Goal: Task Accomplishment & Management: Manage account settings

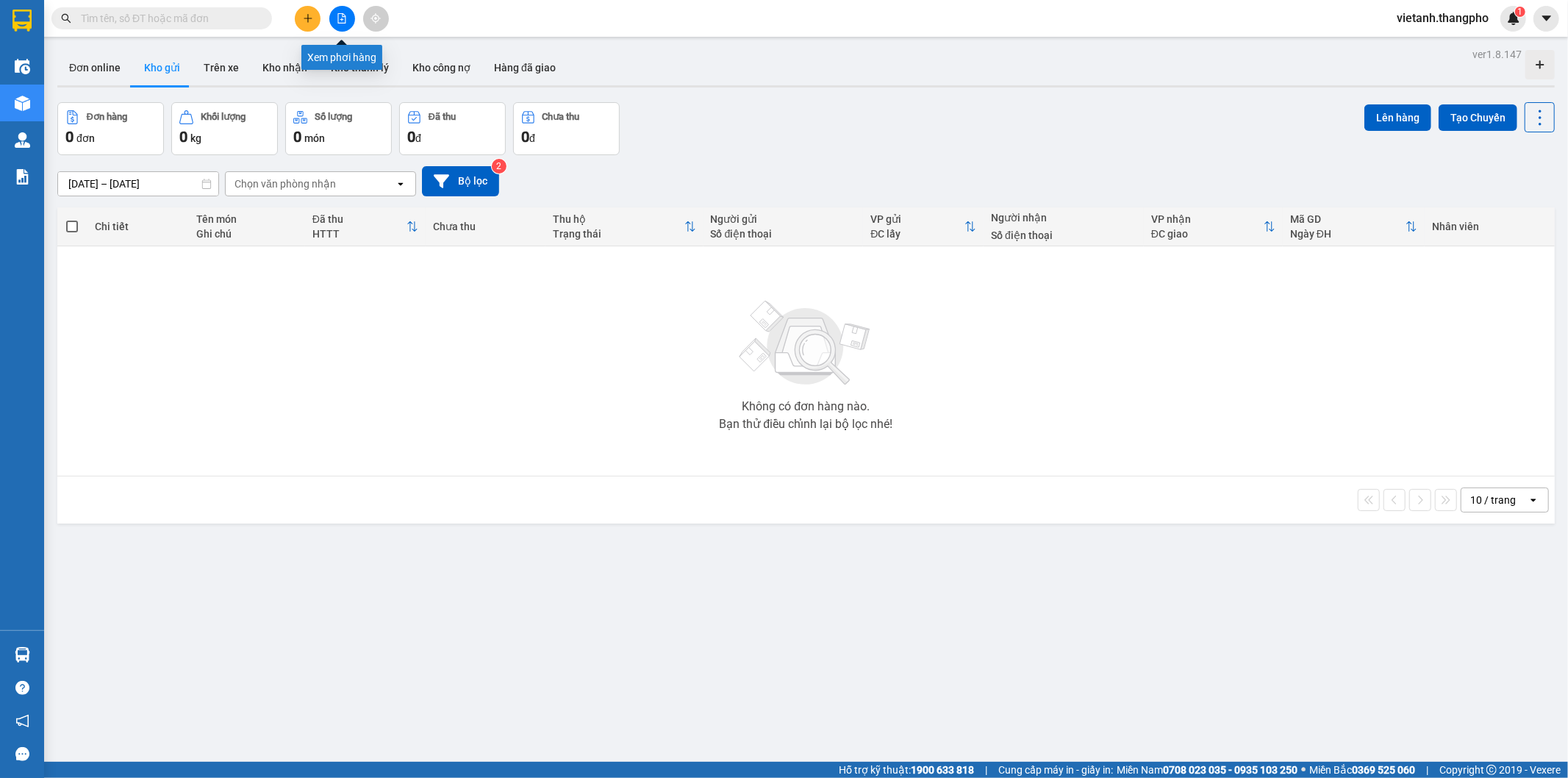
click at [338, 16] on icon "file-add" at bounding box center [342, 18] width 8 height 10
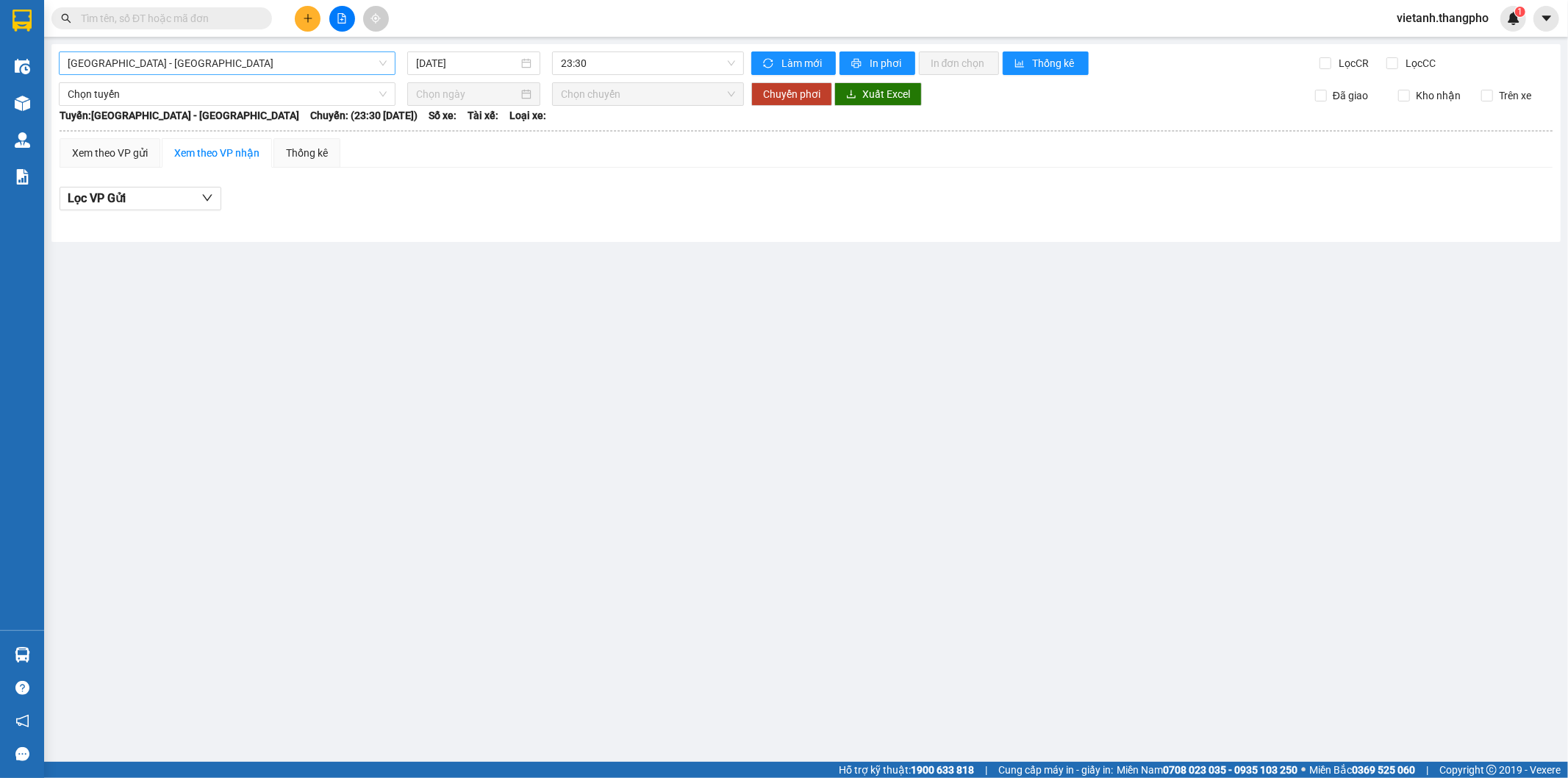
click at [244, 53] on span "[GEOGRAPHIC_DATA] - [GEOGRAPHIC_DATA]" at bounding box center [226, 63] width 319 height 22
click at [207, 138] on div "Lâm Đồng - [GEOGRAPHIC_DATA]" at bounding box center [226, 139] width 319 height 16
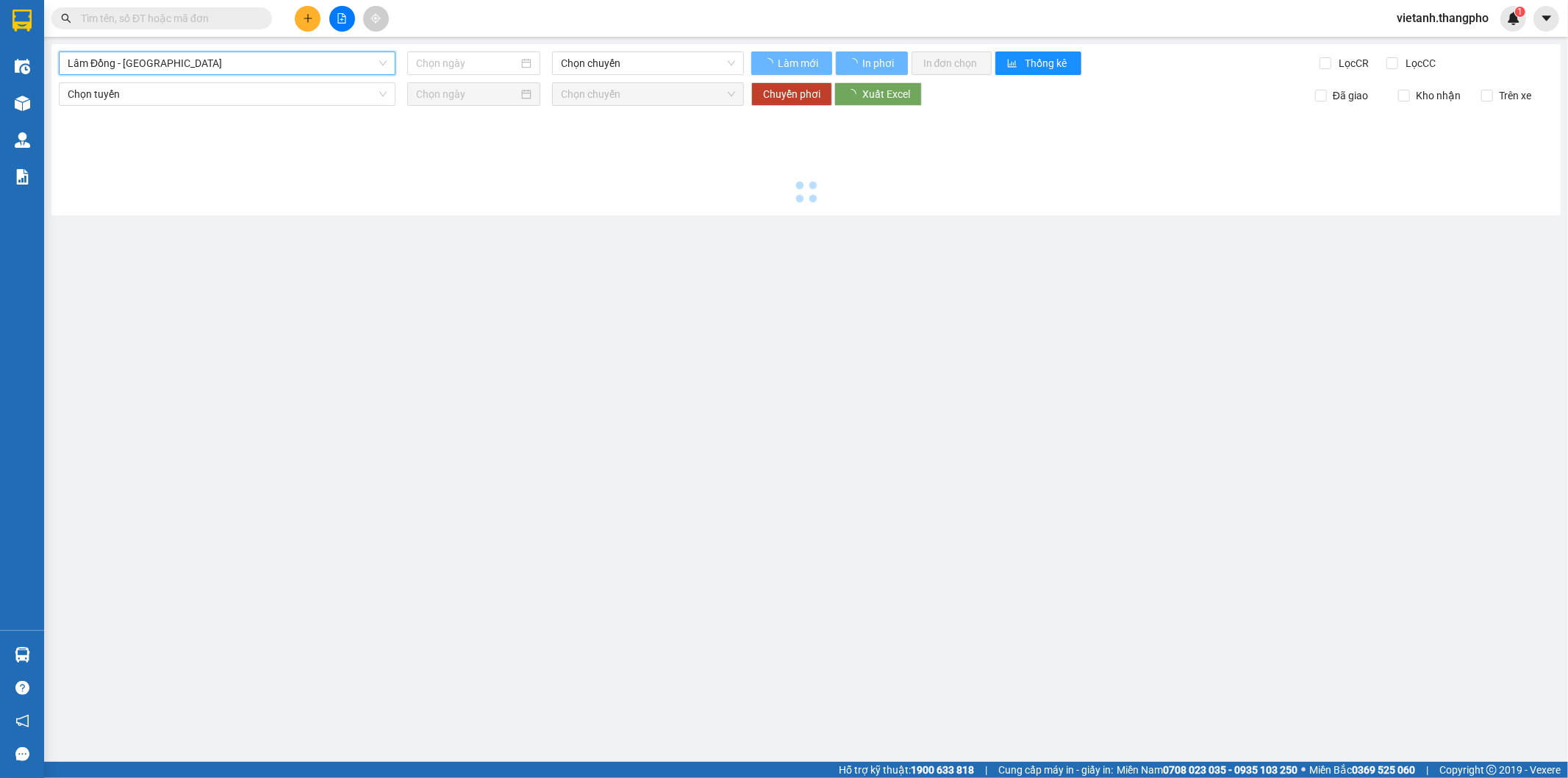
type input "[DATE]"
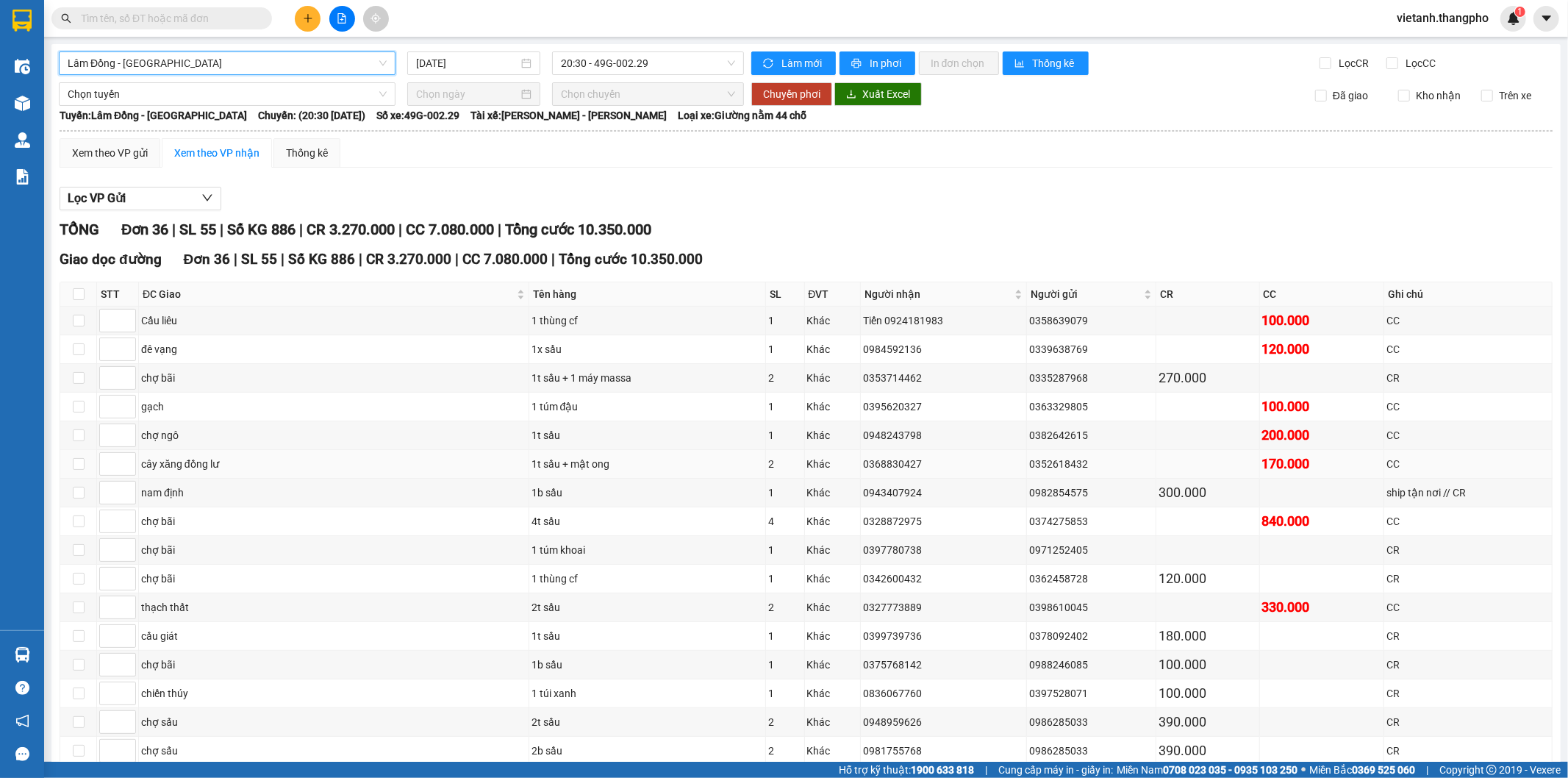
scroll to position [244, 0]
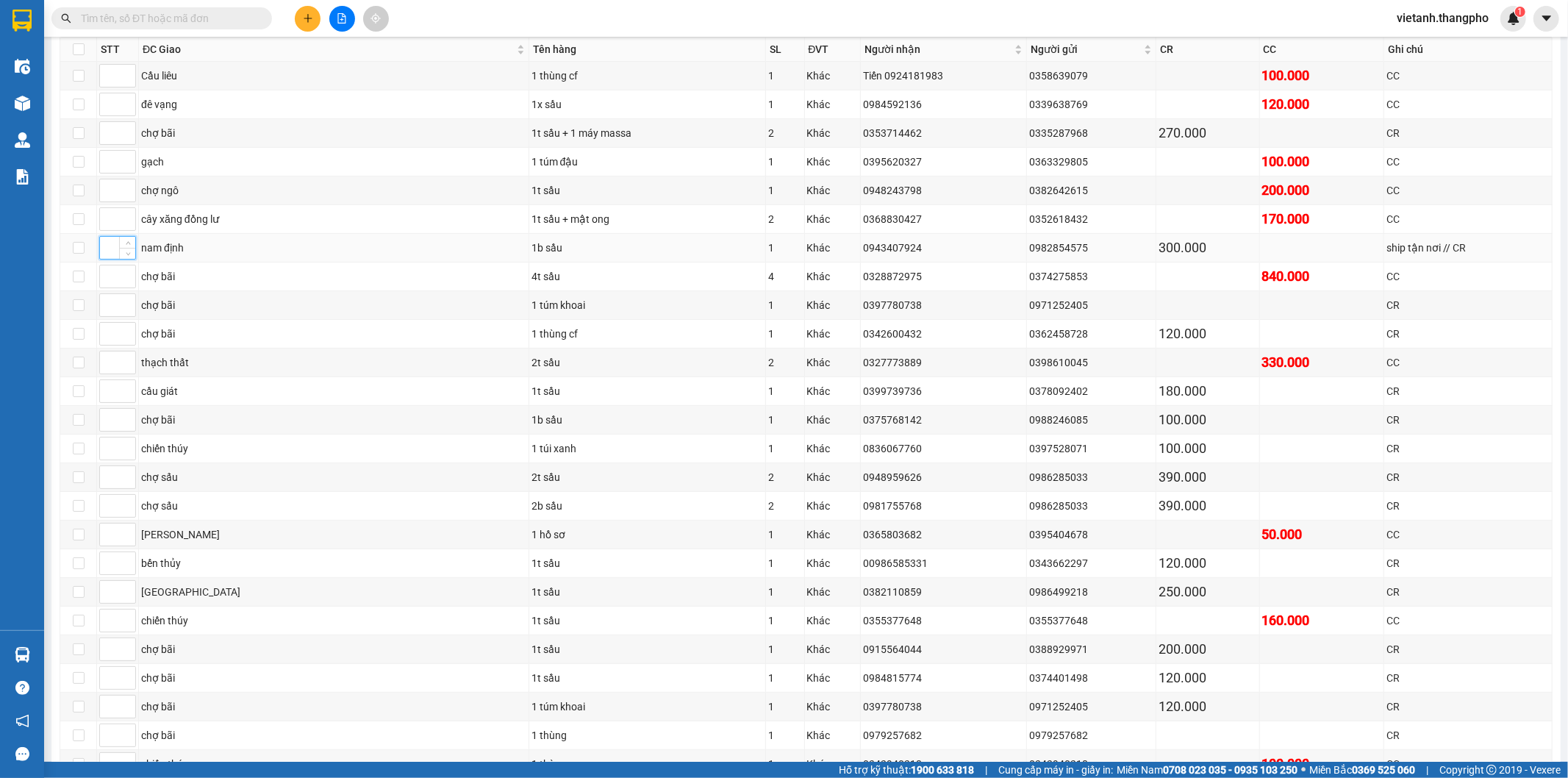
click at [116, 247] on input at bounding box center [117, 248] width 35 height 22
type input "1"
click at [111, 399] on input at bounding box center [117, 391] width 35 height 22
type input "2"
click at [106, 562] on input at bounding box center [117, 563] width 35 height 22
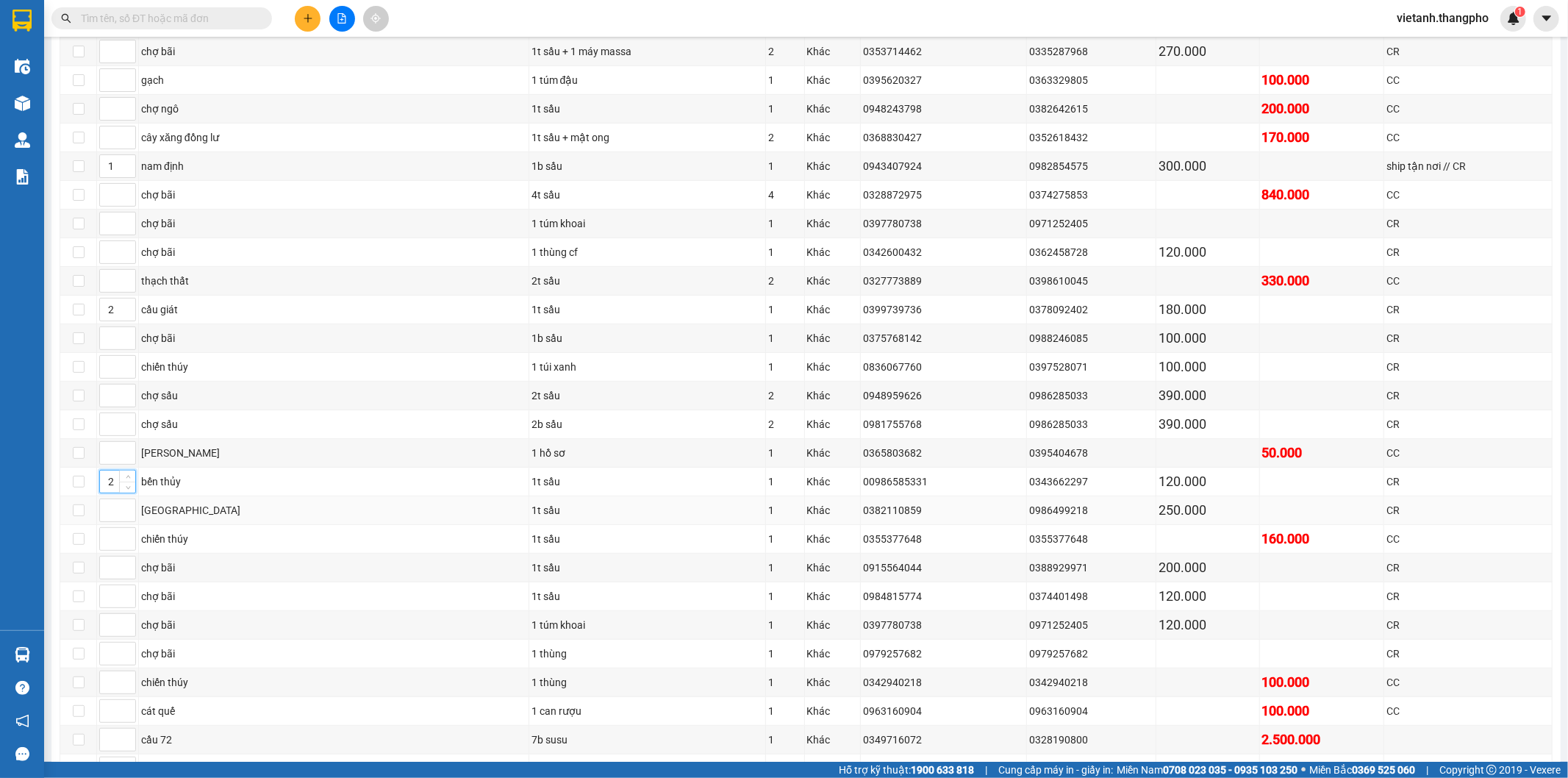
scroll to position [408, 0]
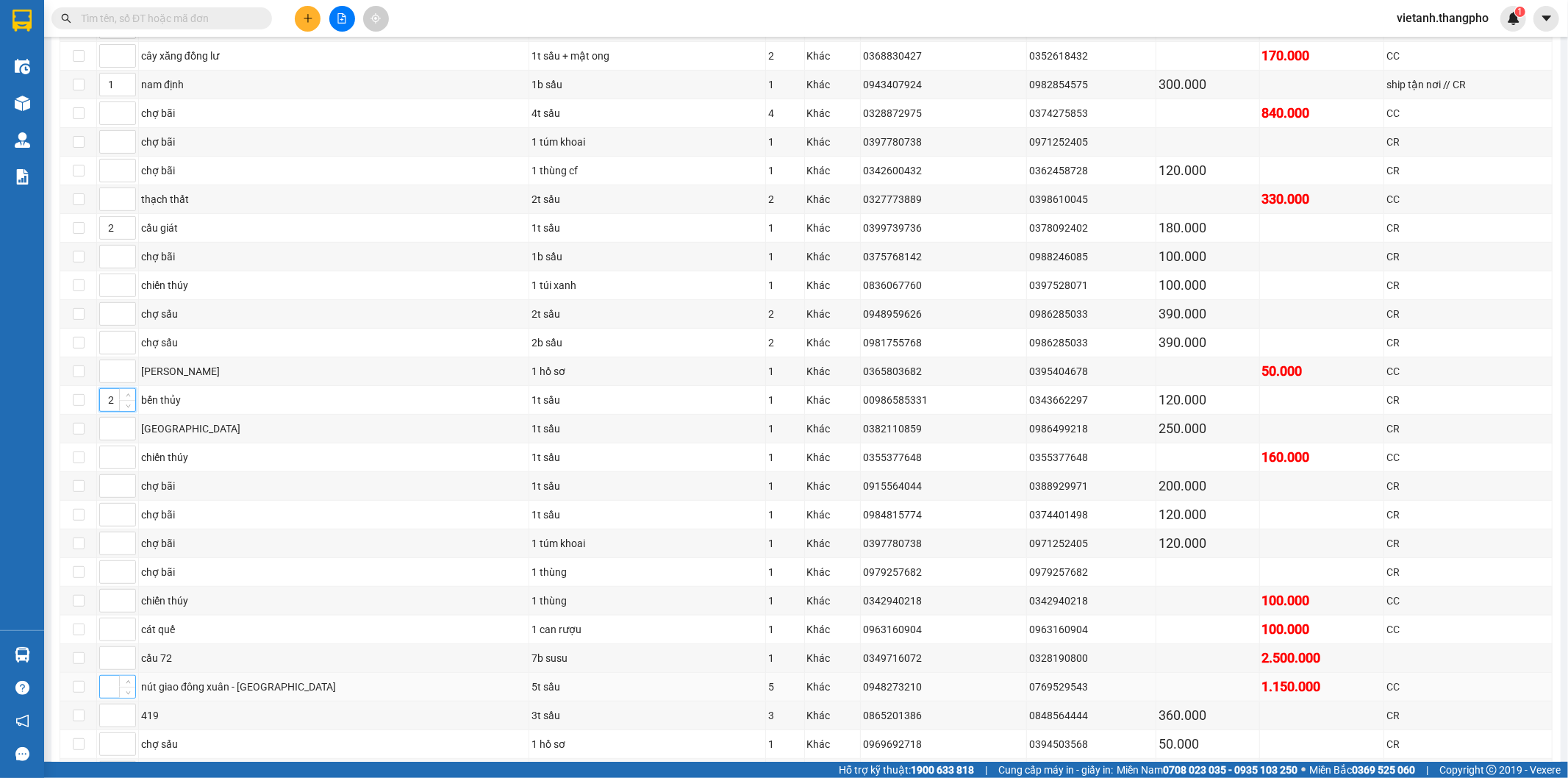
type input "2"
click at [108, 686] on input at bounding box center [117, 686] width 35 height 22
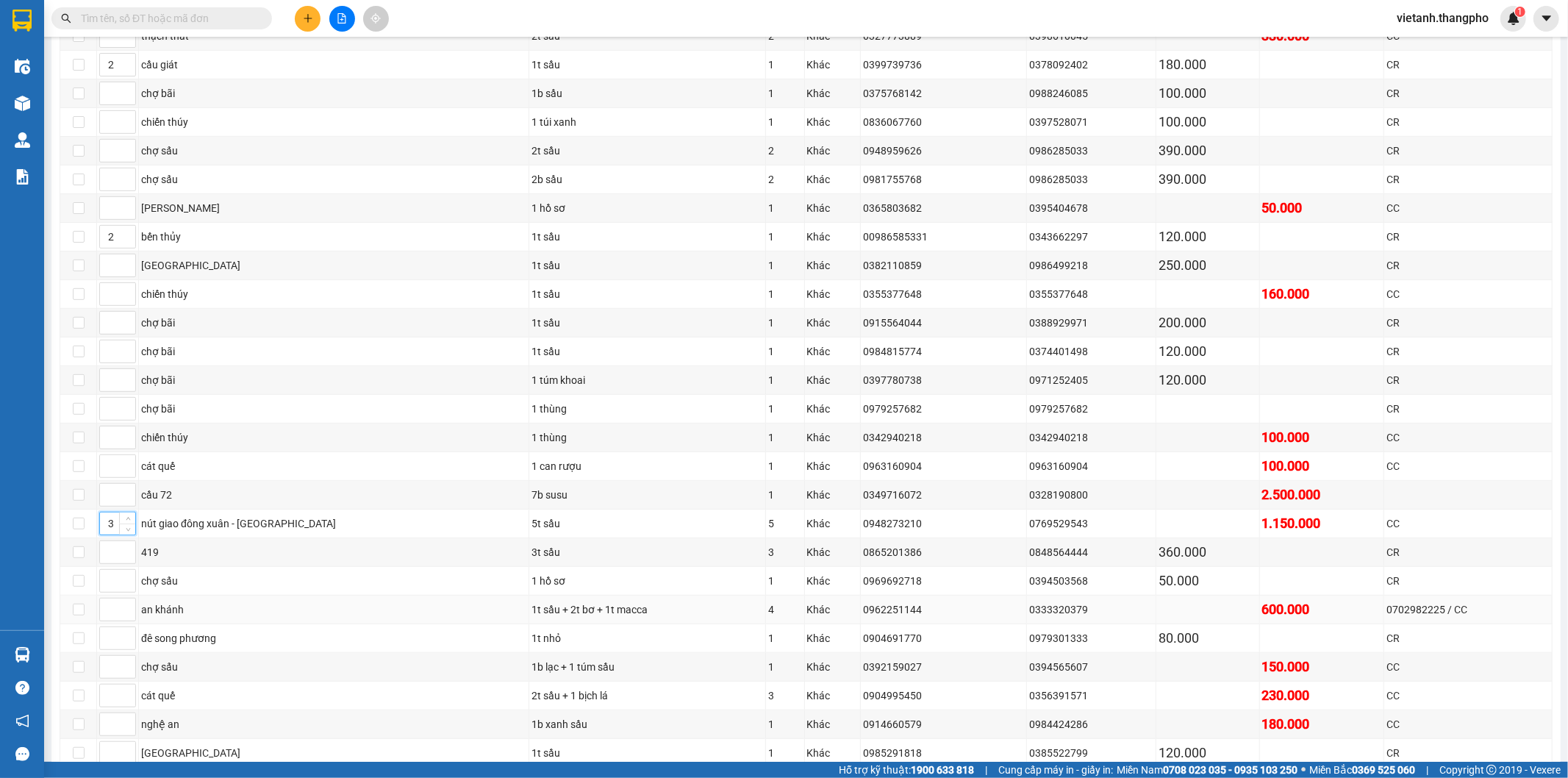
scroll to position [653, 0]
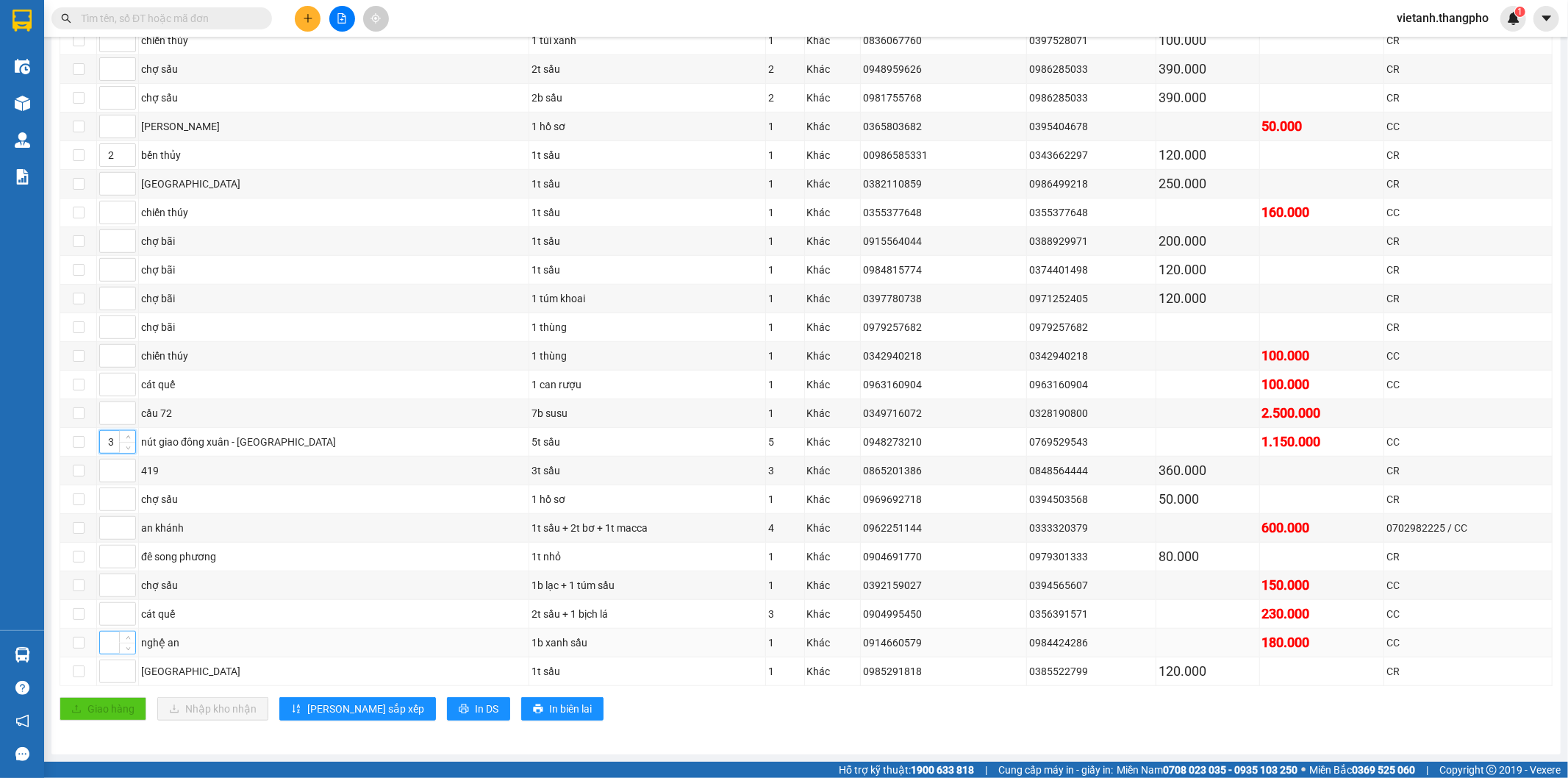
type input "3"
click at [107, 651] on input at bounding box center [117, 642] width 35 height 22
type input "2"
click at [104, 680] on input at bounding box center [117, 671] width 35 height 22
type input "4"
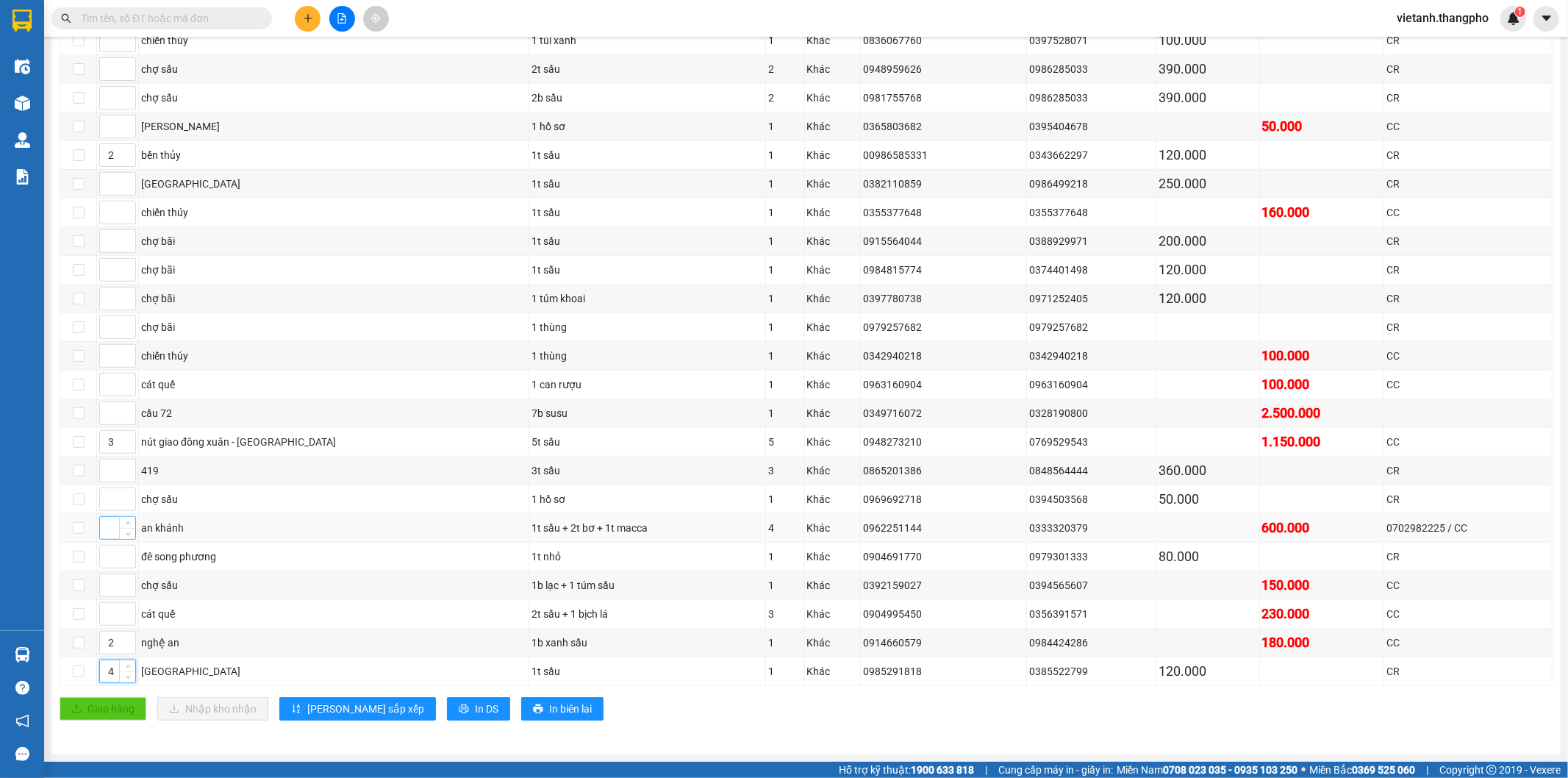
click at [106, 534] on input at bounding box center [117, 528] width 35 height 22
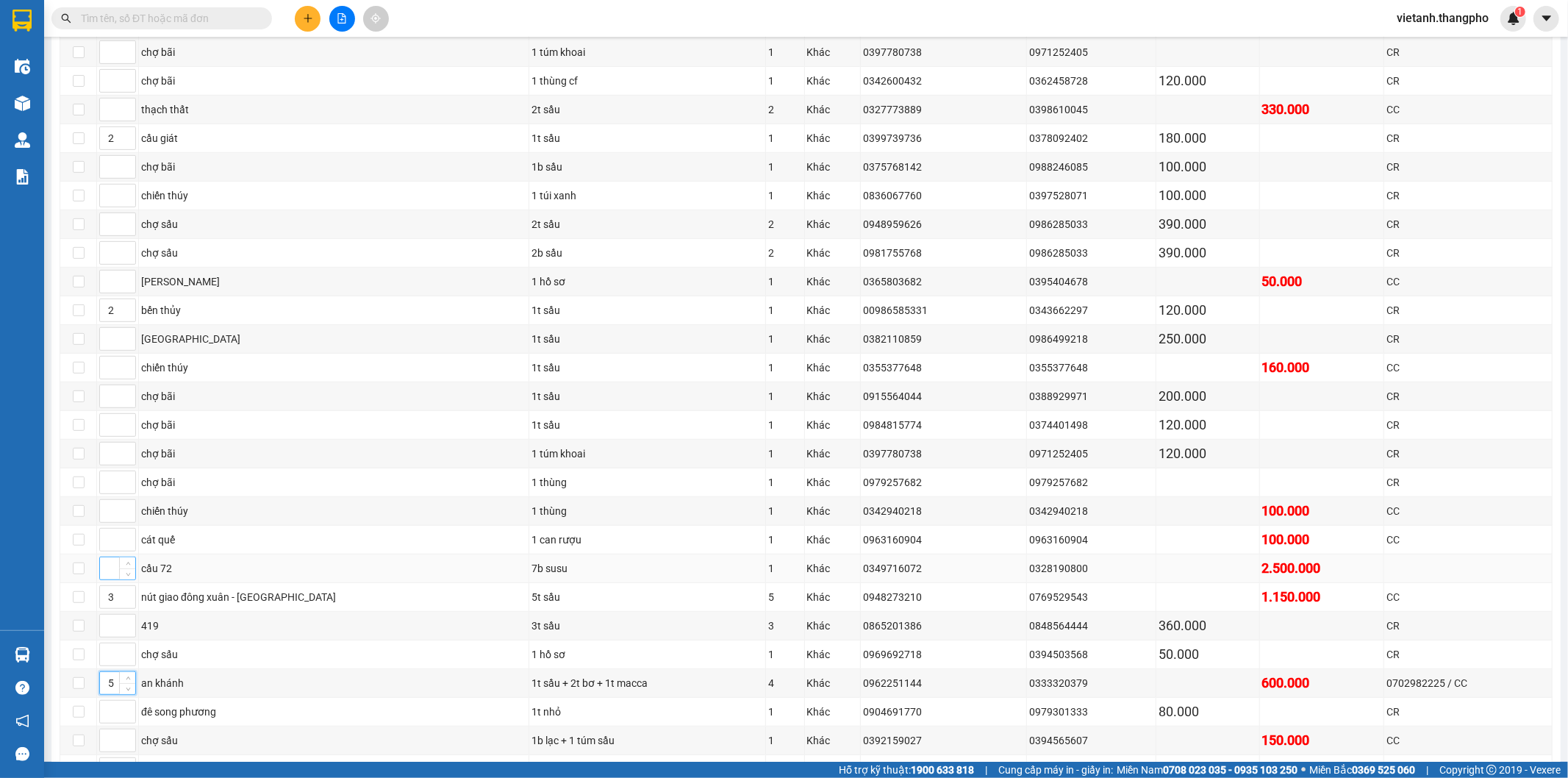
type input "5"
click at [111, 577] on input at bounding box center [117, 568] width 35 height 22
click at [111, 338] on input at bounding box center [117, 339] width 35 height 22
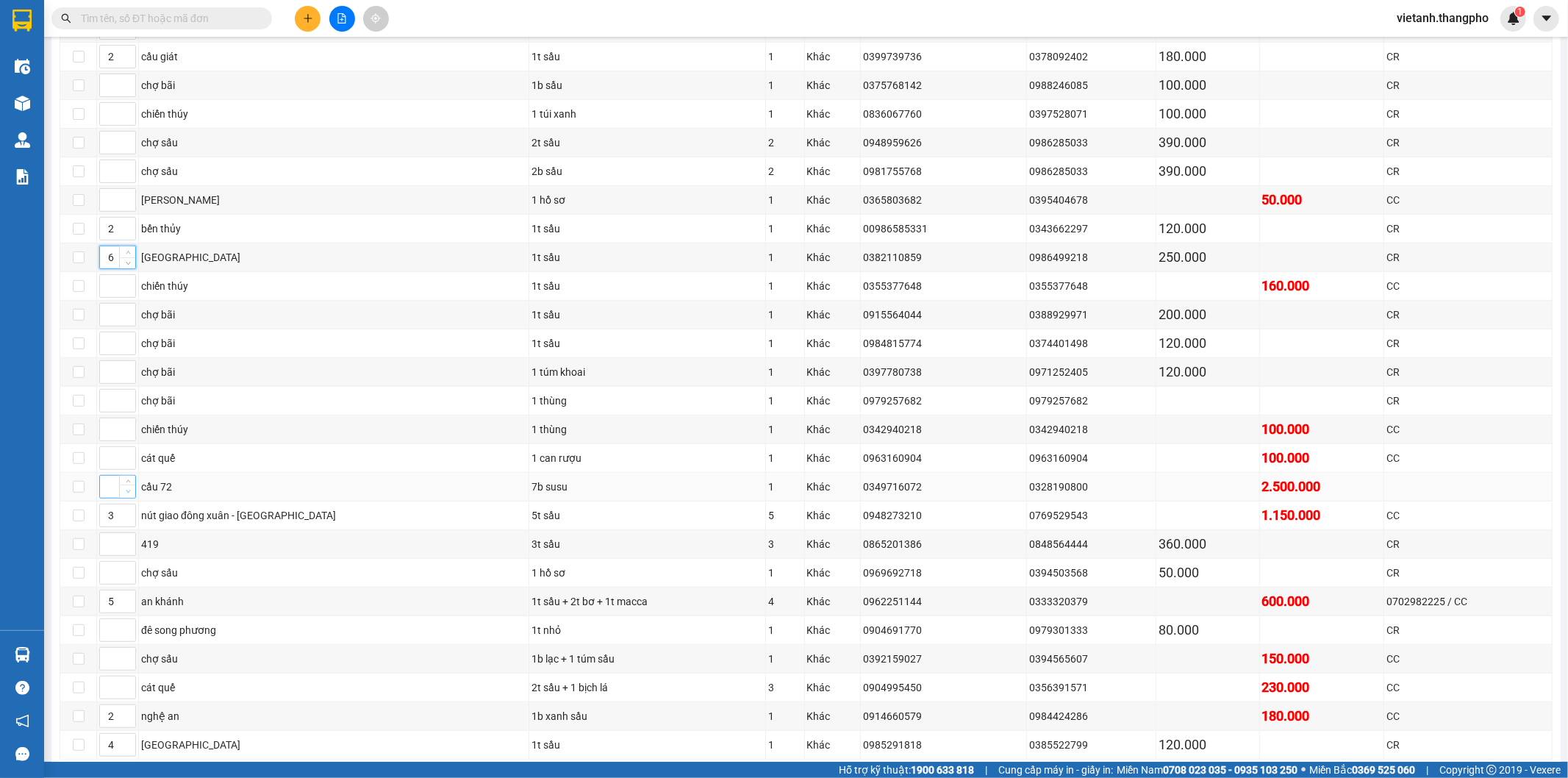
scroll to position [661, 0]
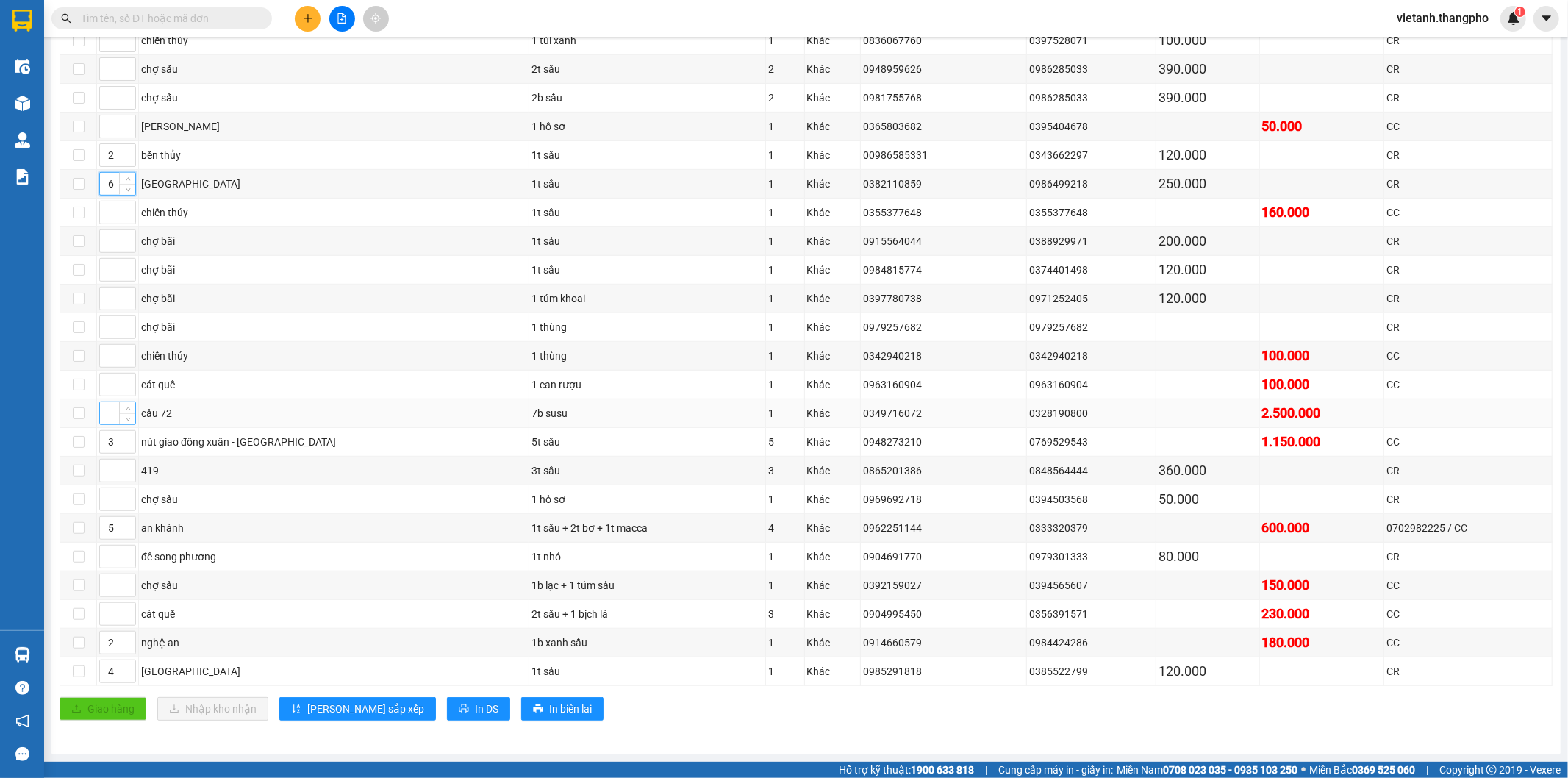
type input "6"
click at [109, 413] on input at bounding box center [117, 414] width 35 height 22
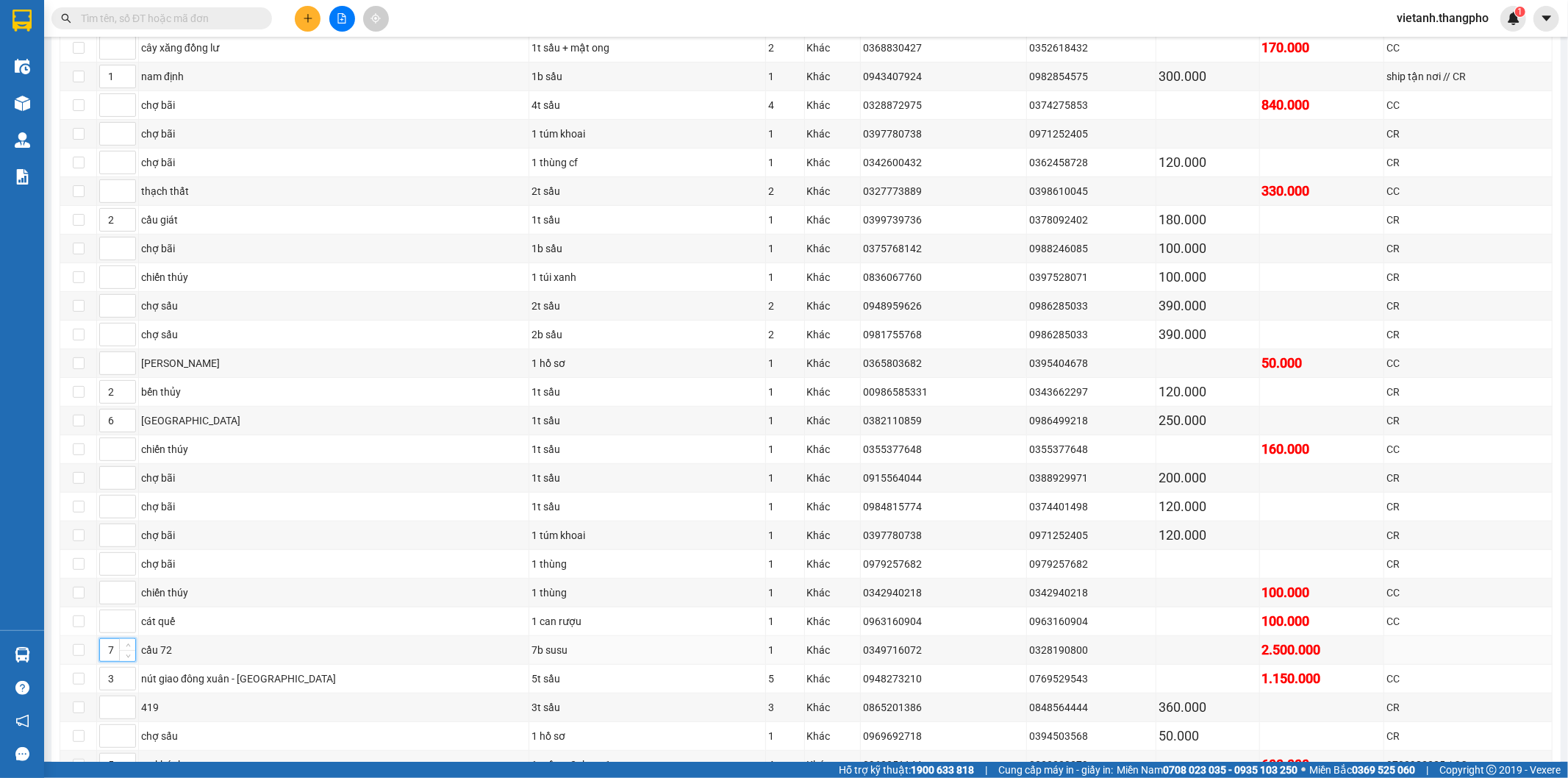
scroll to position [253, 0]
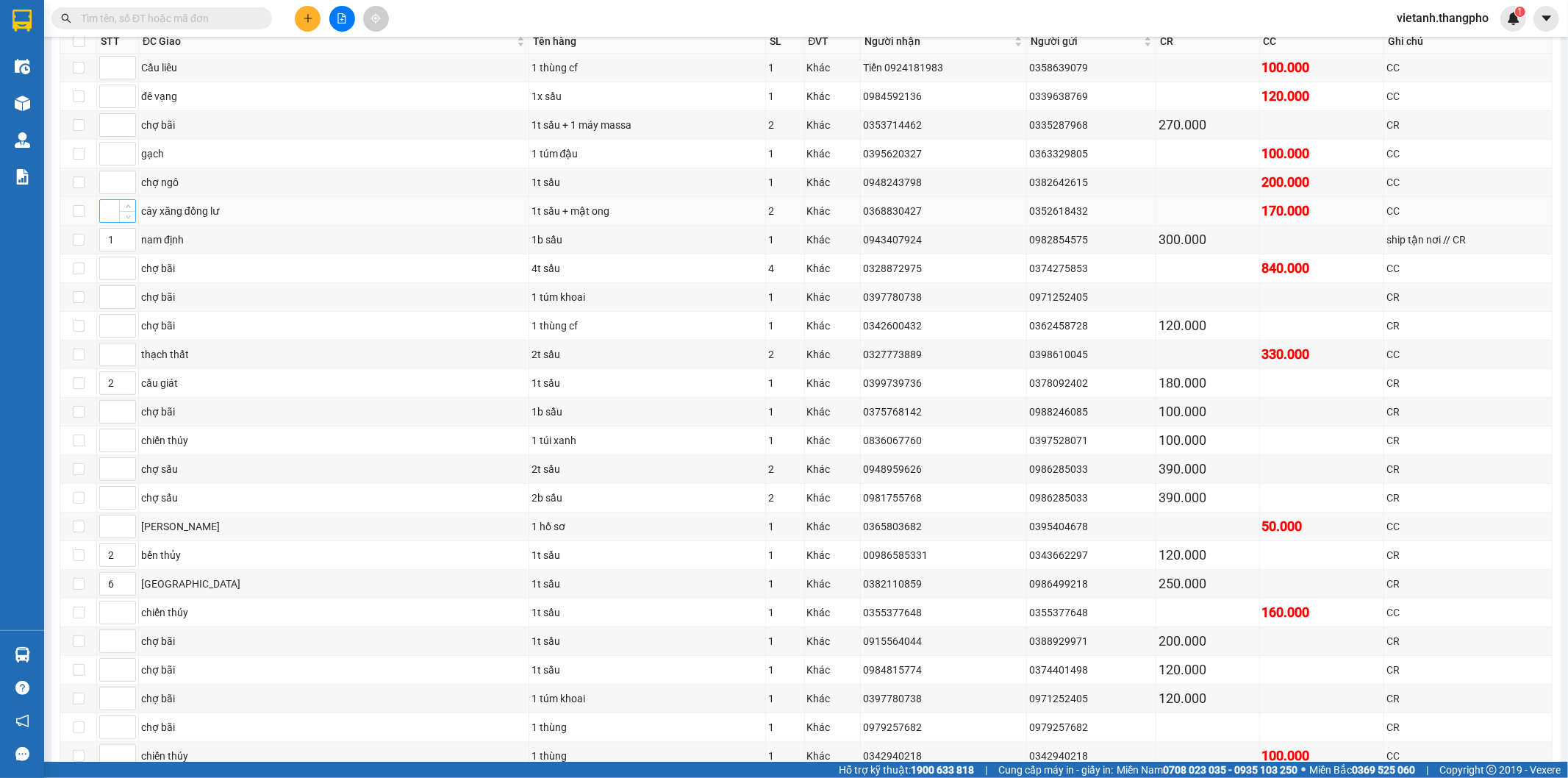
type input "7"
click at [111, 215] on input at bounding box center [117, 212] width 35 height 22
type input "7"
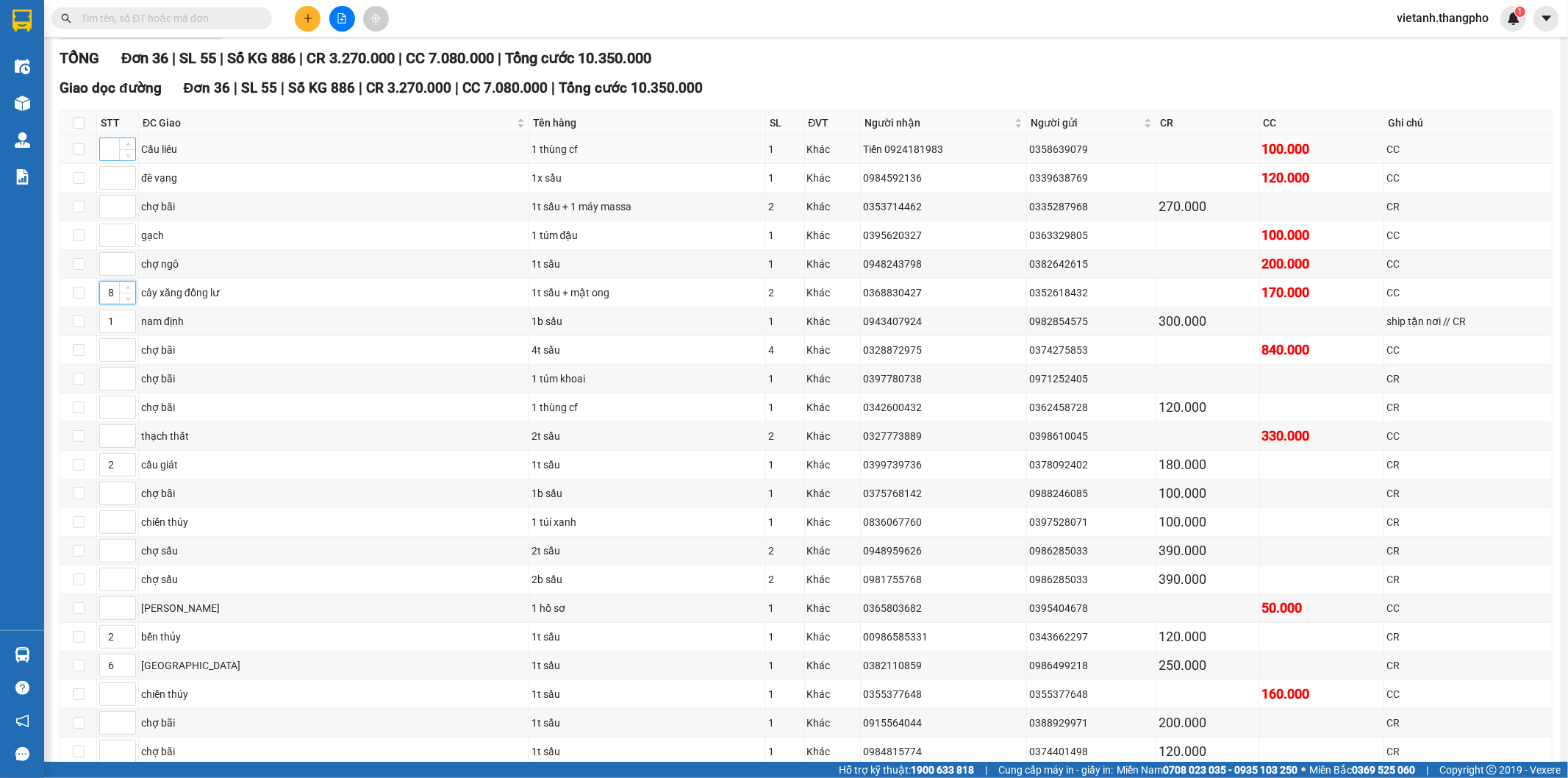
type input "8"
click at [111, 143] on input at bounding box center [117, 149] width 35 height 22
type input "9"
click at [111, 266] on input at bounding box center [117, 264] width 35 height 22
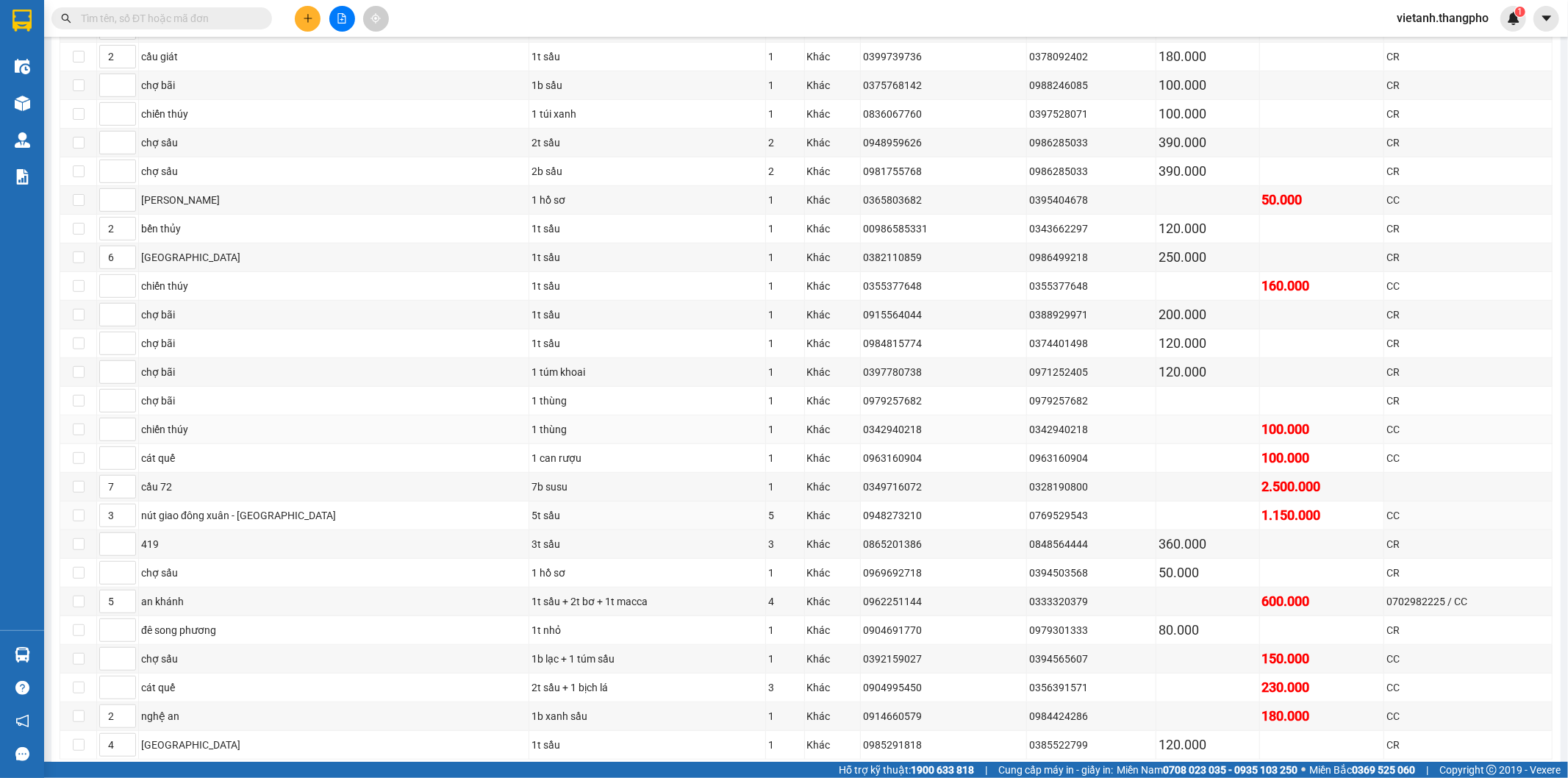
scroll to position [661, 0]
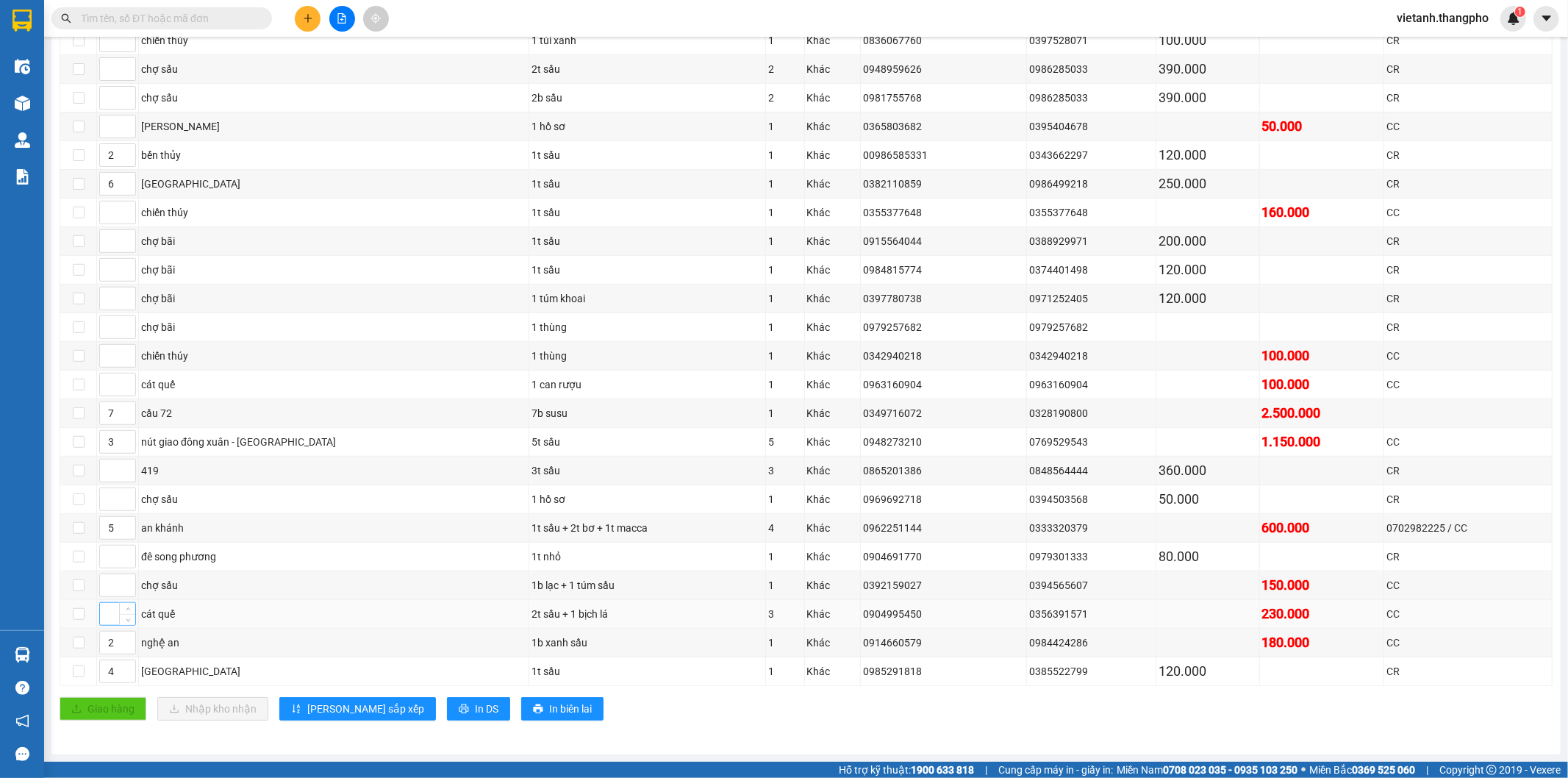
type input "7"
click at [111, 618] on input at bounding box center [117, 614] width 35 height 22
type input "10"
click at [106, 386] on input at bounding box center [117, 384] width 35 height 22
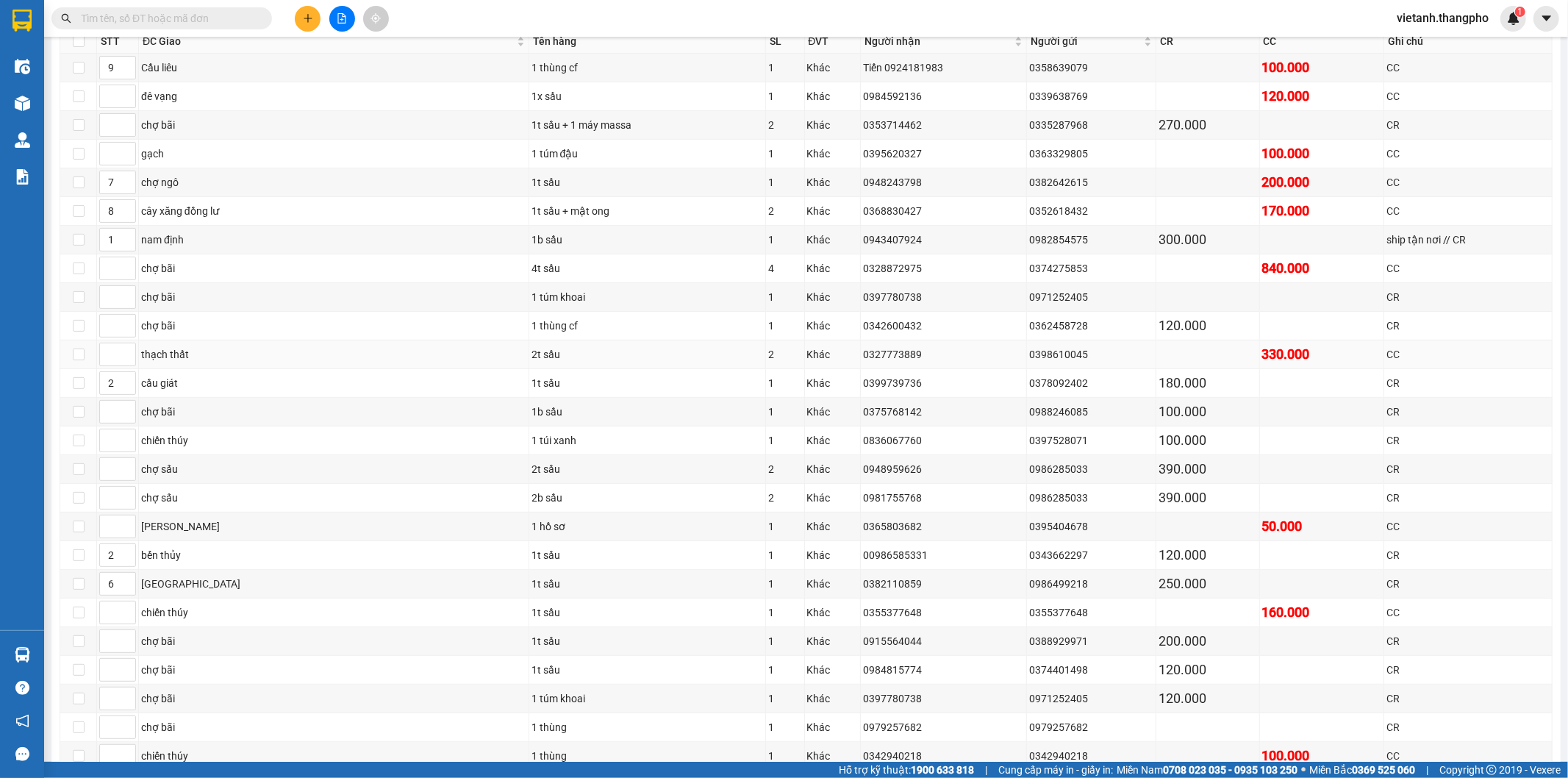
scroll to position [171, 0]
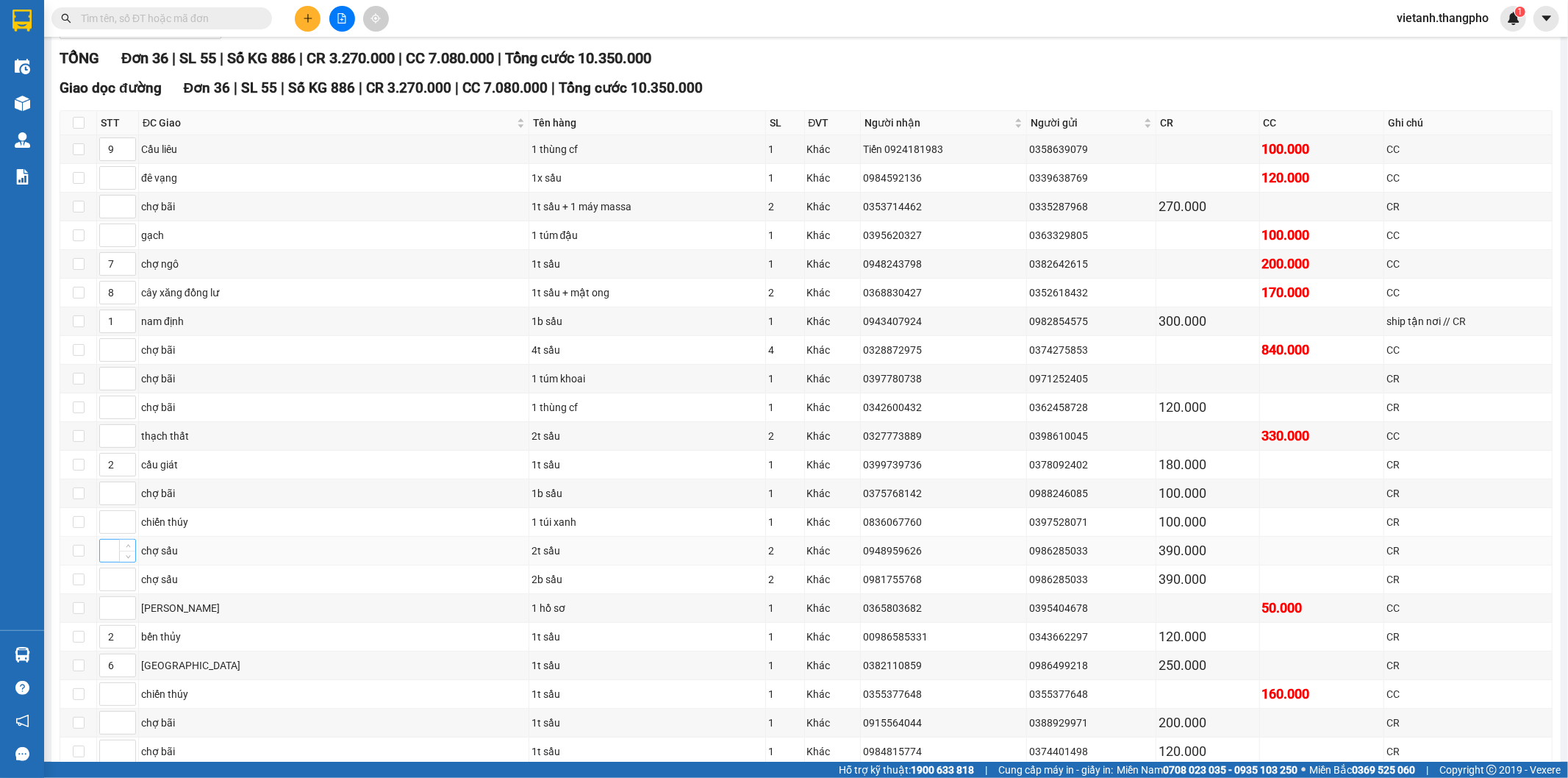
type input "10"
drag, startPoint x: 109, startPoint y: 556, endPoint x: 111, endPoint y: 549, distance: 7.3
click at [109, 555] on input at bounding box center [117, 551] width 35 height 22
type input "11"
click at [108, 580] on input at bounding box center [117, 579] width 35 height 22
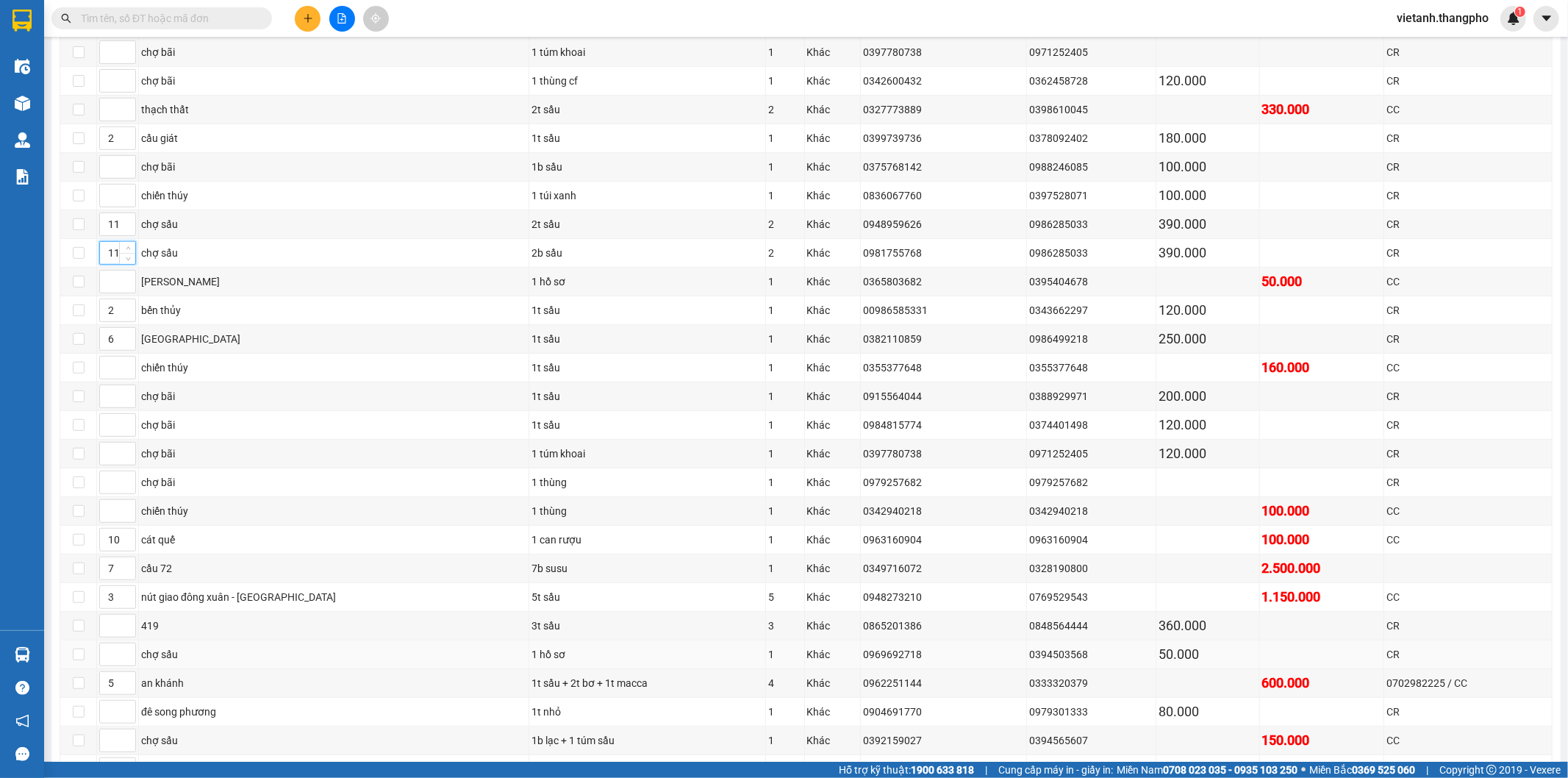
scroll to position [579, 0]
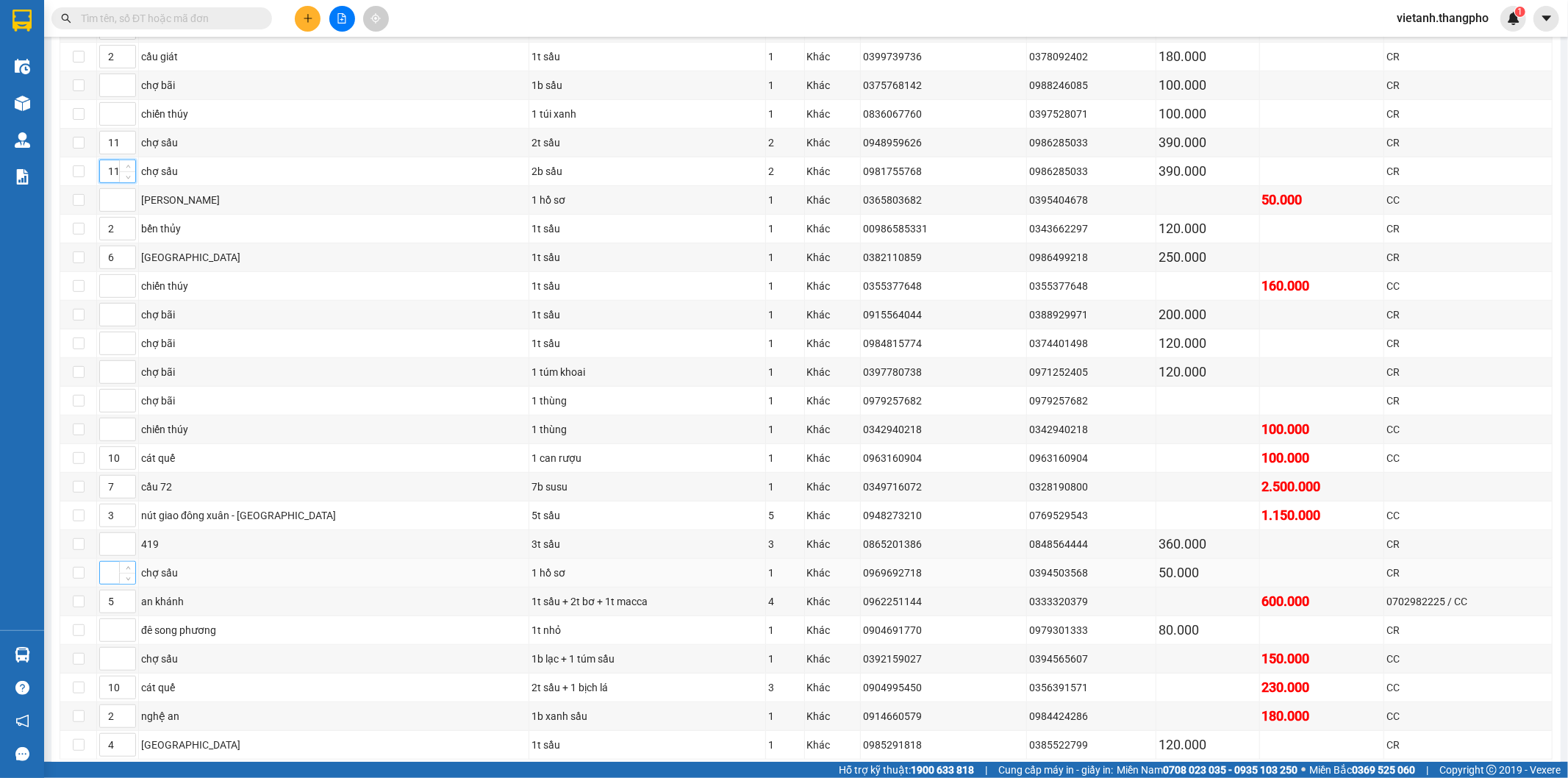
type input "11"
click at [111, 583] on input at bounding box center [117, 572] width 35 height 22
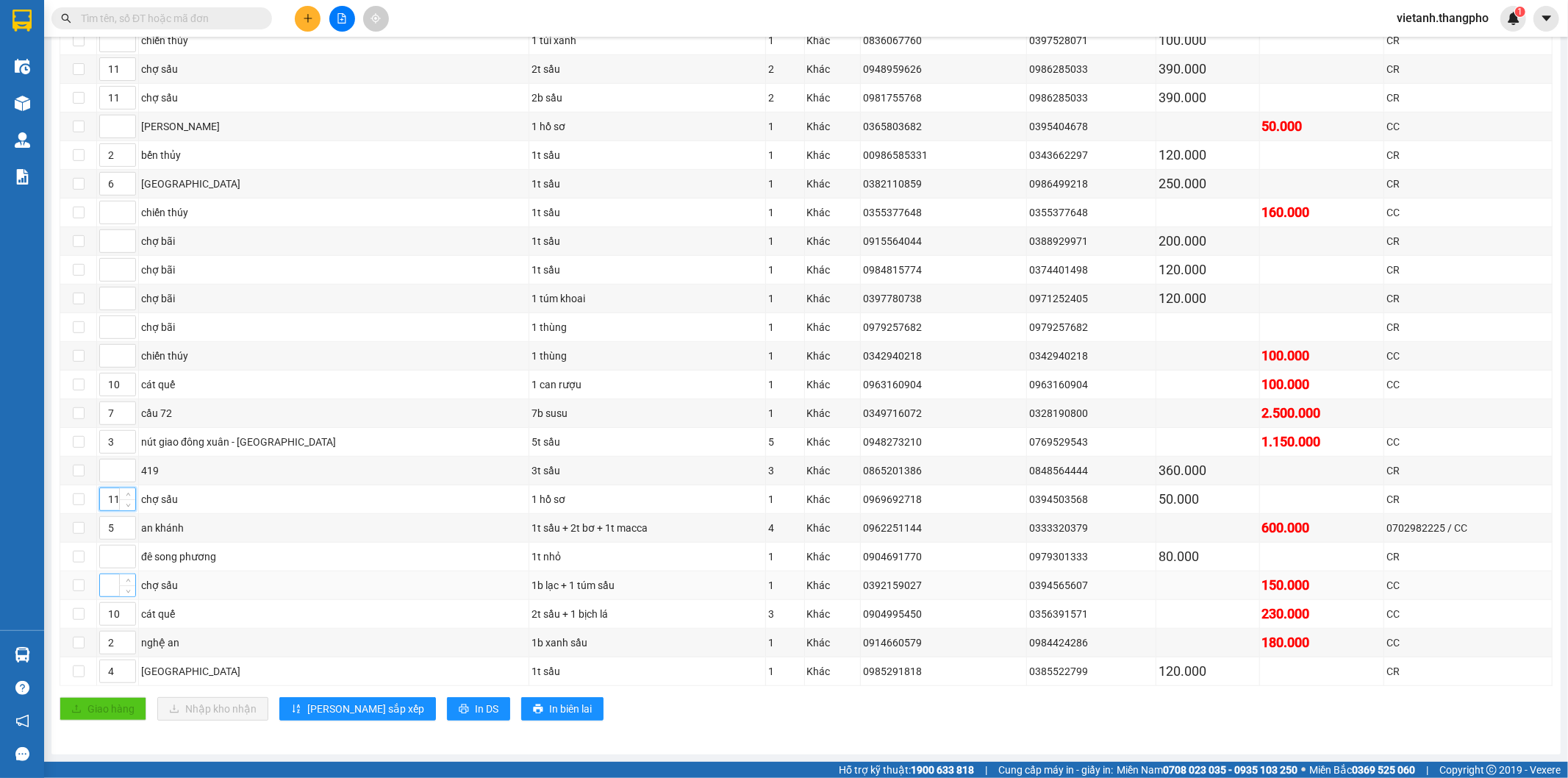
type input "11"
click at [107, 590] on input at bounding box center [117, 585] width 35 height 22
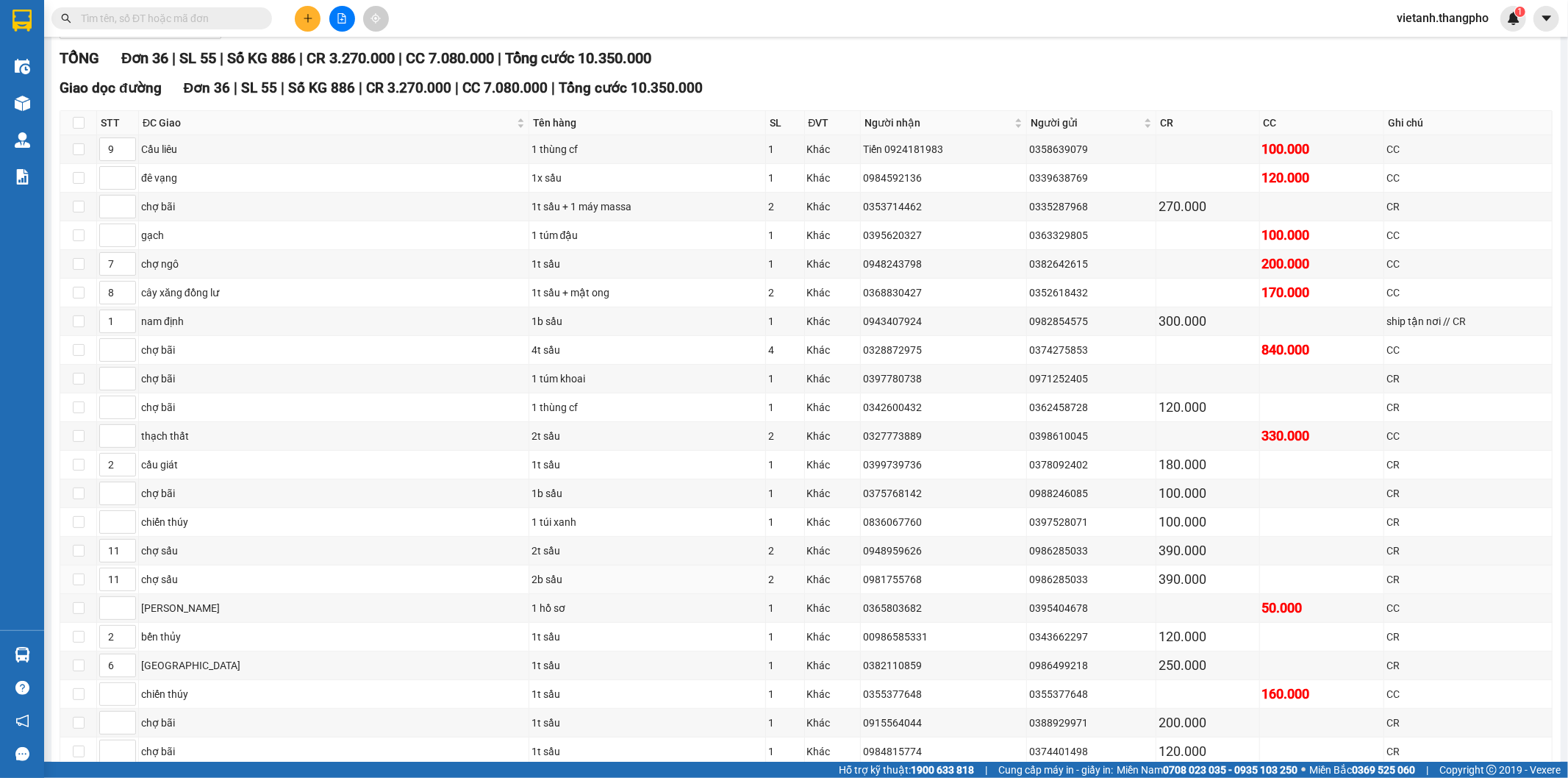
scroll to position [497, 0]
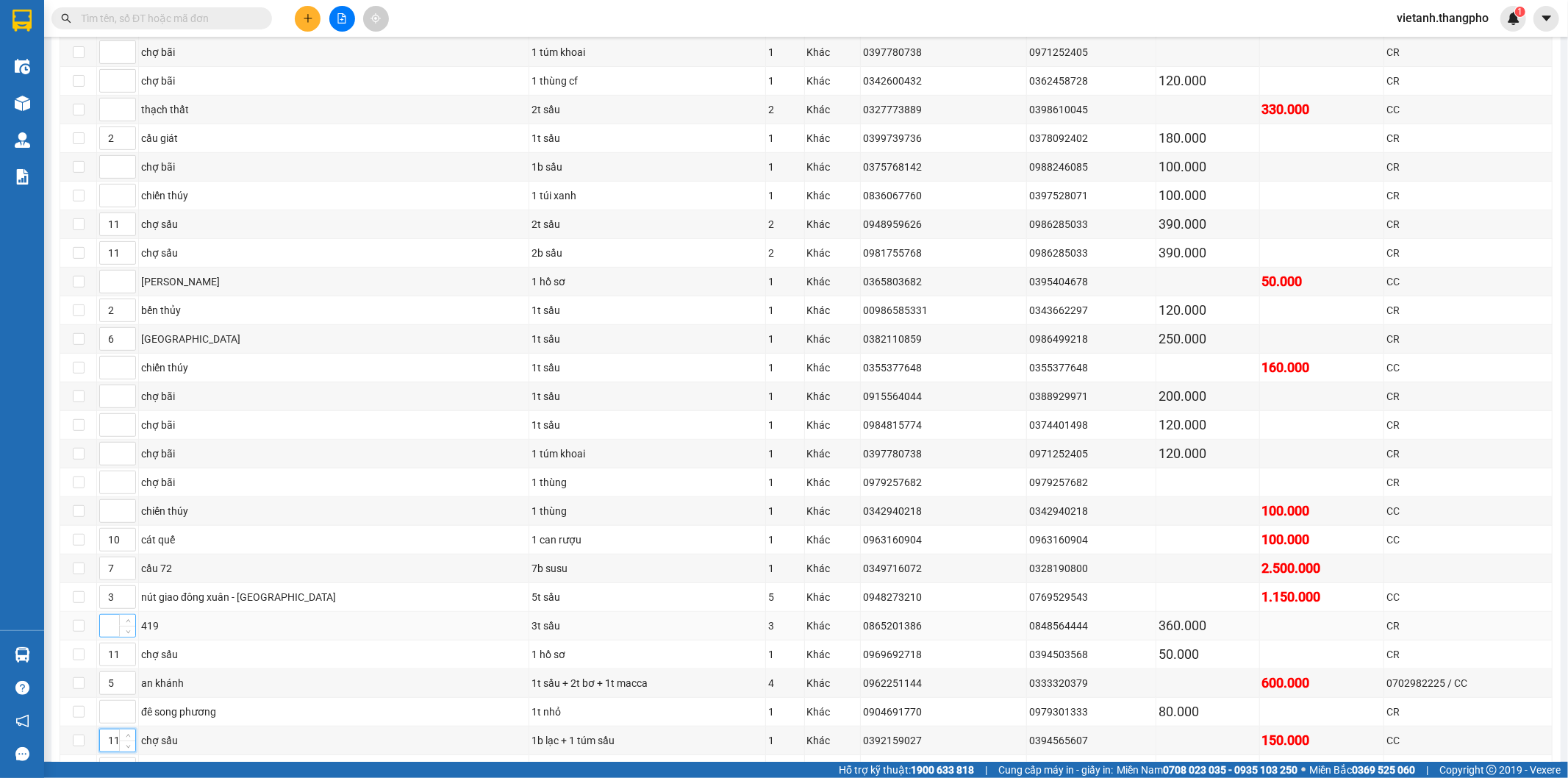
type input "11"
click at [111, 630] on input at bounding box center [117, 626] width 35 height 22
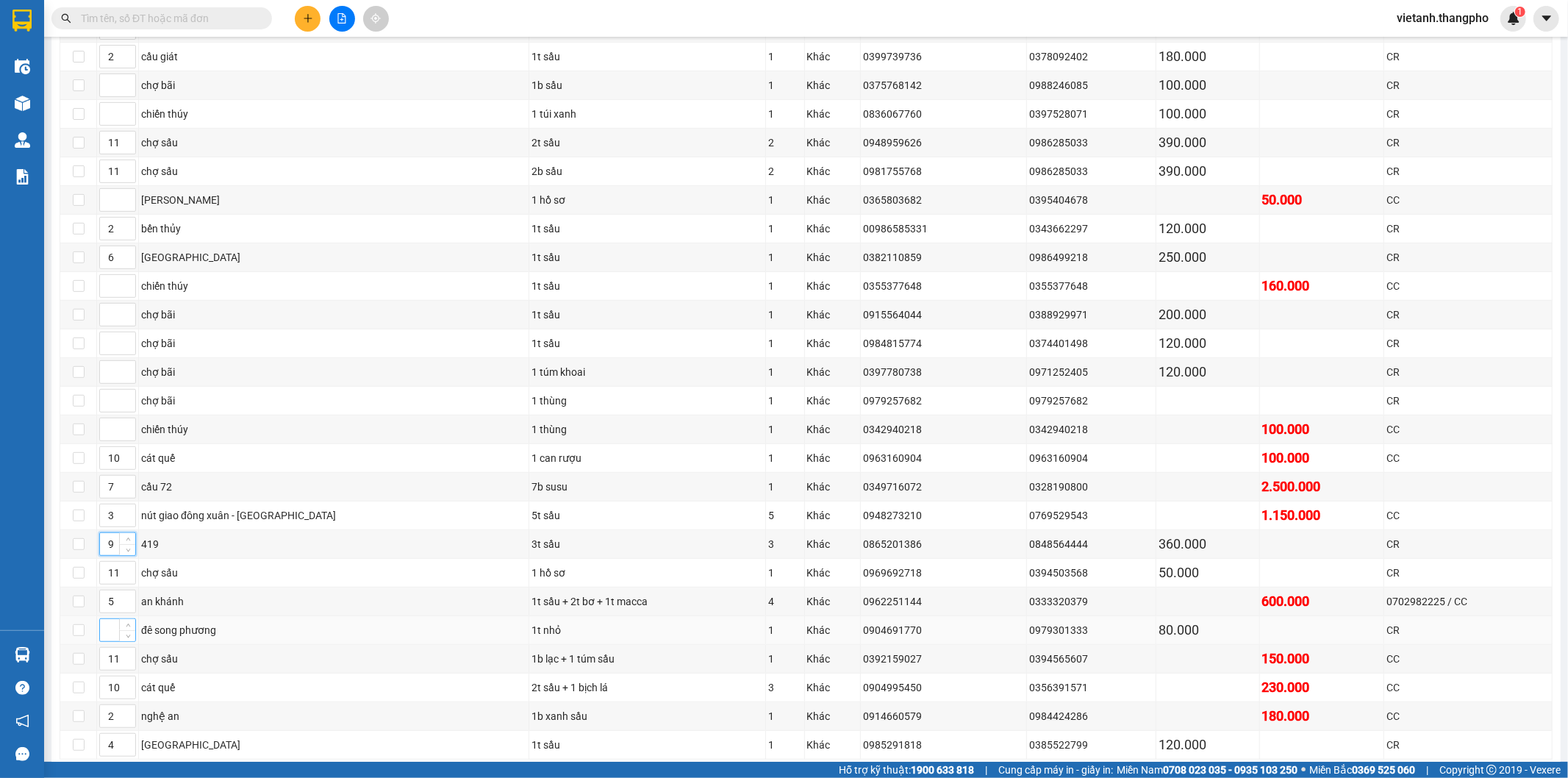
type input "9"
click at [112, 640] on input at bounding box center [117, 630] width 35 height 22
type input "12"
click at [108, 435] on input at bounding box center [117, 429] width 35 height 22
type input "13"
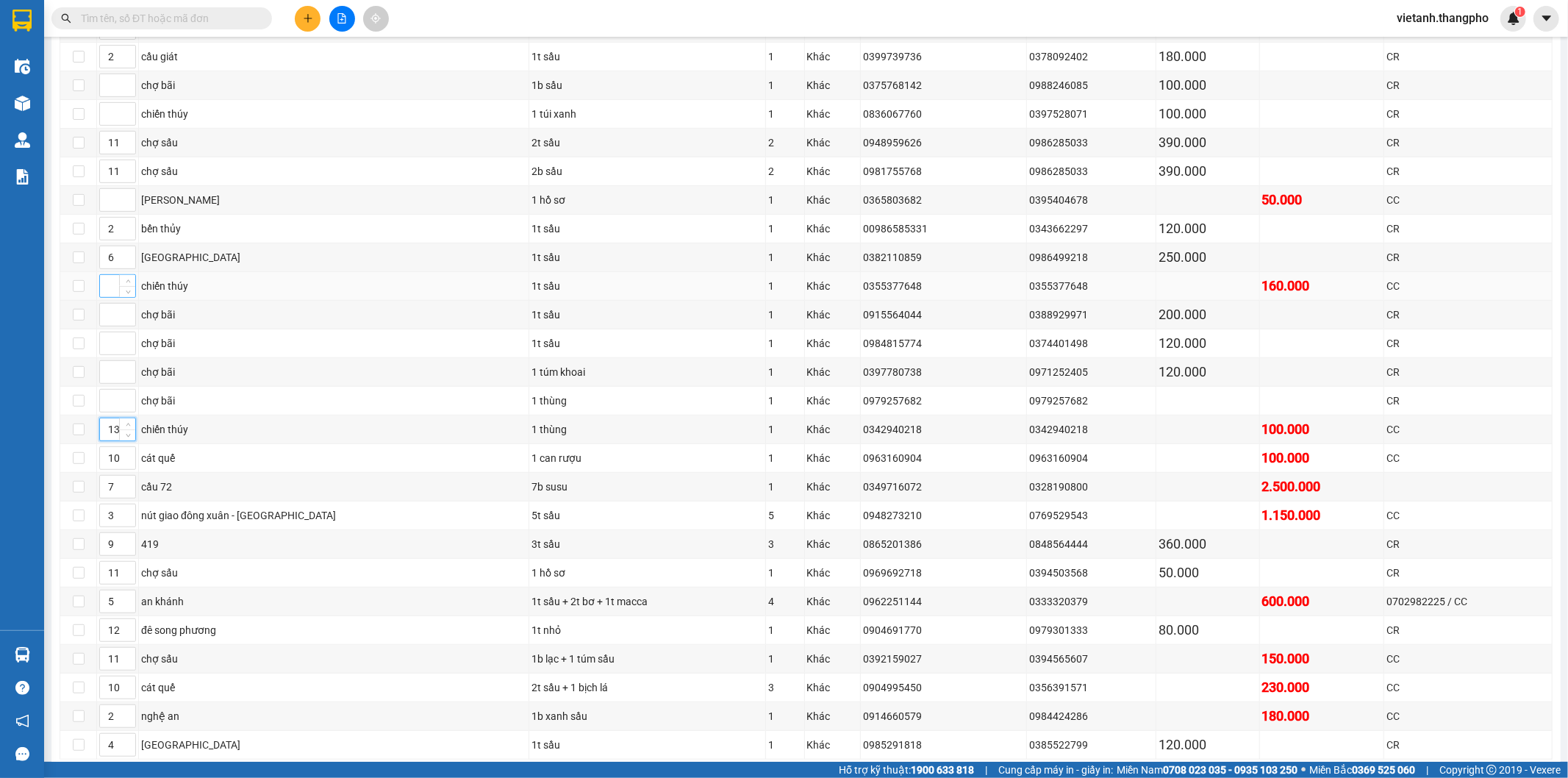
click at [108, 294] on input at bounding box center [117, 286] width 35 height 22
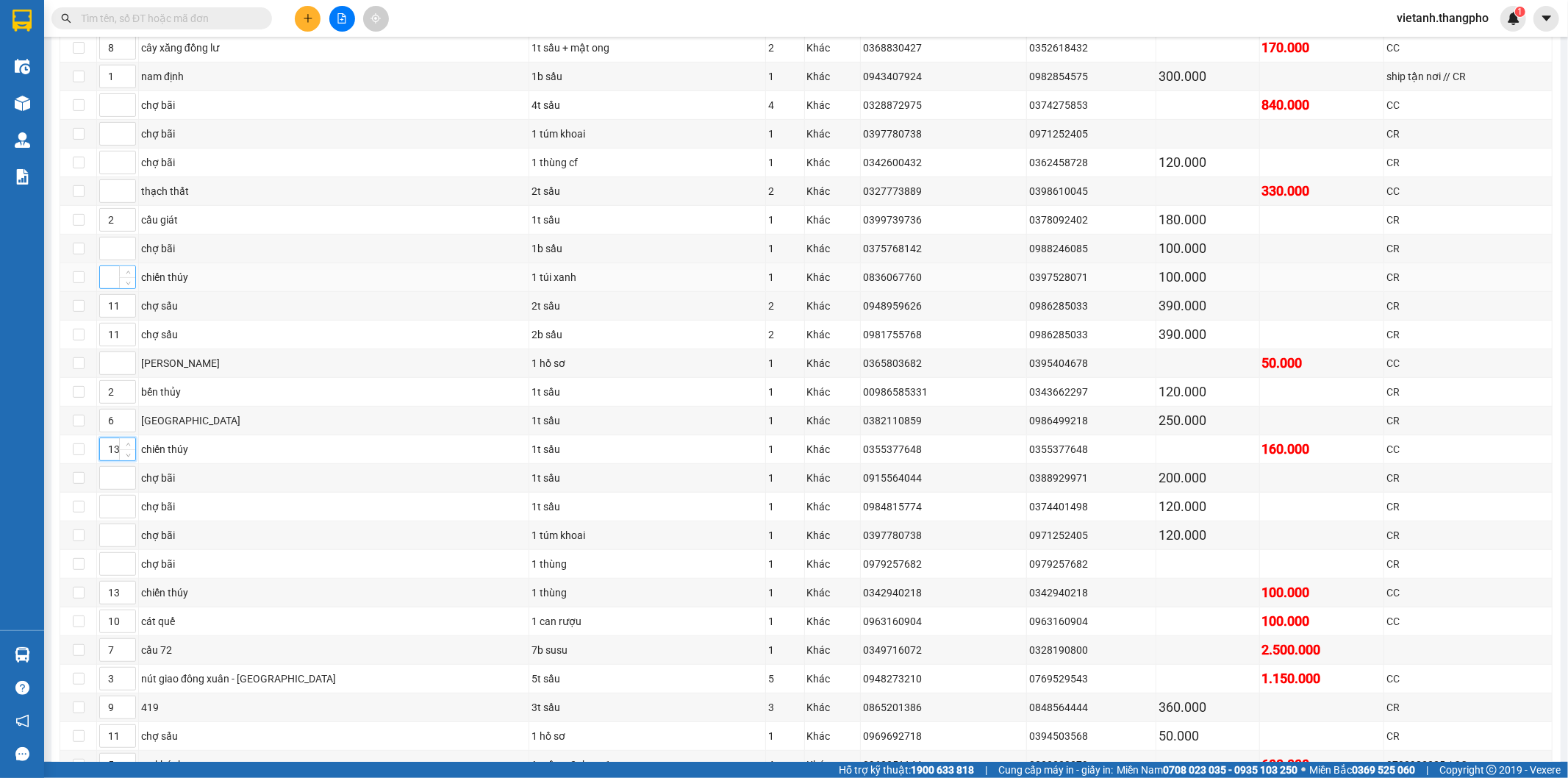
type input "13"
click at [105, 288] on input at bounding box center [117, 277] width 35 height 22
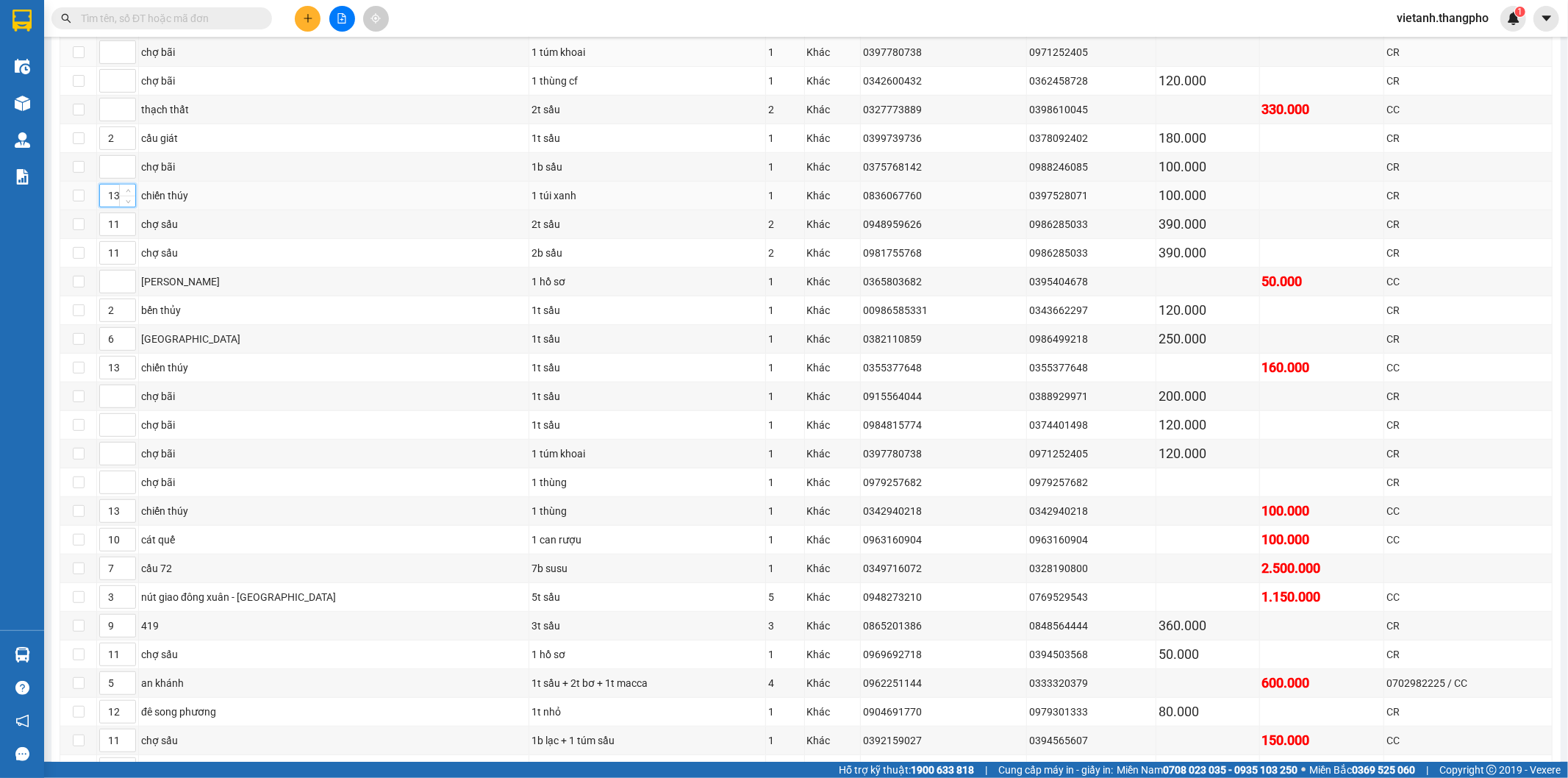
scroll to position [661, 0]
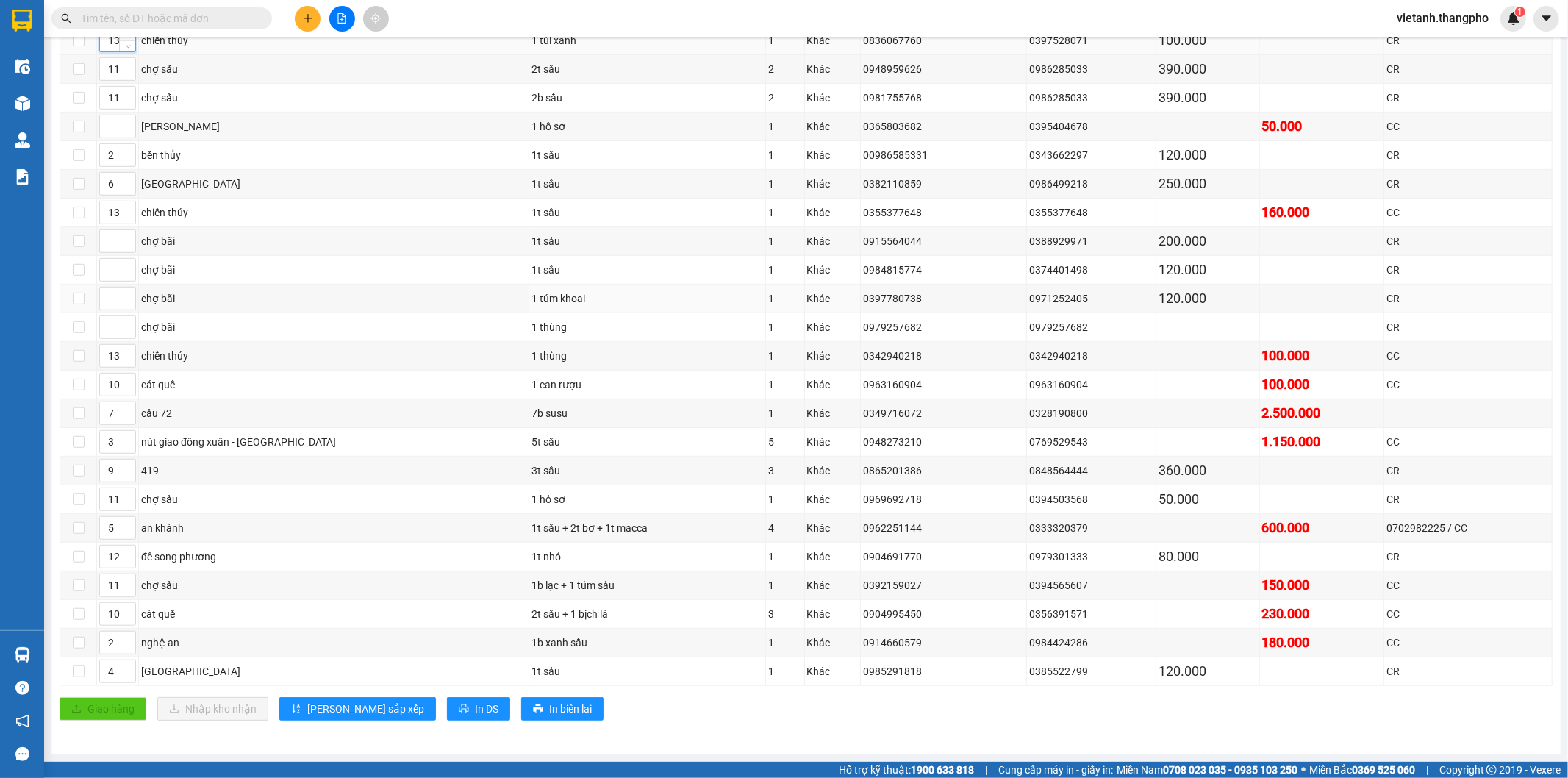
type input "13"
drag, startPoint x: 104, startPoint y: 287, endPoint x: 116, endPoint y: 300, distance: 17.7
click at [116, 300] on input at bounding box center [117, 299] width 35 height 22
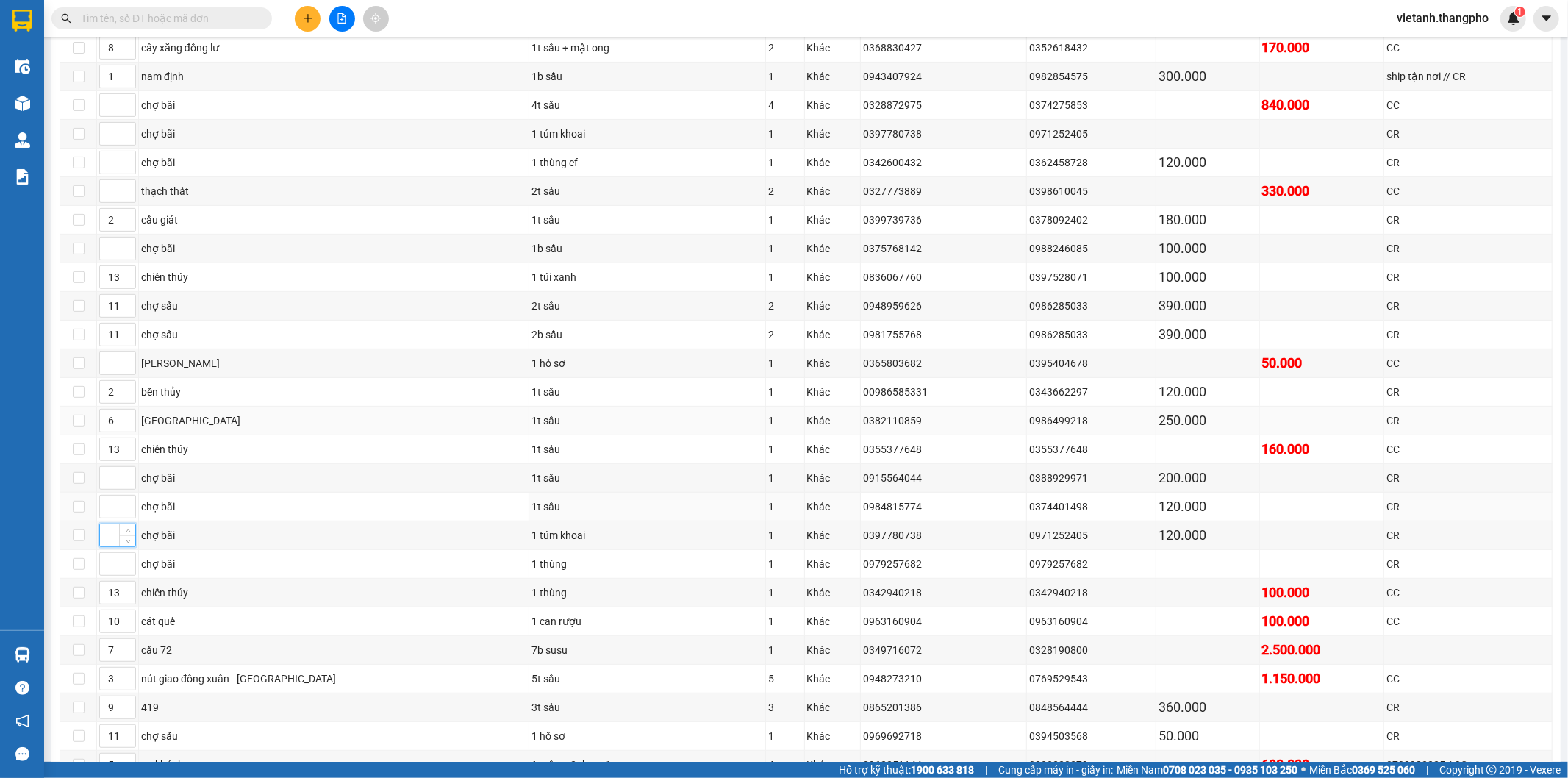
scroll to position [334, 0]
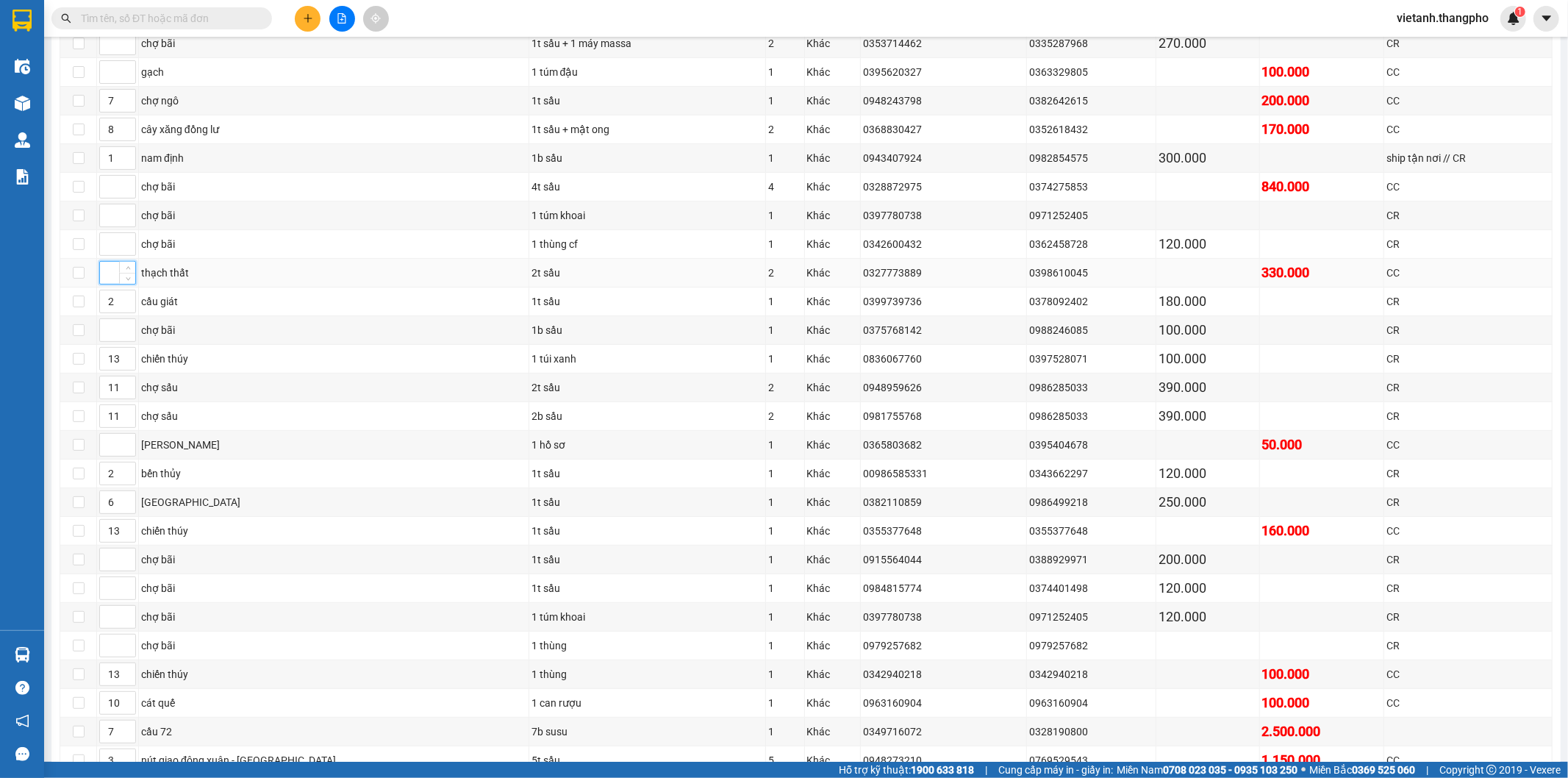
drag, startPoint x: 107, startPoint y: 279, endPoint x: 105, endPoint y: 269, distance: 10.2
click at [107, 278] on input at bounding box center [117, 273] width 35 height 22
type input "9"
click at [109, 454] on input at bounding box center [117, 445] width 35 height 22
click at [123, 442] on span "up" at bounding box center [128, 441] width 9 height 9
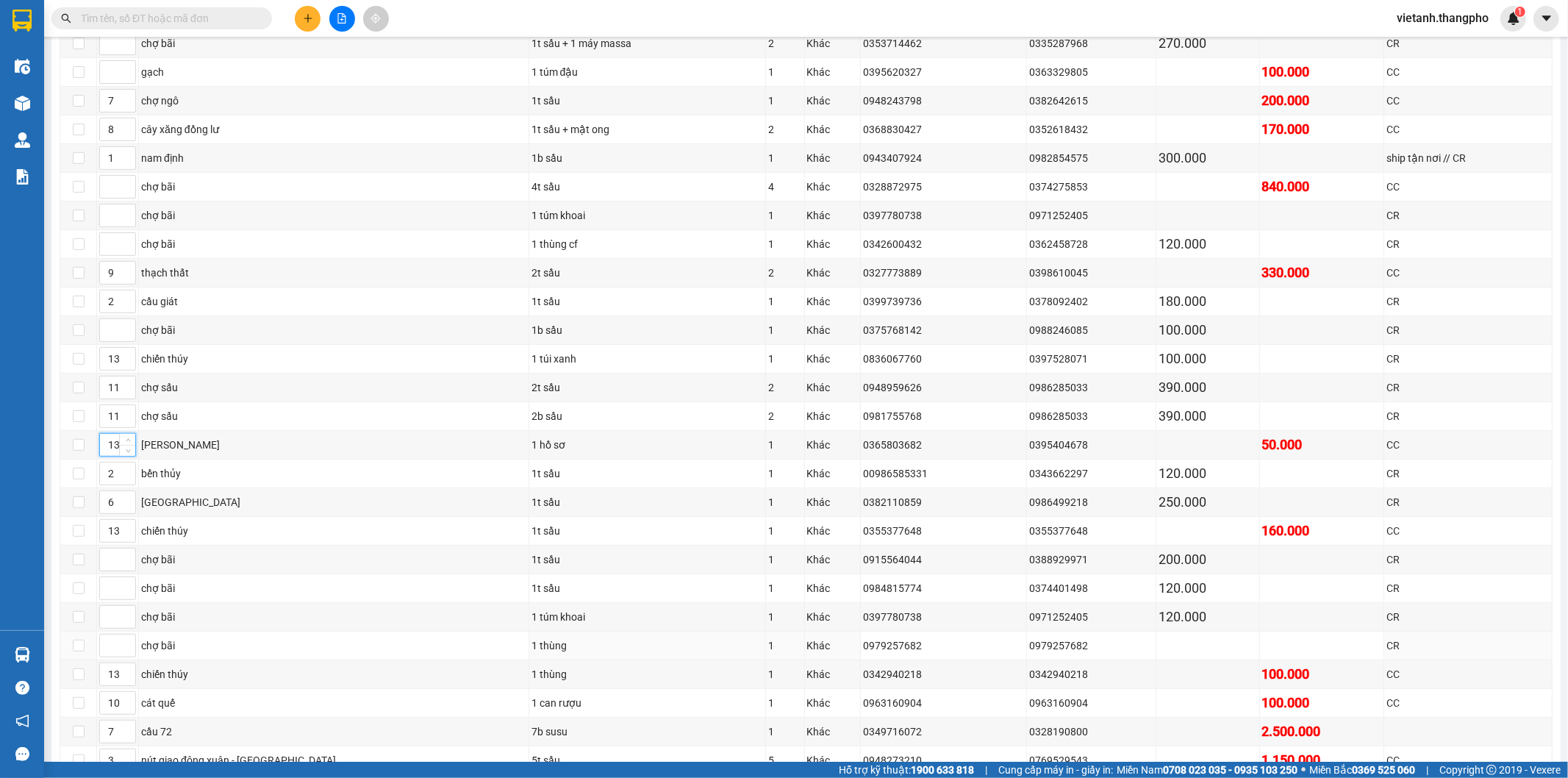
scroll to position [171, 0]
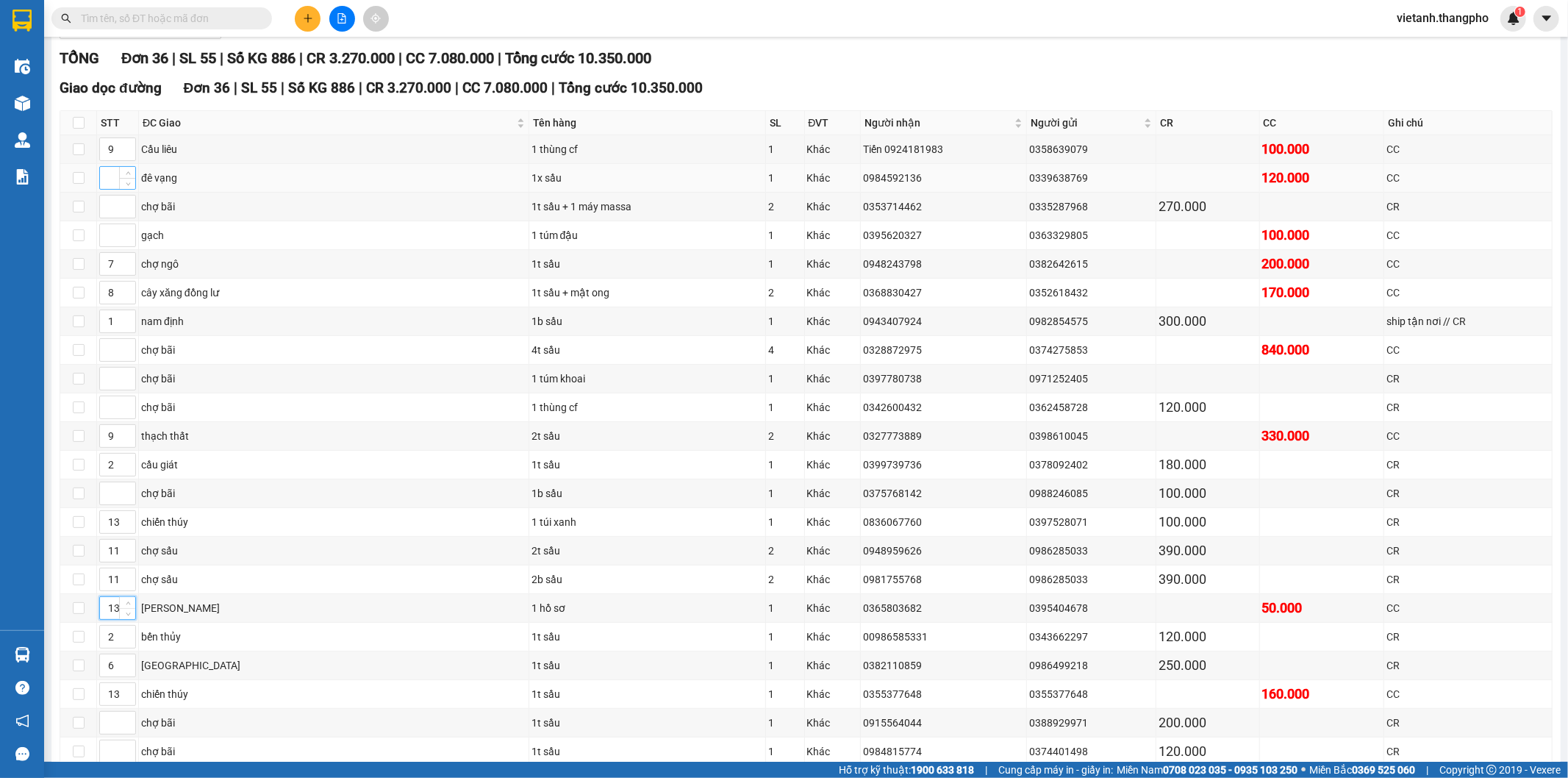
type input "13"
click at [107, 180] on input at bounding box center [117, 178] width 35 height 22
type input "9"
click at [111, 243] on input at bounding box center [117, 236] width 35 height 22
type input "14"
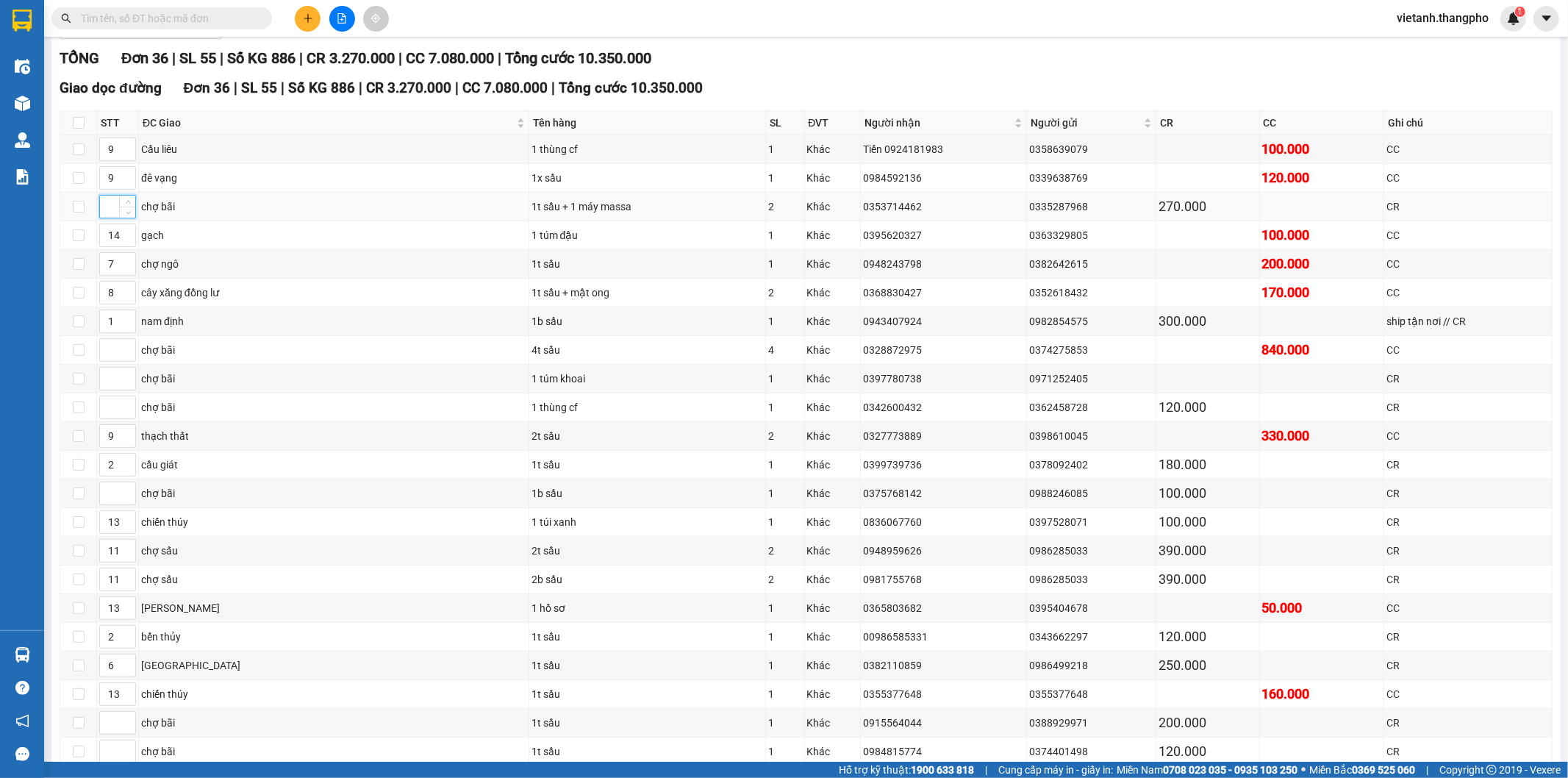
click at [106, 206] on input at bounding box center [117, 206] width 35 height 22
type input "15"
click at [113, 353] on input at bounding box center [117, 350] width 35 height 22
type input "15"
click at [113, 384] on input at bounding box center [117, 379] width 35 height 22
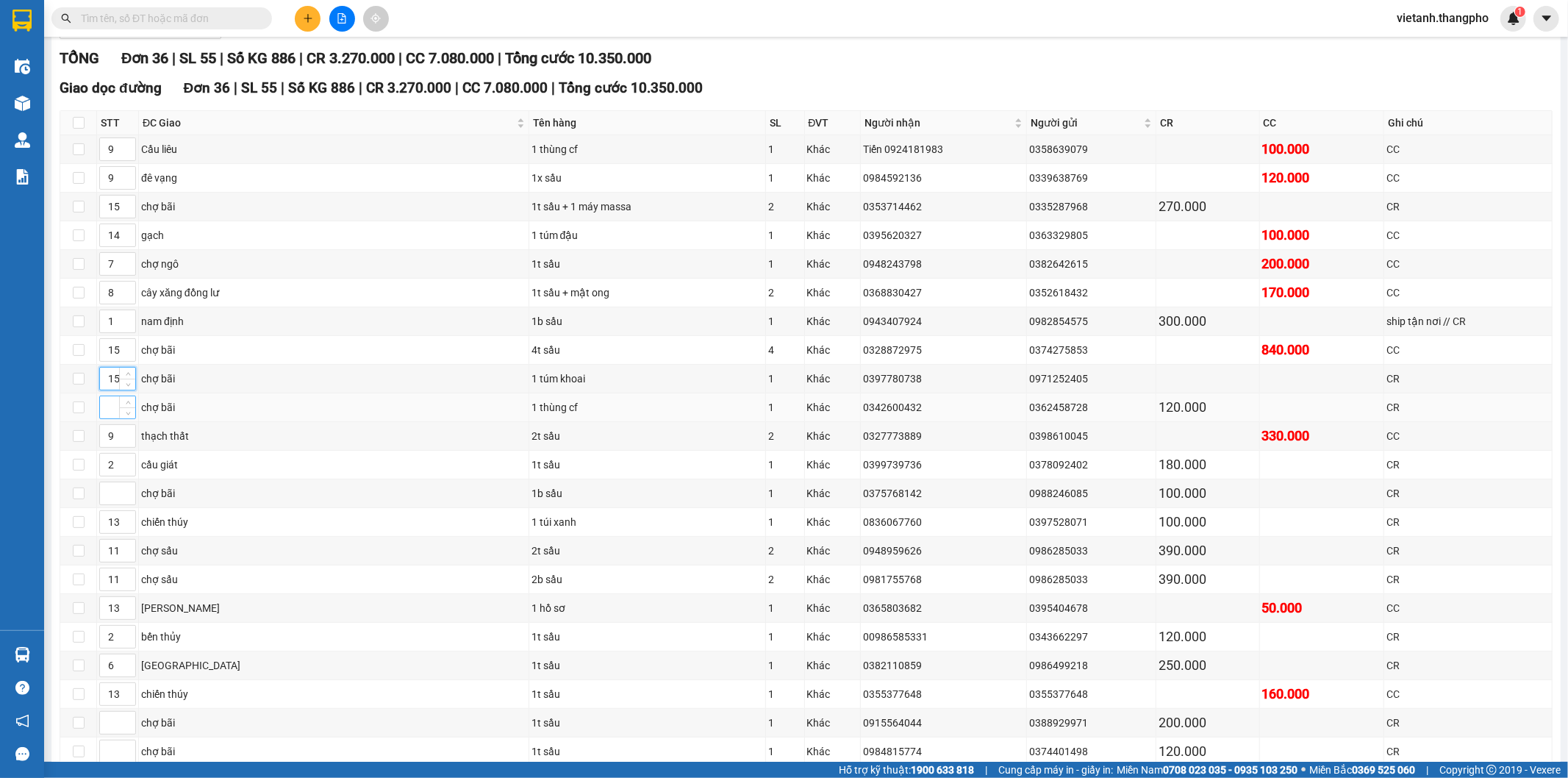
type input "15"
click at [111, 408] on input at bounding box center [117, 408] width 35 height 22
type input "15"
click at [114, 497] on input at bounding box center [117, 493] width 35 height 22
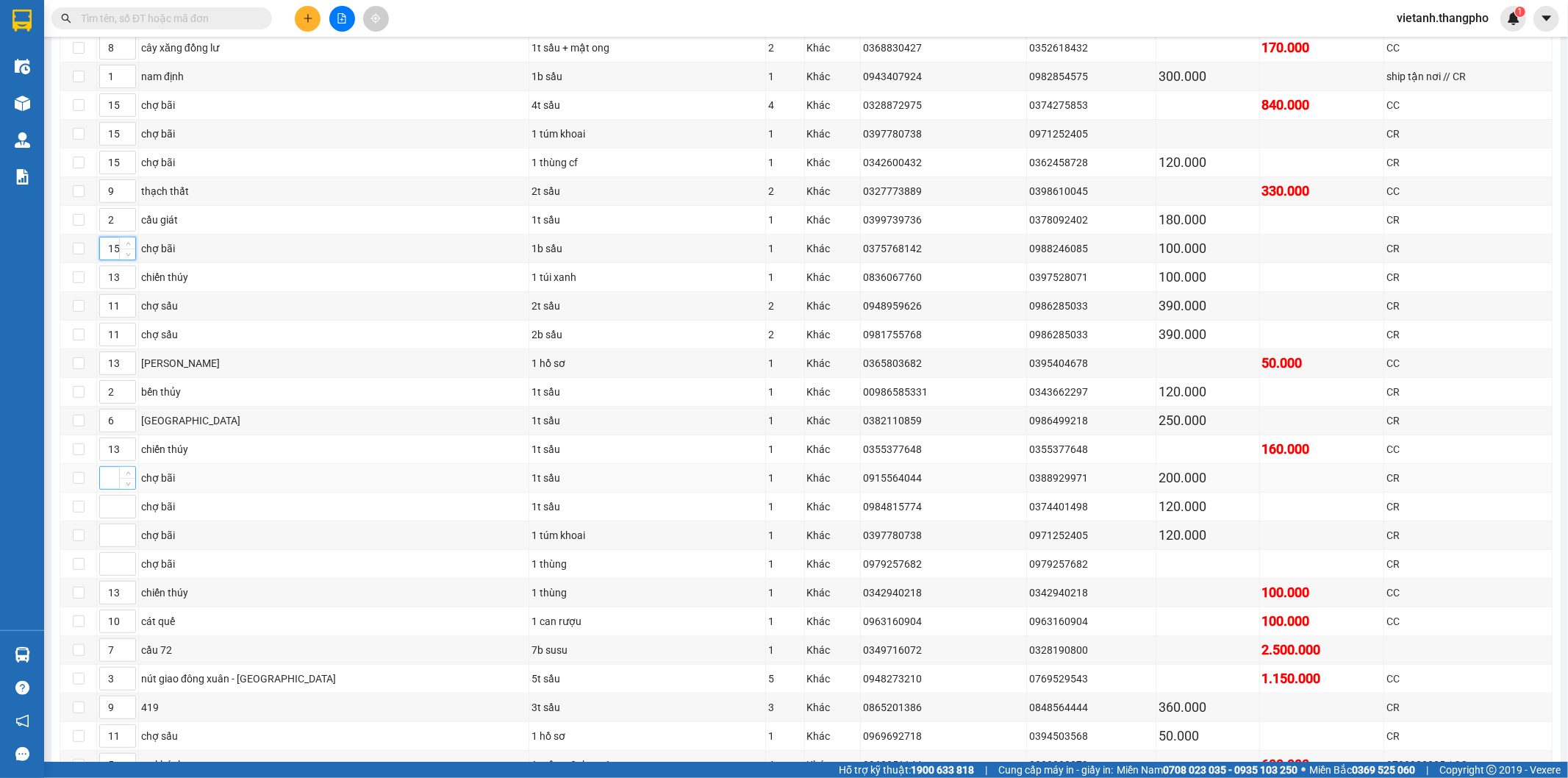
type input "15"
click at [114, 483] on input at bounding box center [117, 478] width 35 height 22
type input "15"
click at [111, 509] on input at bounding box center [117, 507] width 35 height 22
type input "15"
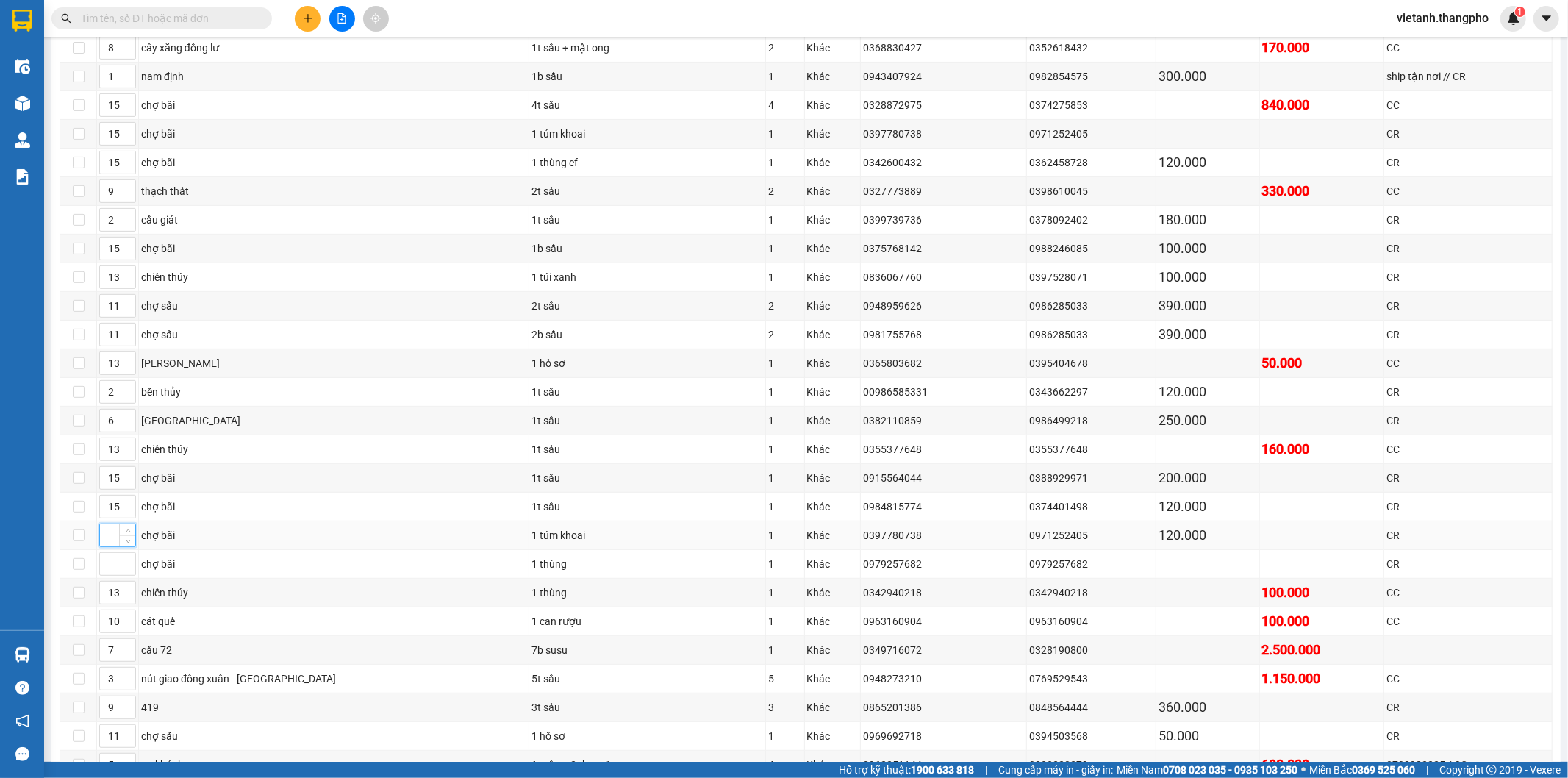
click at [108, 545] on input at bounding box center [117, 535] width 35 height 22
type input "15"
click at [109, 566] on input at bounding box center [117, 564] width 35 height 22
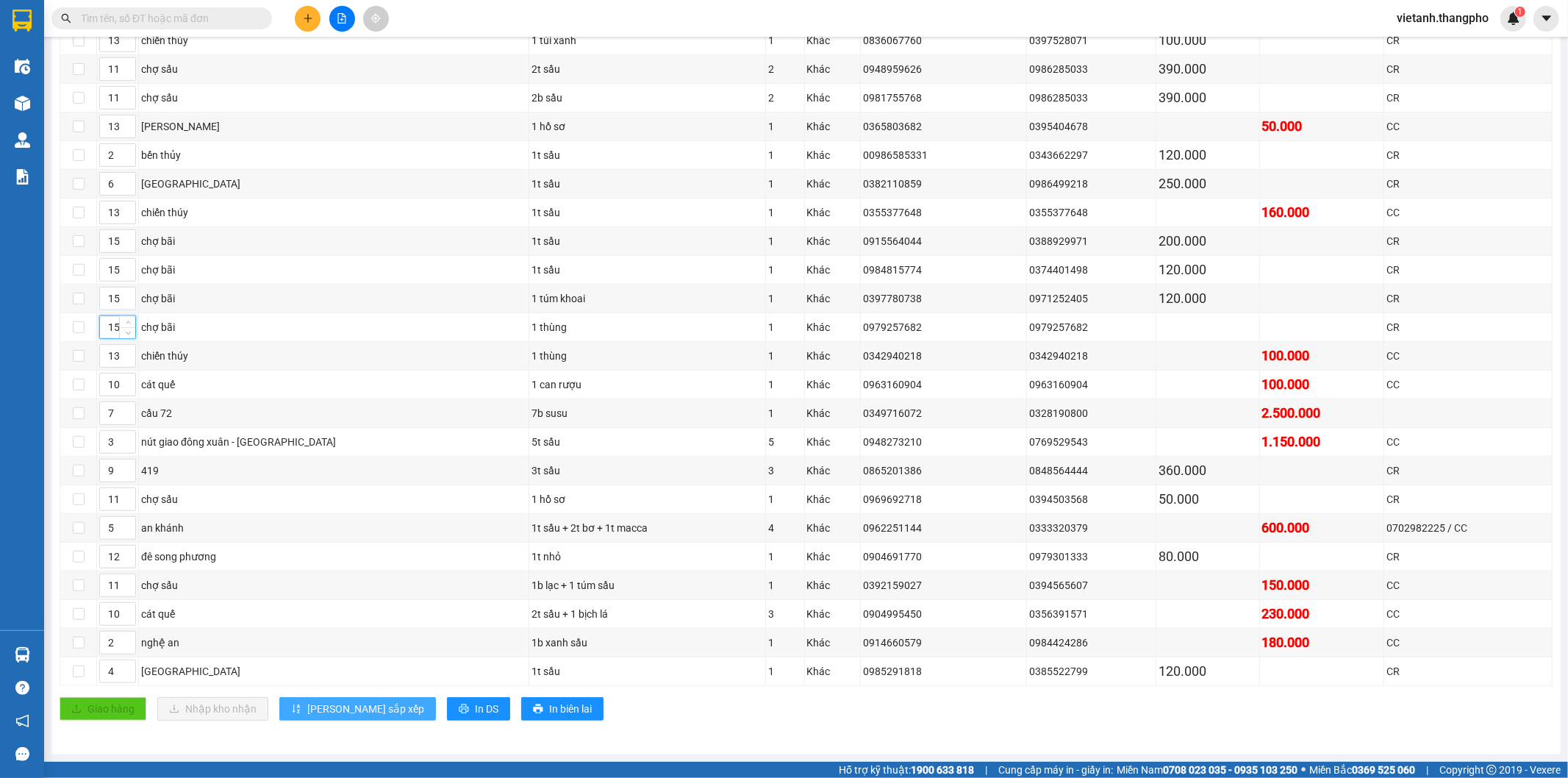
type input "15"
drag, startPoint x: 319, startPoint y: 706, endPoint x: 319, endPoint y: 699, distance: 7.0
click at [319, 706] on span "[PERSON_NAME] sắp xếp" at bounding box center [365, 708] width 117 height 16
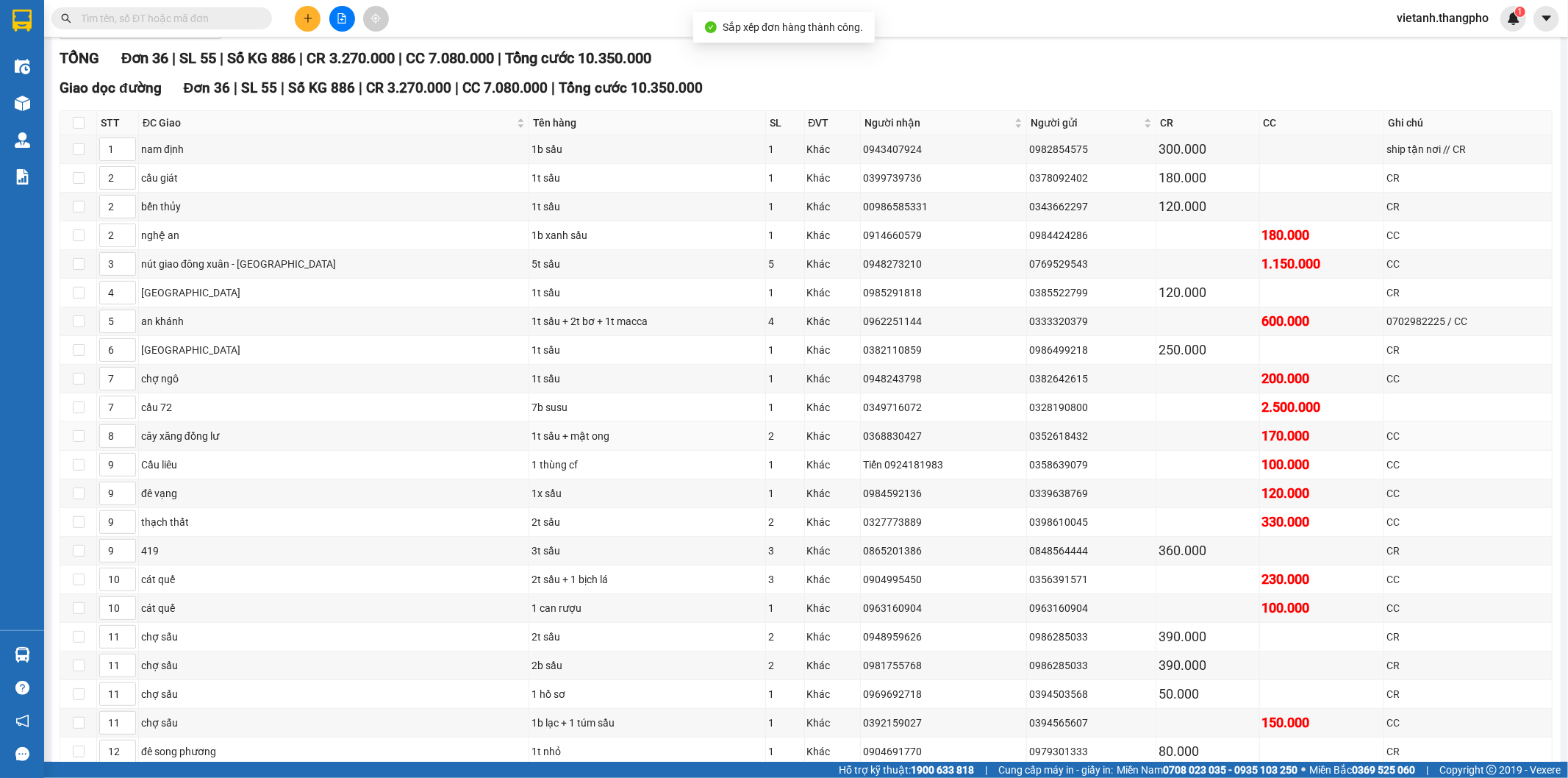
scroll to position [0, 0]
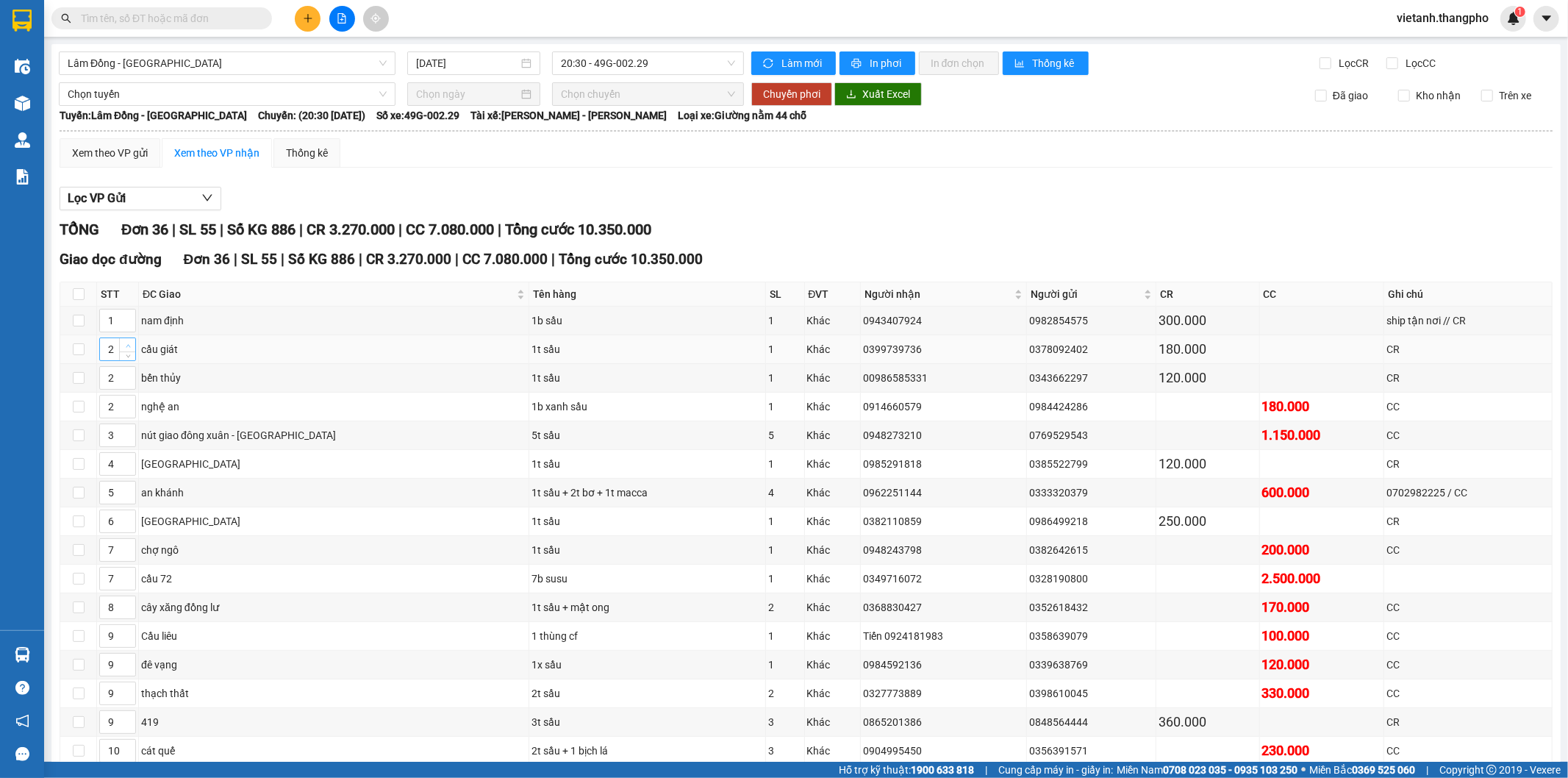
type input "3"
click at [122, 342] on span "Increase Value" at bounding box center [127, 345] width 16 height 13
type input "3"
click at [130, 376] on icon "up" at bounding box center [129, 375] width 5 height 5
click at [130, 432] on span "up" at bounding box center [128, 432] width 9 height 9
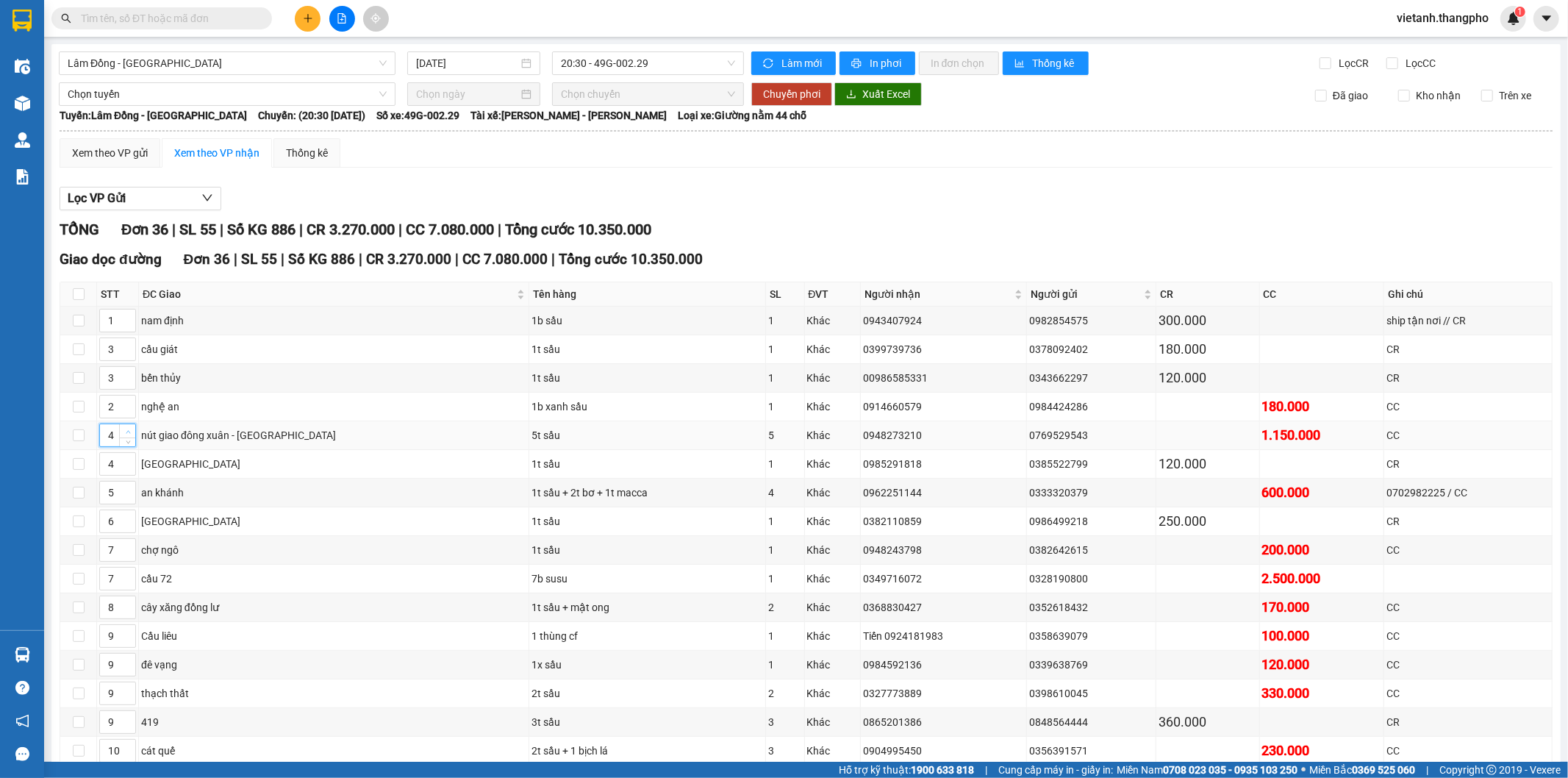
type input "5"
click at [130, 432] on span "up" at bounding box center [128, 432] width 9 height 9
click at [132, 459] on span "Increase Value" at bounding box center [127, 459] width 16 height 13
type input "6"
click at [127, 459] on icon "up" at bounding box center [129, 460] width 5 height 5
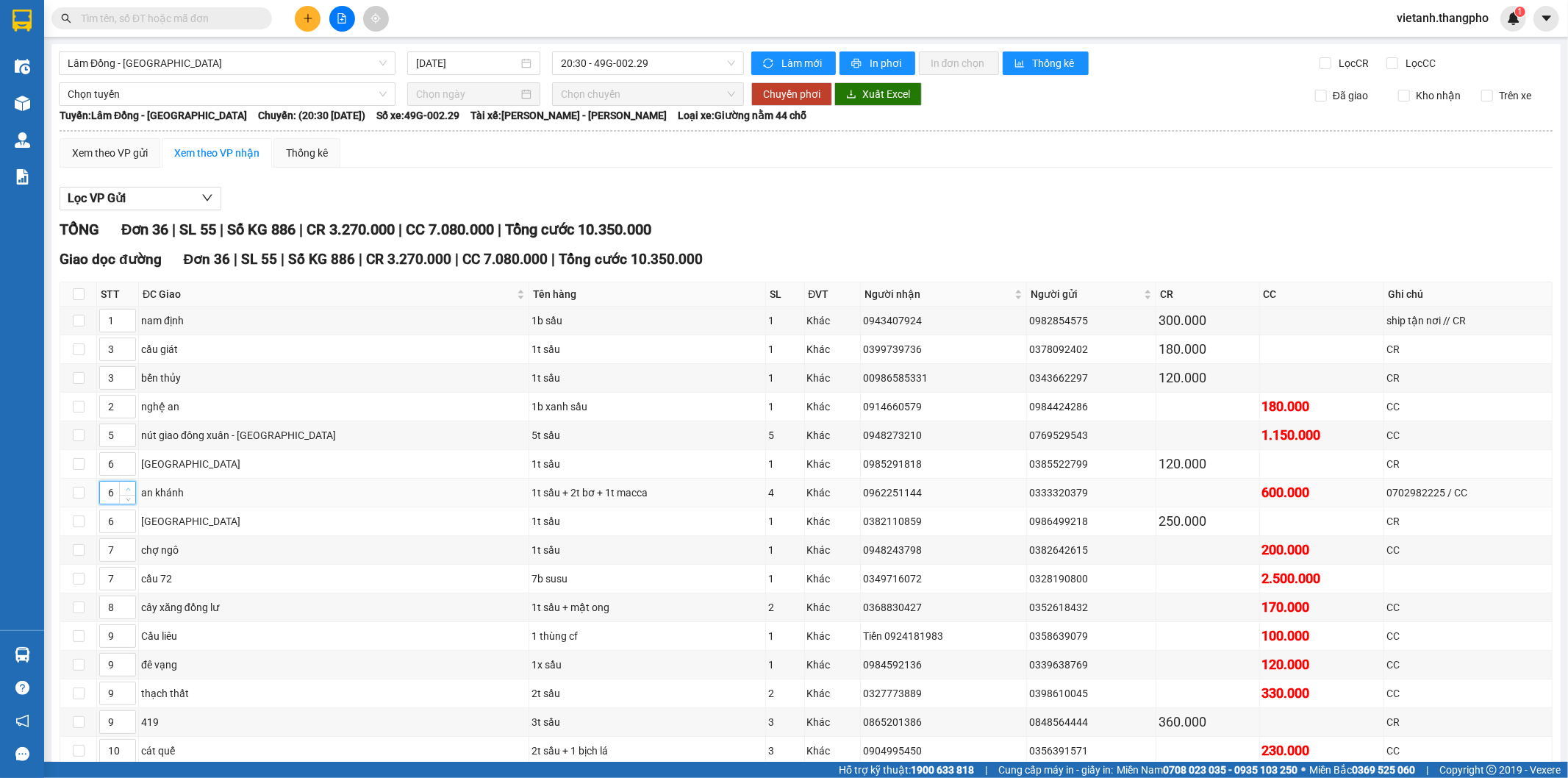
click at [126, 490] on icon "up" at bounding box center [129, 489] width 5 height 5
type input "6"
click at [127, 502] on span "down" at bounding box center [128, 497] width 9 height 9
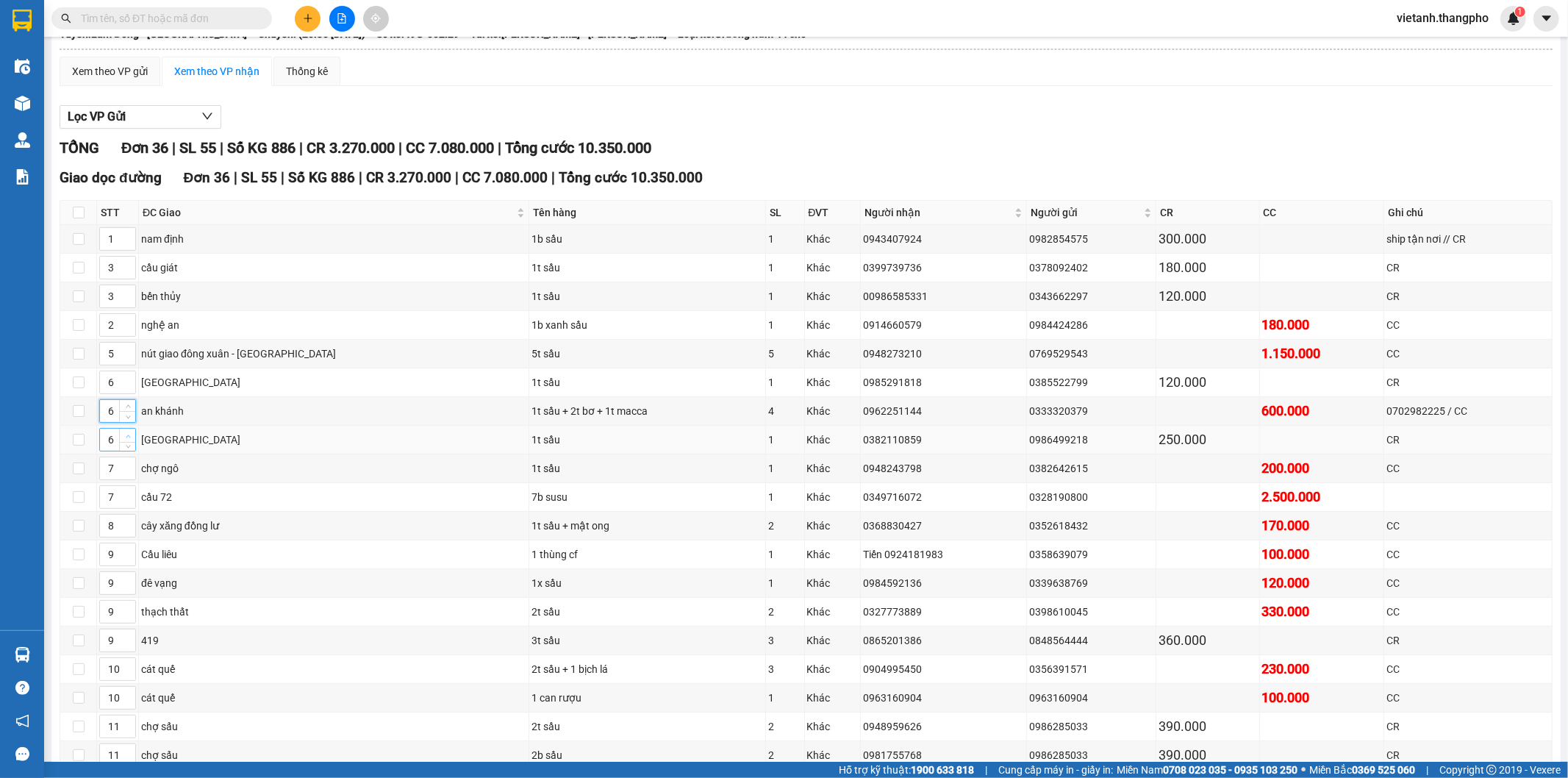
type input "7"
click at [128, 437] on icon "up" at bounding box center [128, 435] width 4 height 3
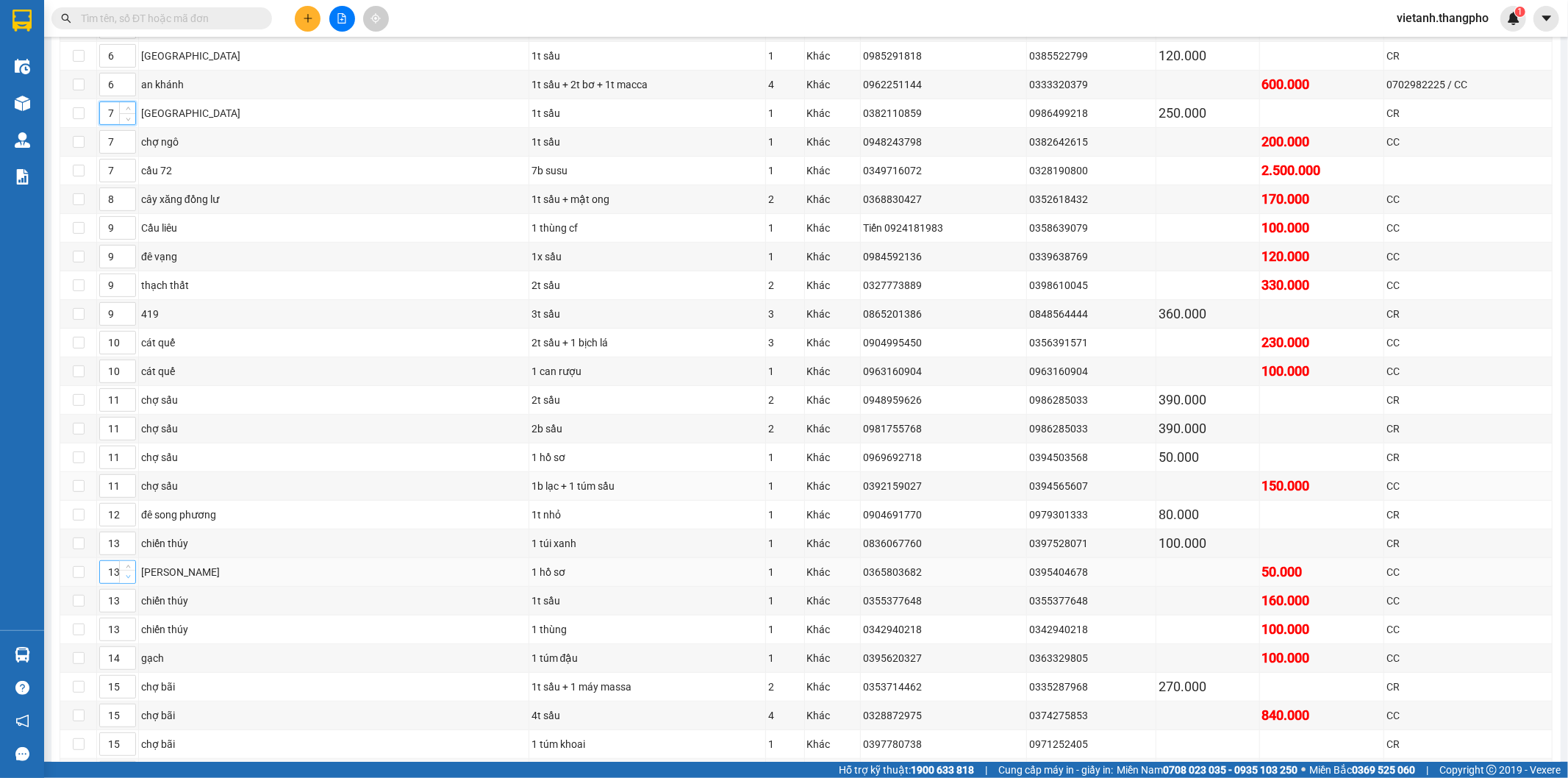
scroll to position [661, 0]
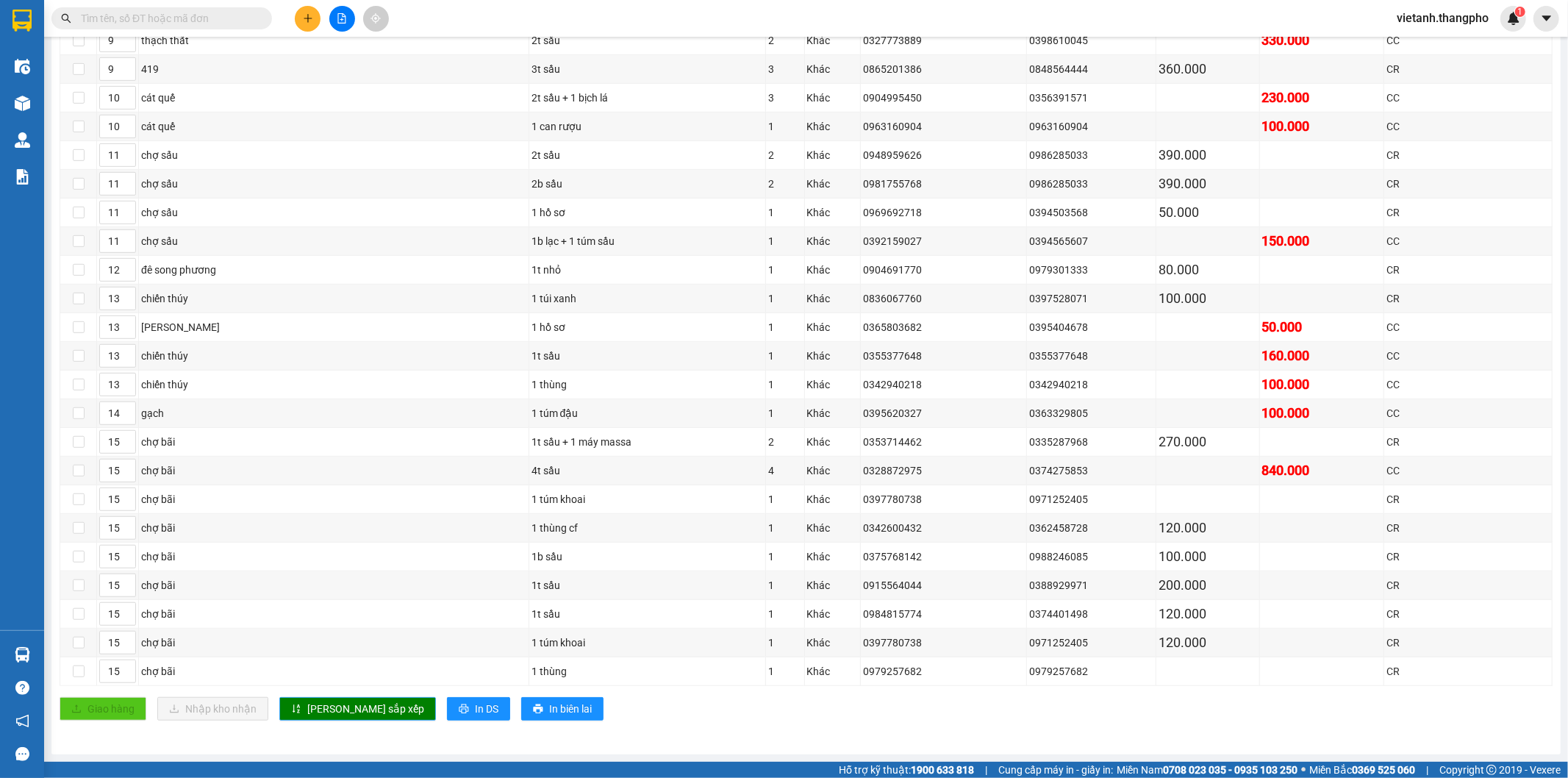
click at [318, 704] on span "[PERSON_NAME] sắp xếp" at bounding box center [365, 708] width 117 height 16
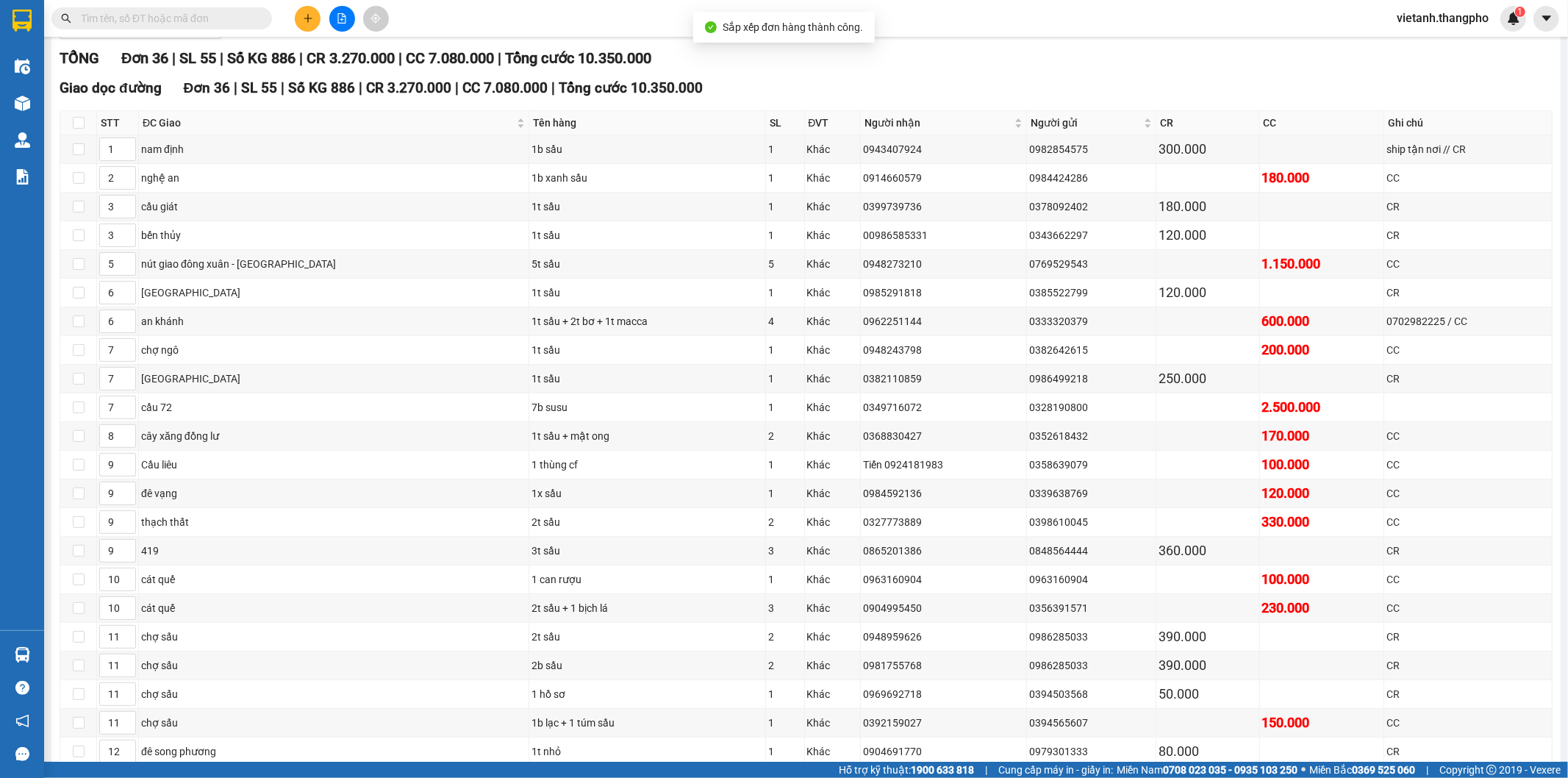
scroll to position [90, 0]
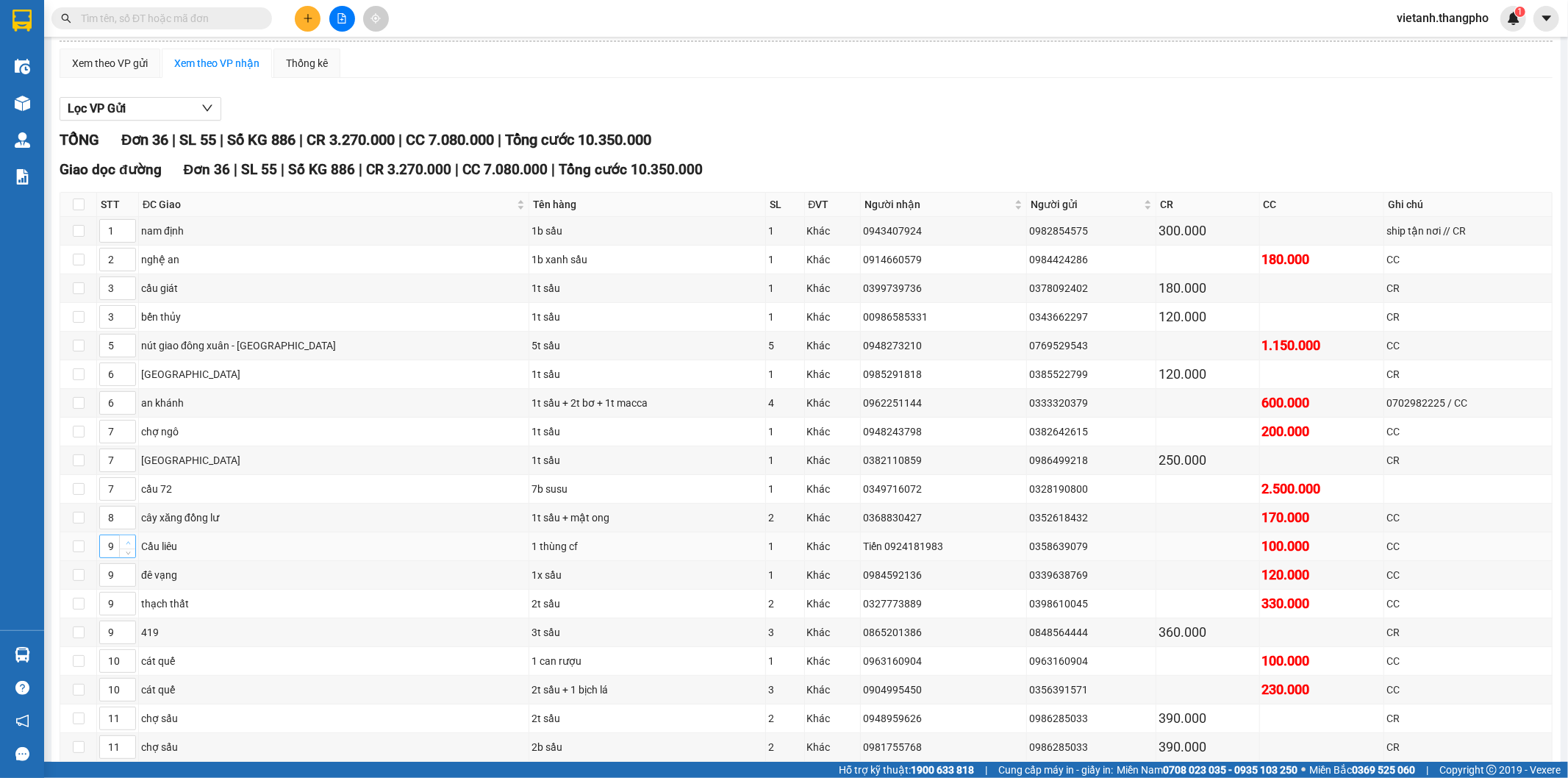
type input "10"
click at [132, 542] on span "Increase Value" at bounding box center [127, 541] width 16 height 13
type input "10"
click at [126, 573] on icon "up" at bounding box center [129, 572] width 5 height 5
type input "10"
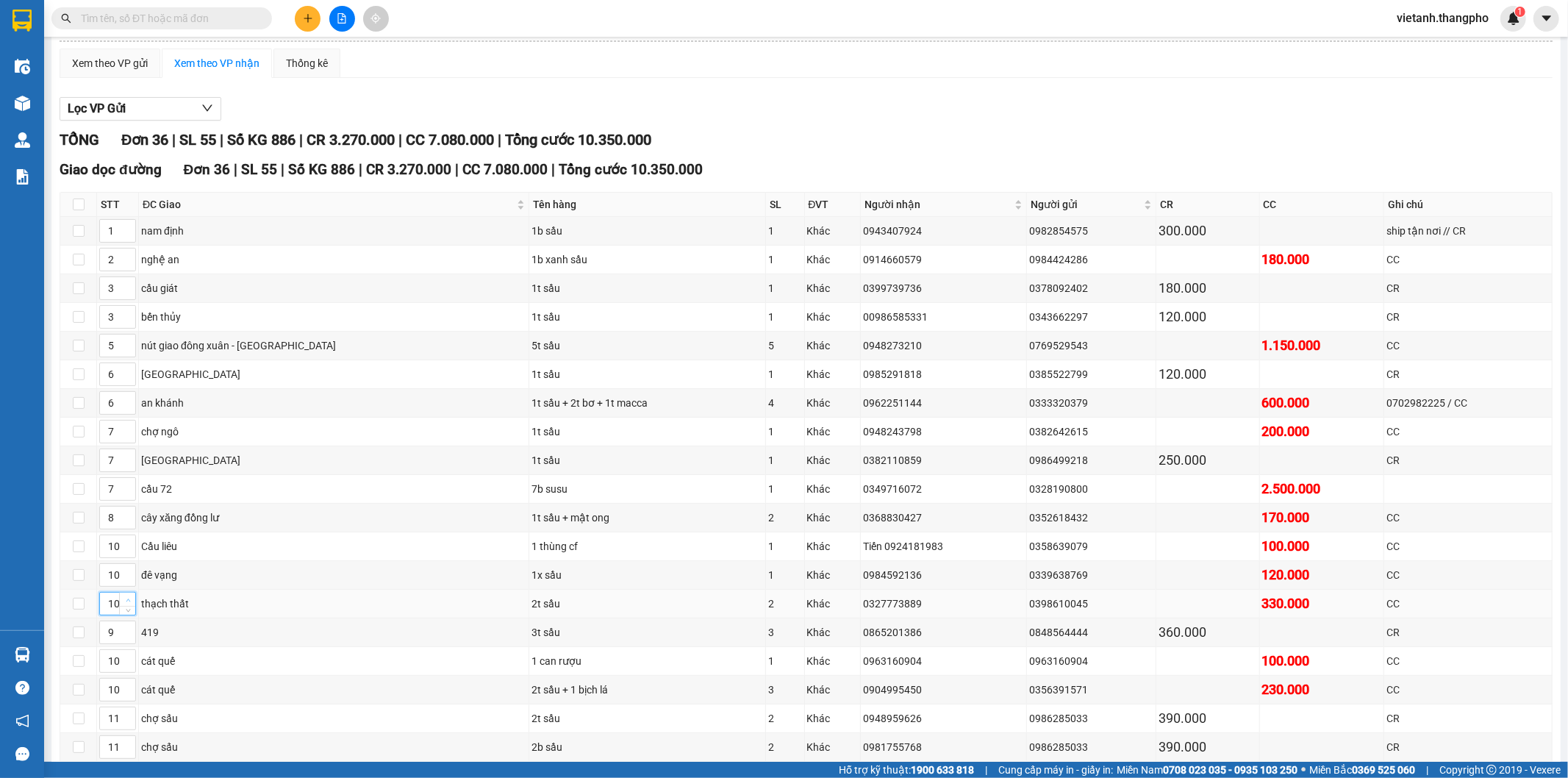
click at [128, 601] on icon "up" at bounding box center [128, 599] width 4 height 3
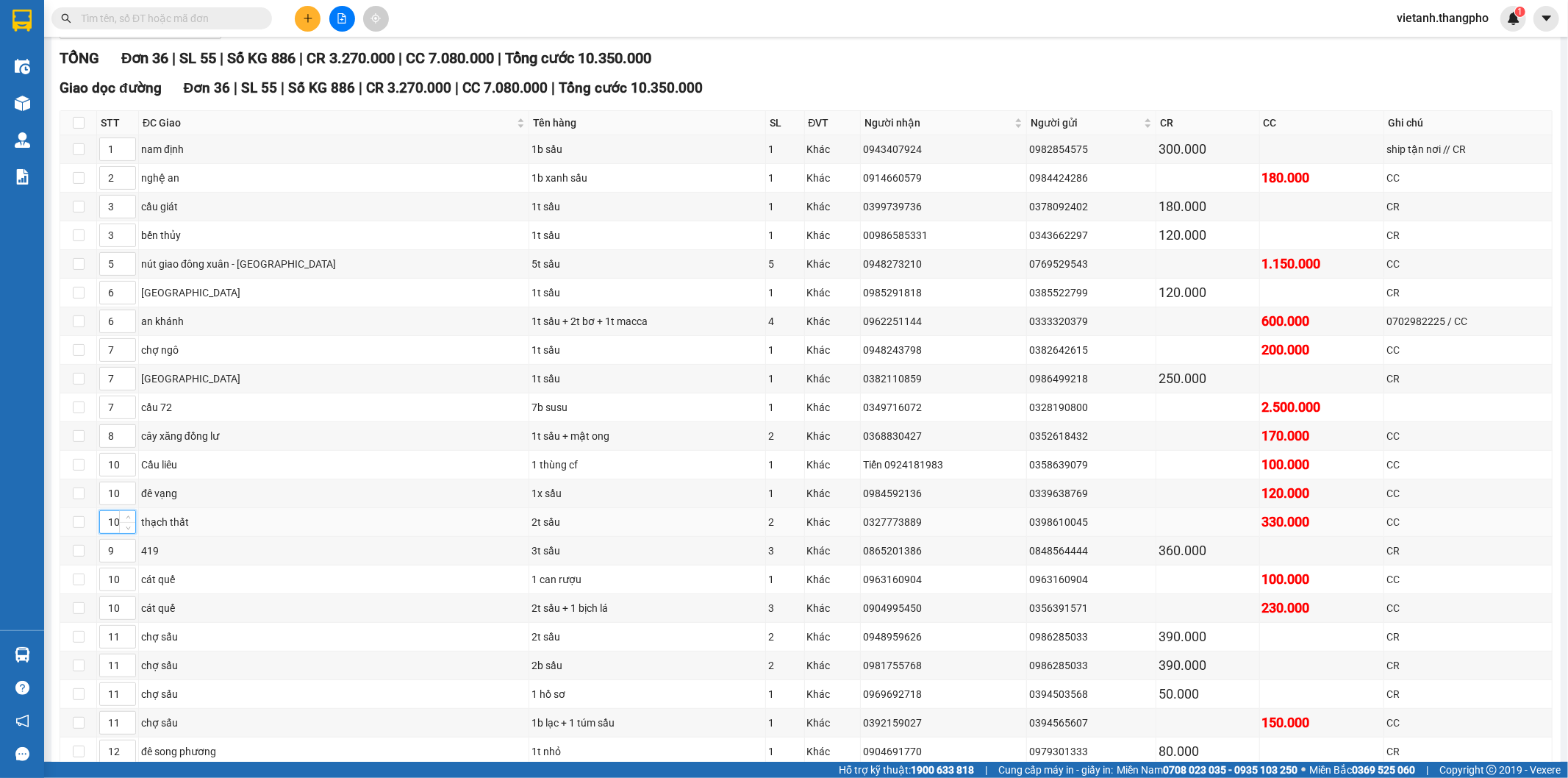
scroll to position [253, 0]
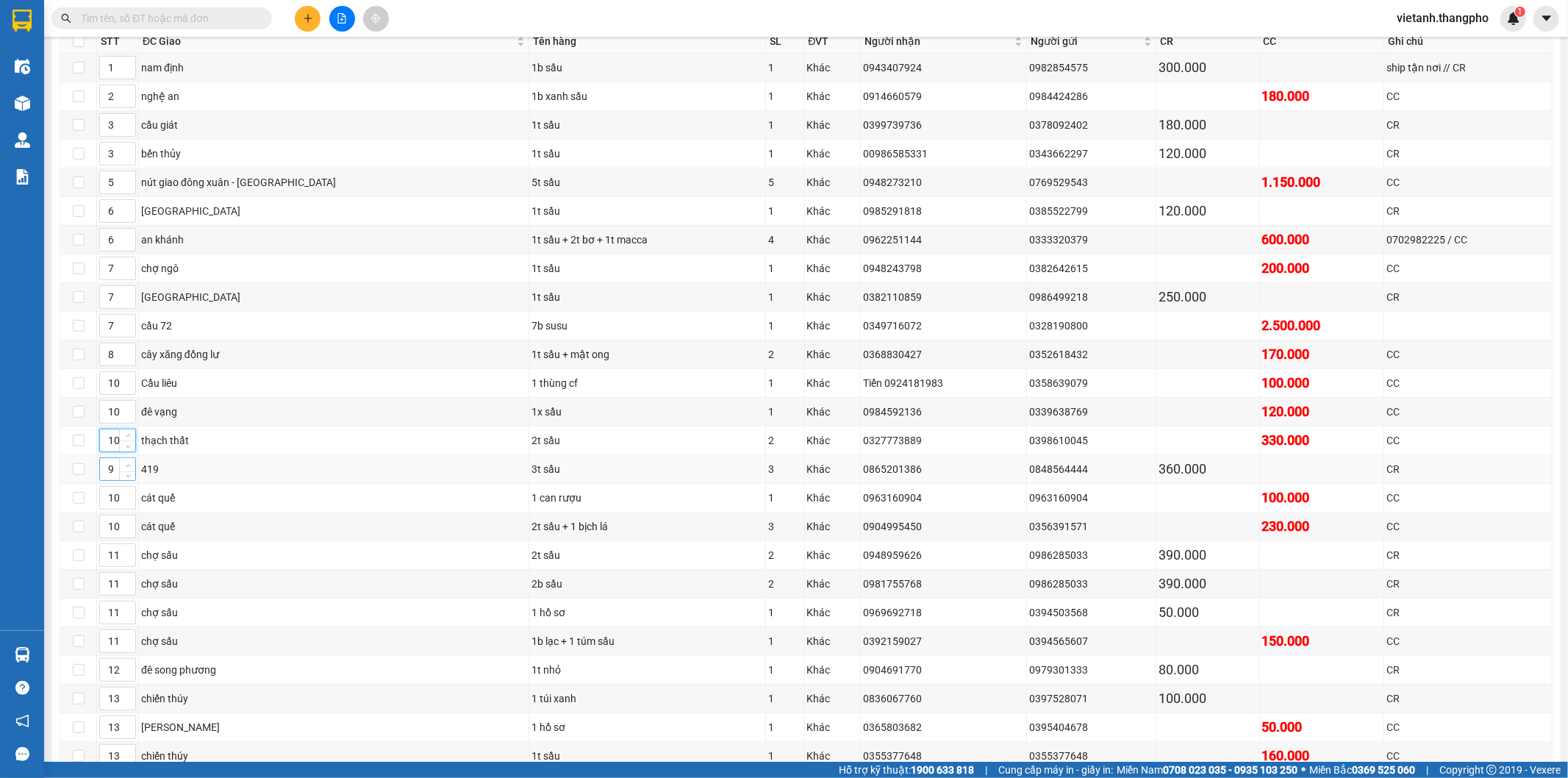
type input "10"
click at [128, 465] on span "up" at bounding box center [128, 465] width 9 height 9
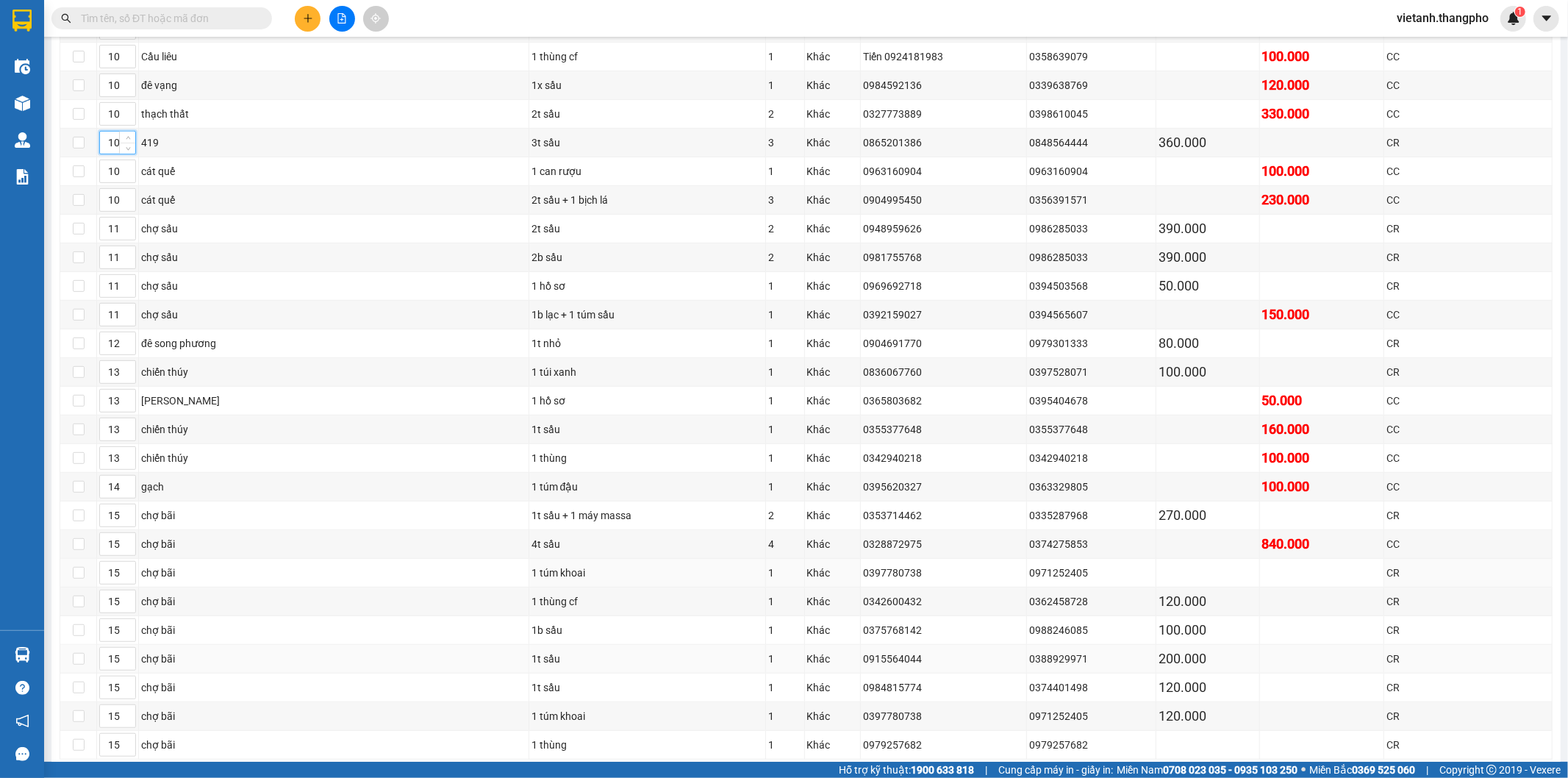
scroll to position [661, 0]
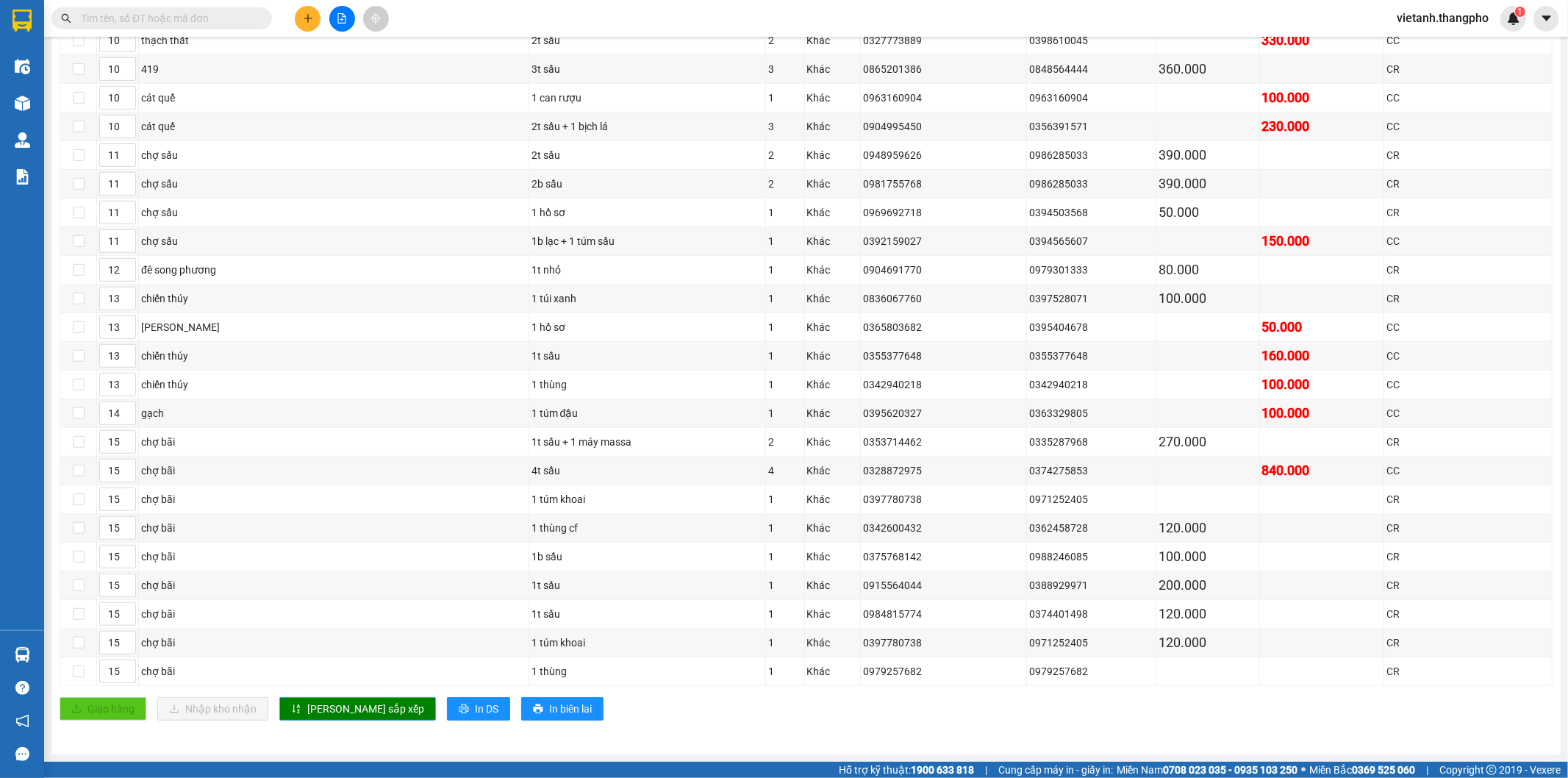
click at [316, 715] on span "[PERSON_NAME] sắp xếp" at bounding box center [365, 708] width 117 height 16
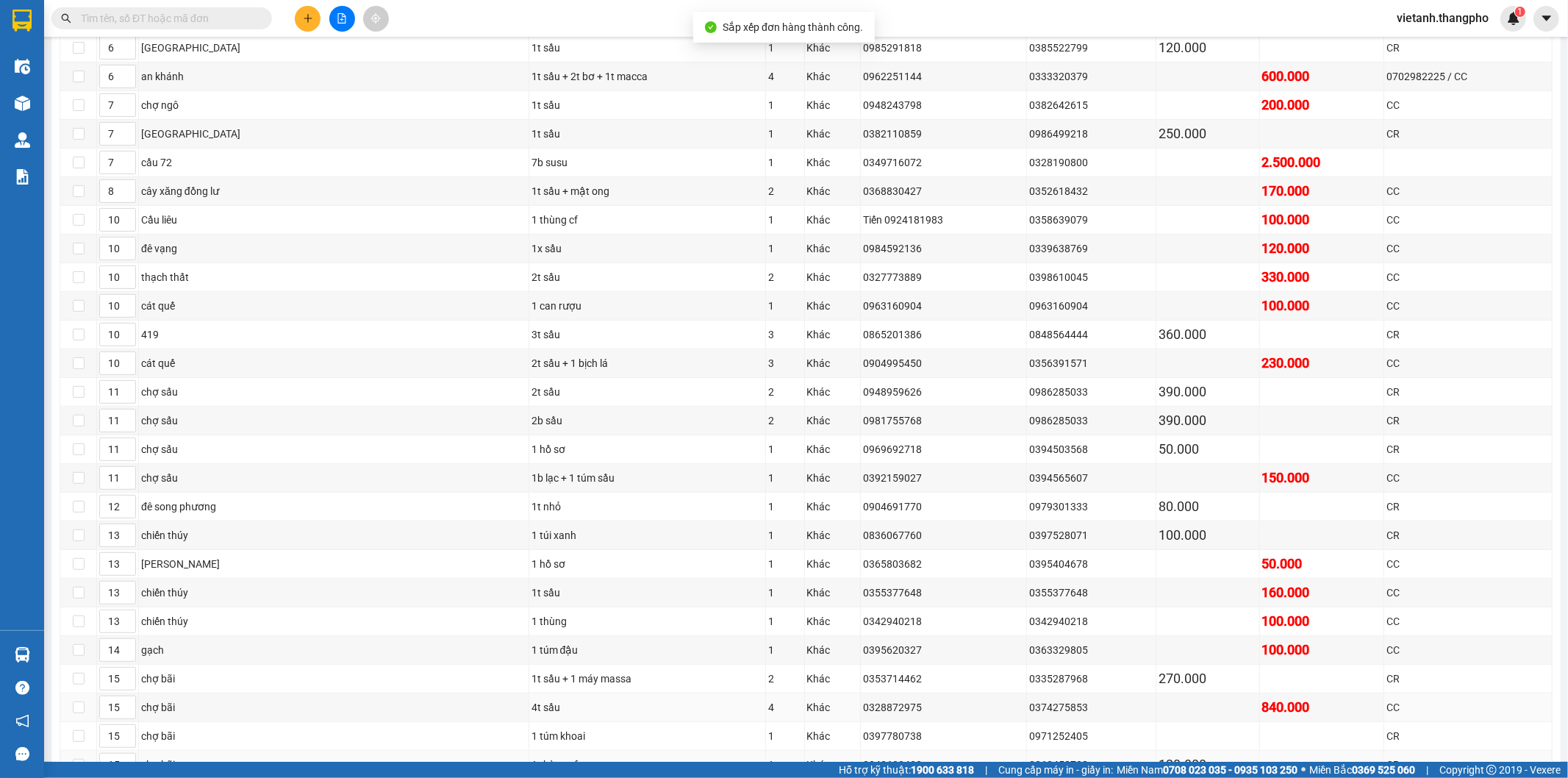
scroll to position [171, 0]
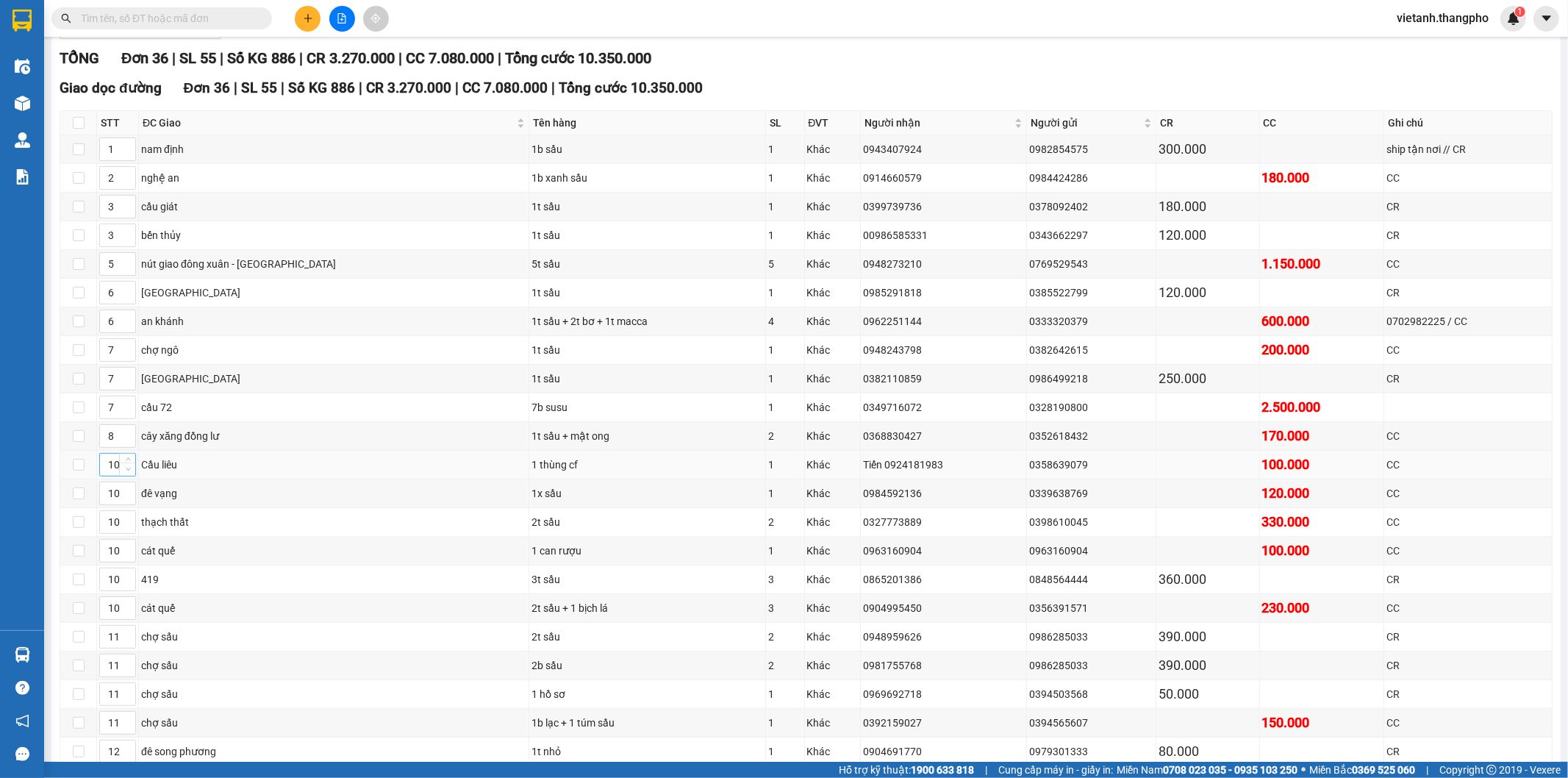
type input "9"
click at [129, 471] on icon "down" at bounding box center [129, 469] width 5 height 5
click at [129, 503] on span "down" at bounding box center [128, 498] width 9 height 9
type input "7"
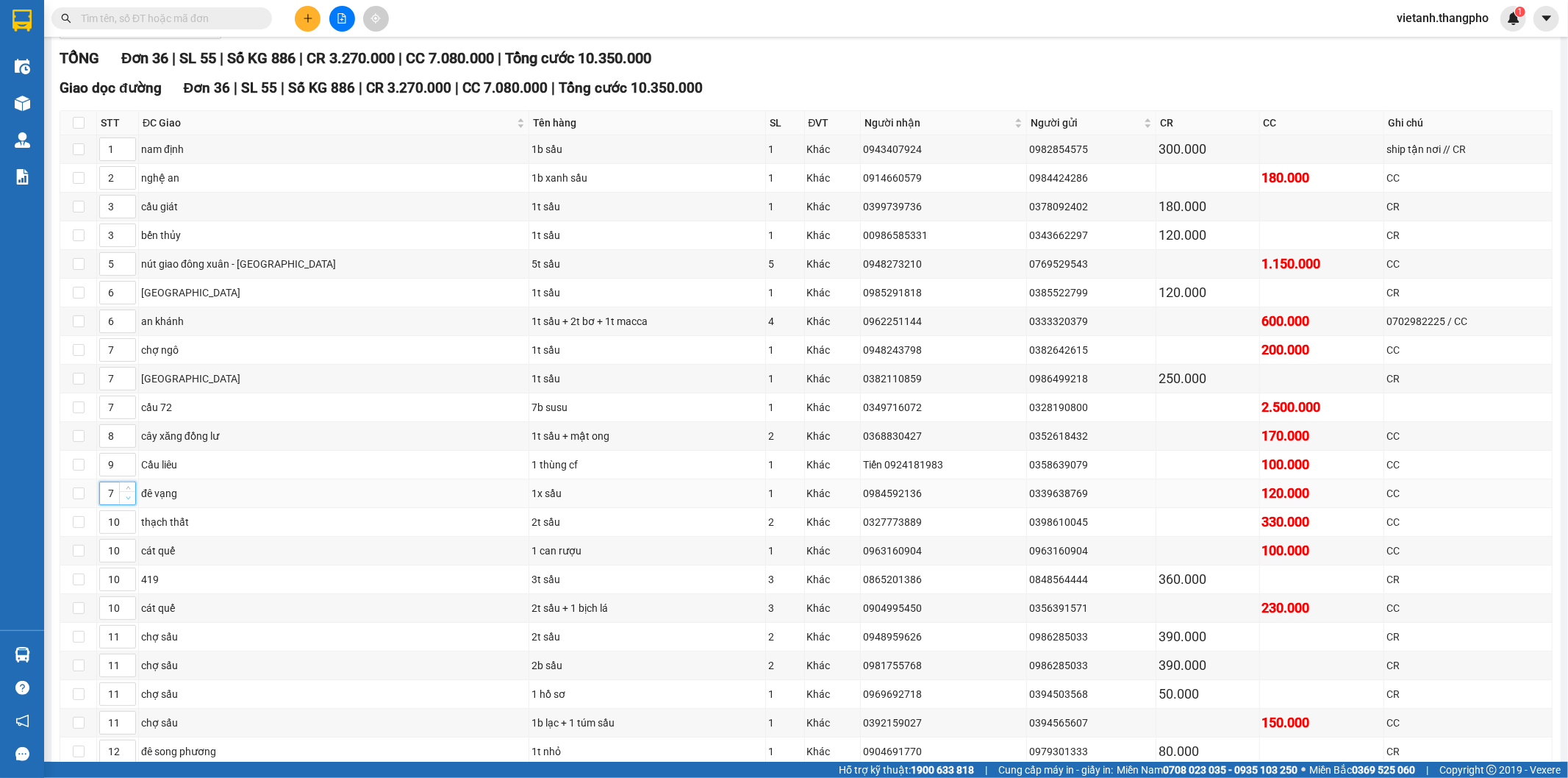
click at [129, 503] on span "down" at bounding box center [128, 498] width 9 height 9
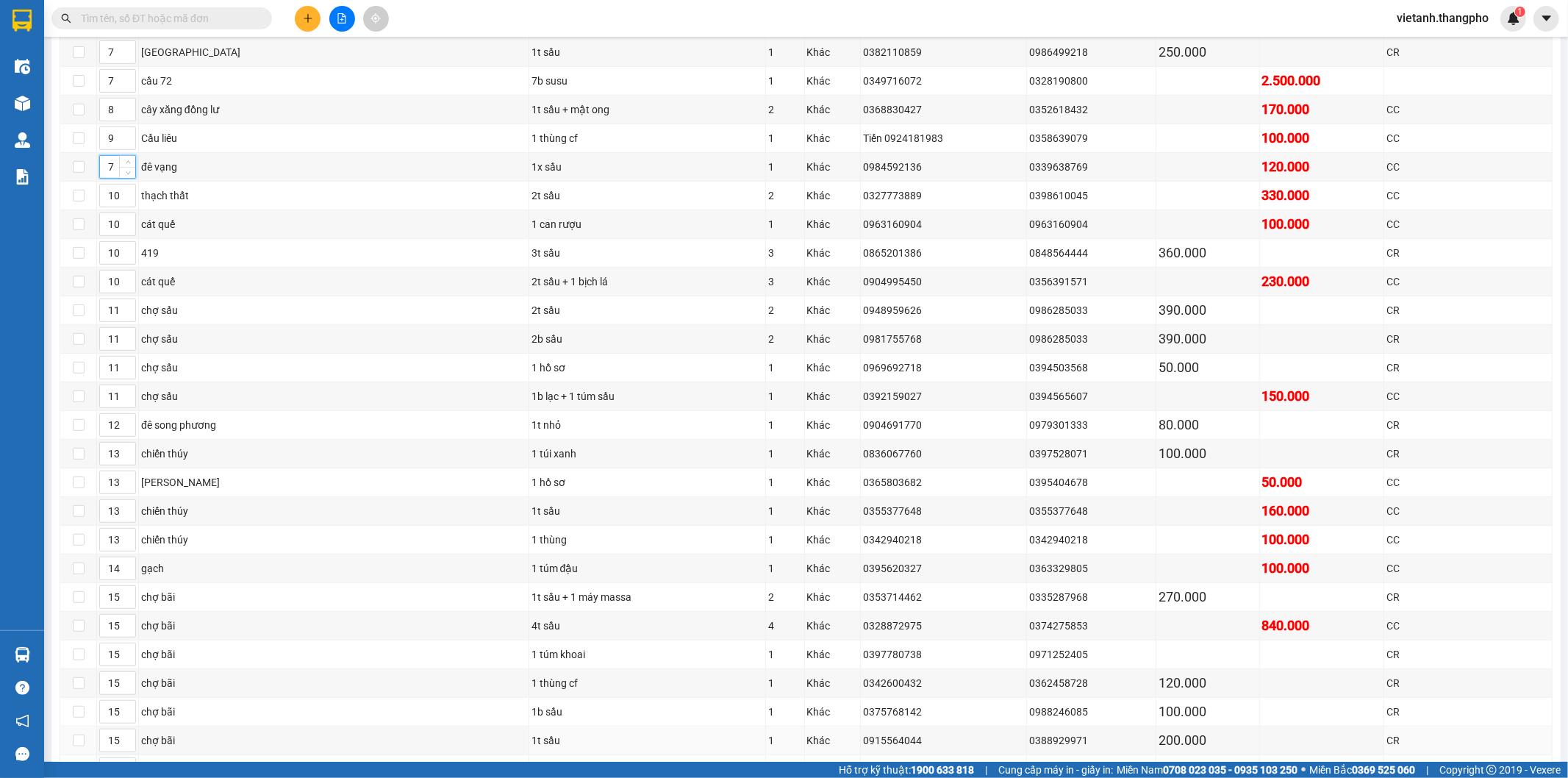
scroll to position [661, 0]
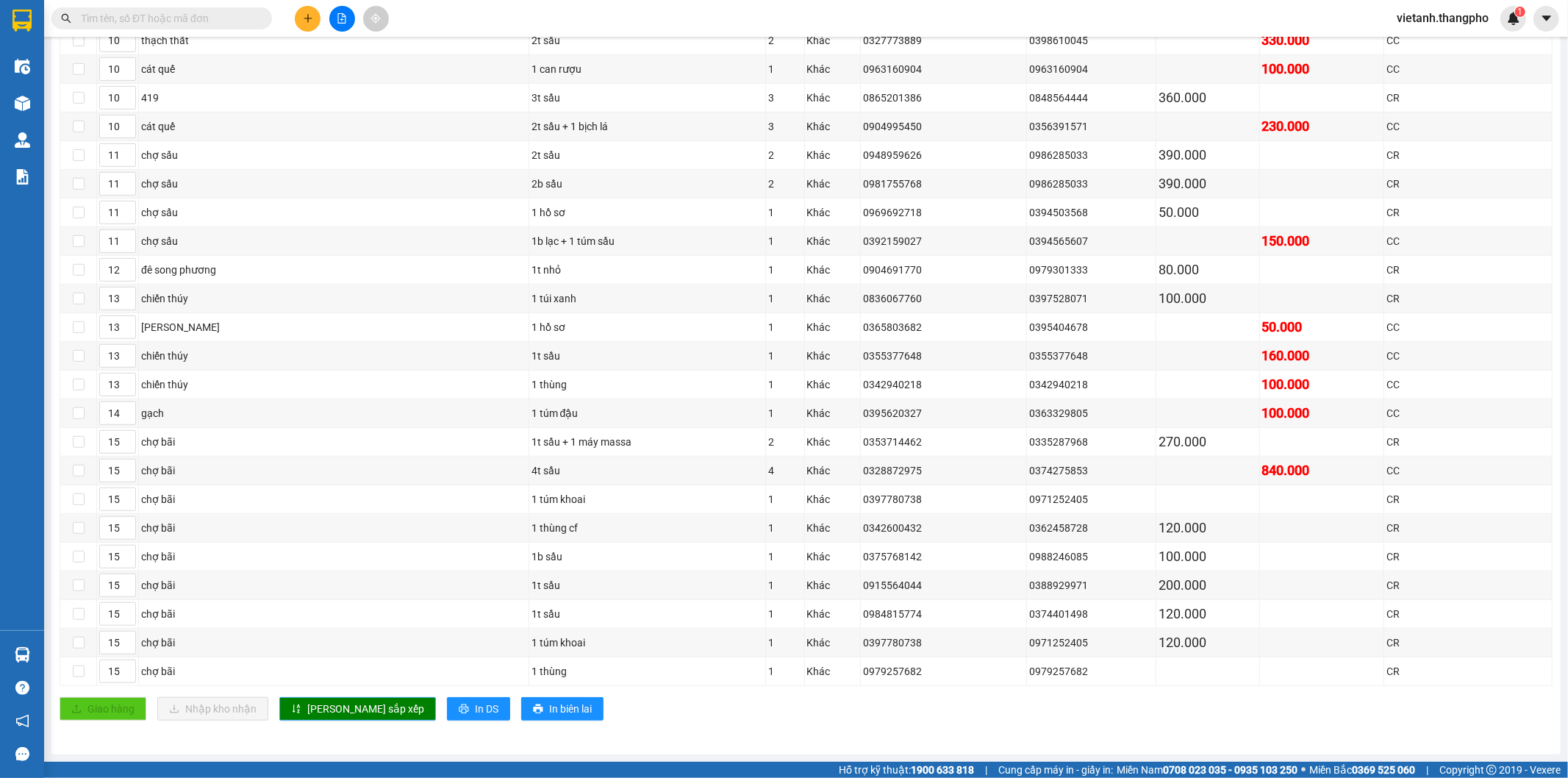
click at [297, 704] on icon "sort-ascending" at bounding box center [296, 708] width 8 height 9
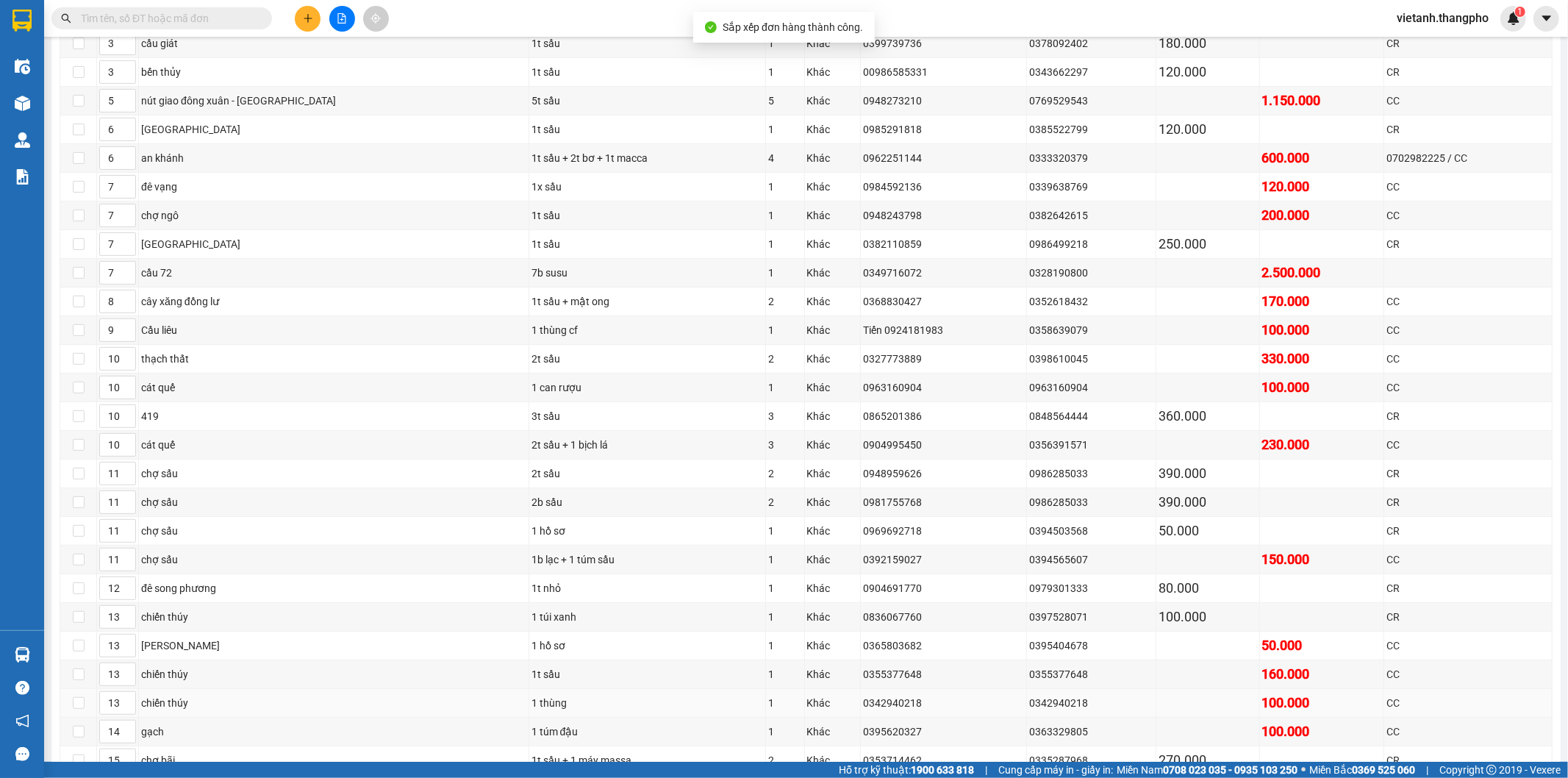
scroll to position [171, 0]
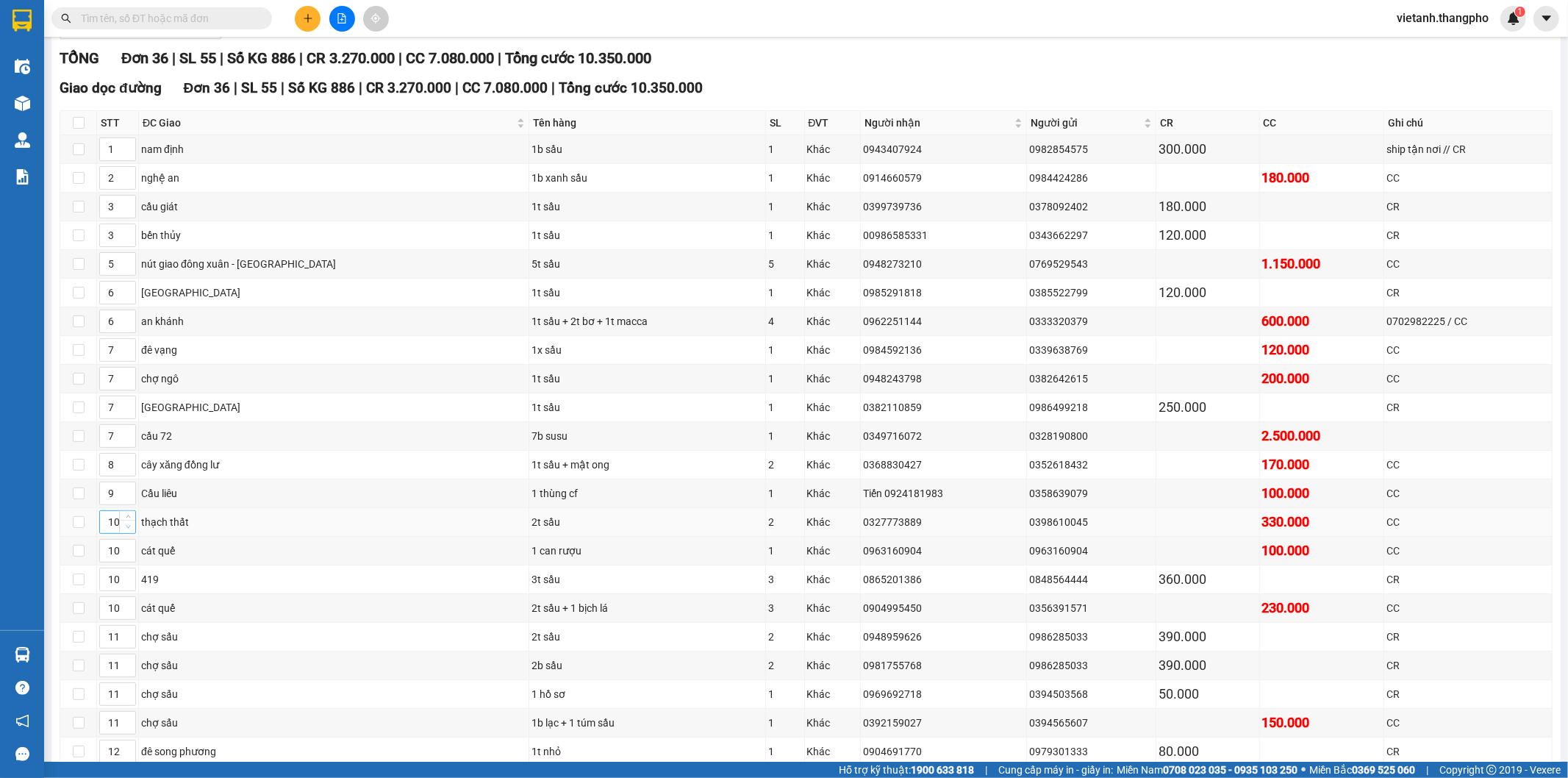
type input "9"
click at [128, 529] on icon "down" at bounding box center [129, 527] width 5 height 5
type input "10"
click at [128, 489] on span "up" at bounding box center [128, 490] width 9 height 9
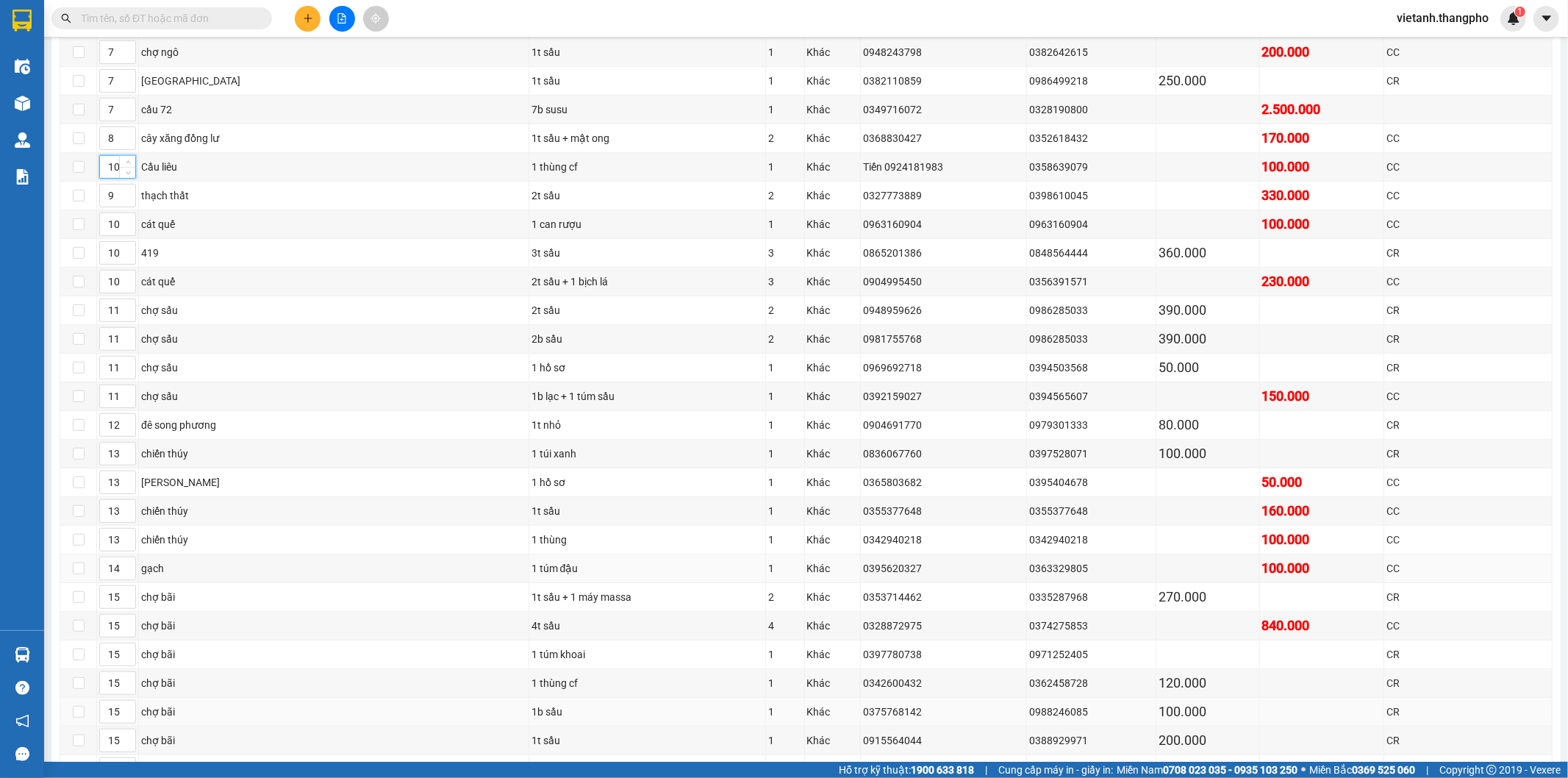
scroll to position [661, 0]
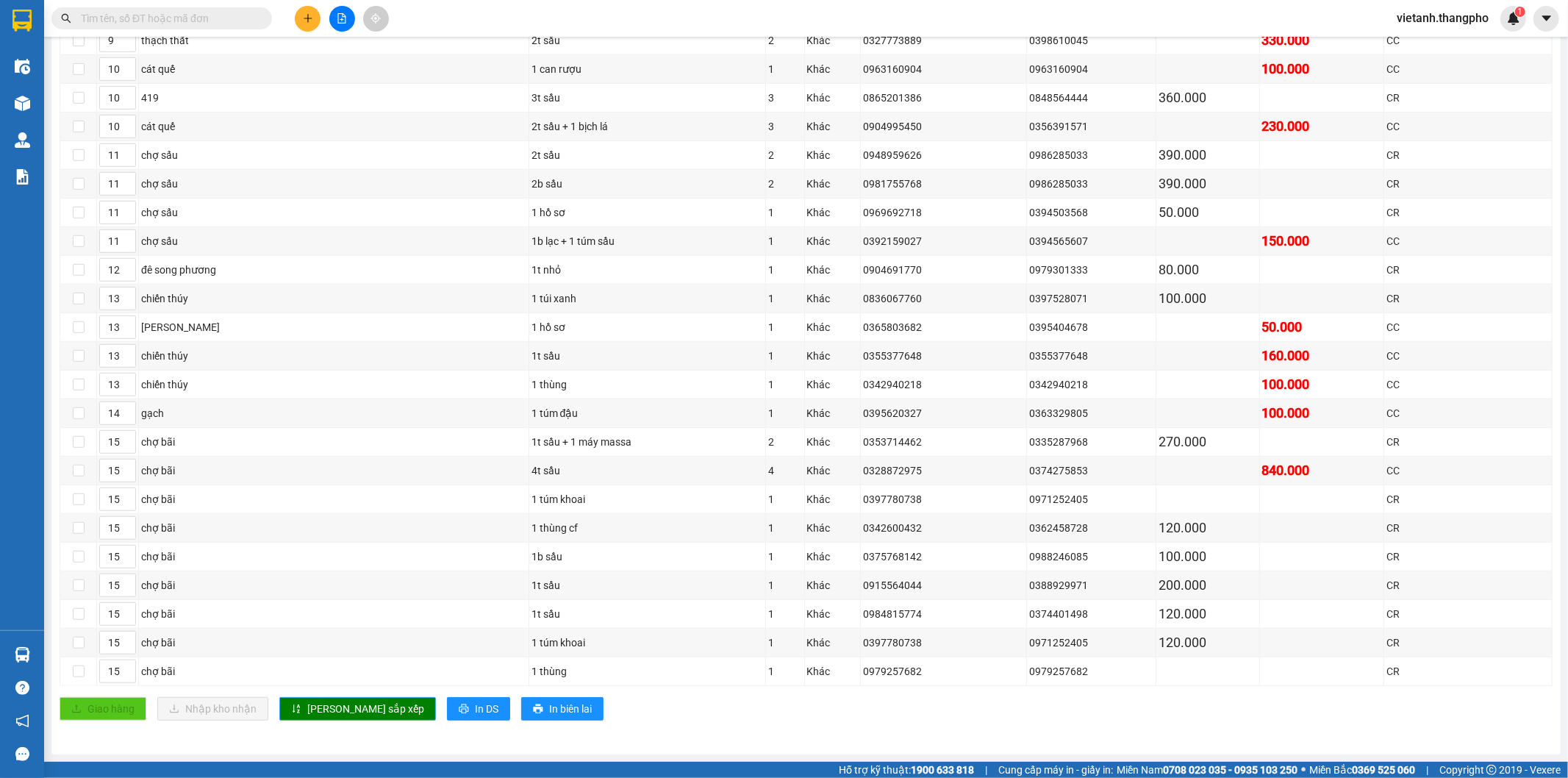
click at [335, 701] on span "[PERSON_NAME] sắp xếp" at bounding box center [365, 708] width 117 height 16
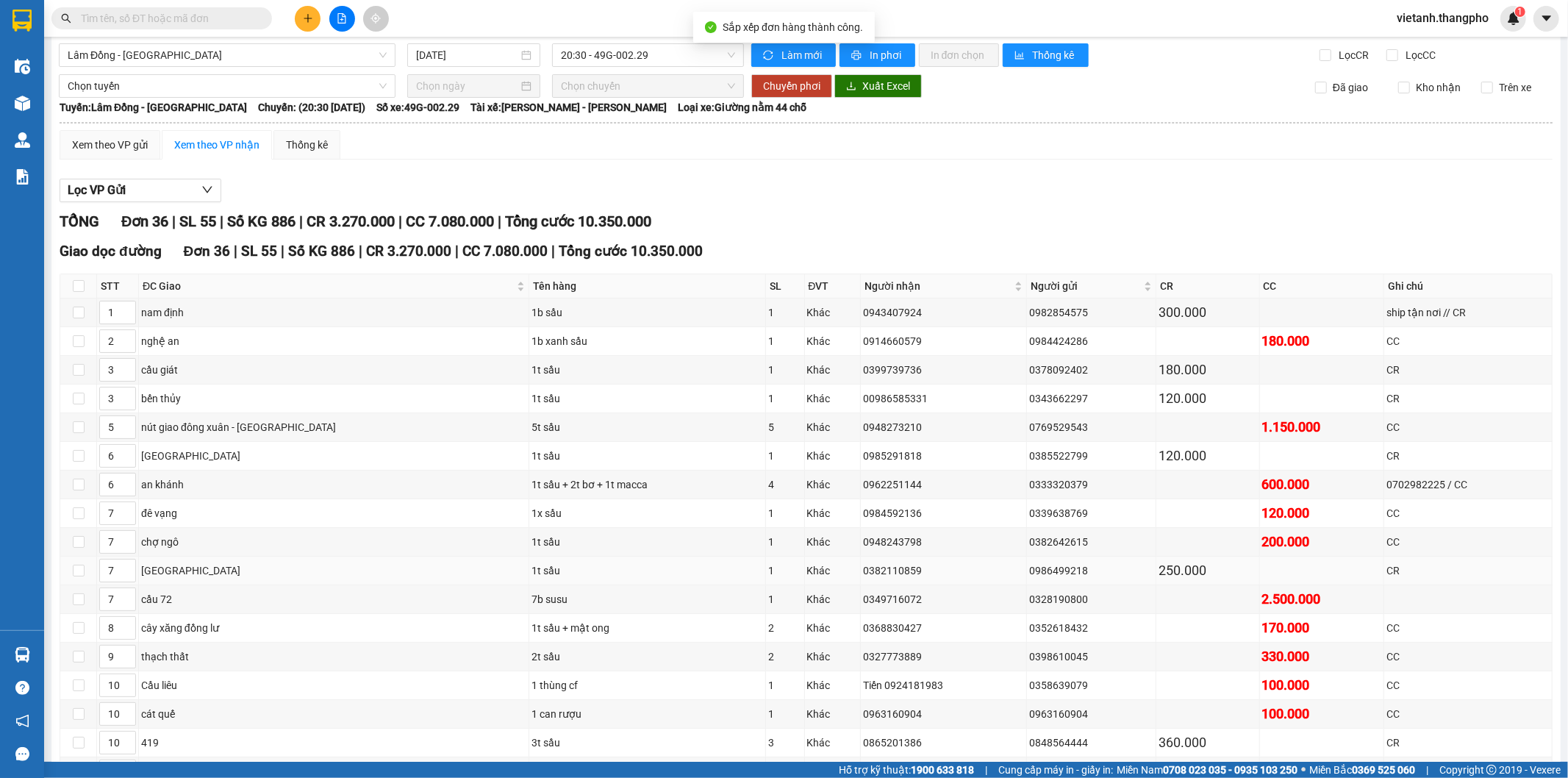
scroll to position [171, 0]
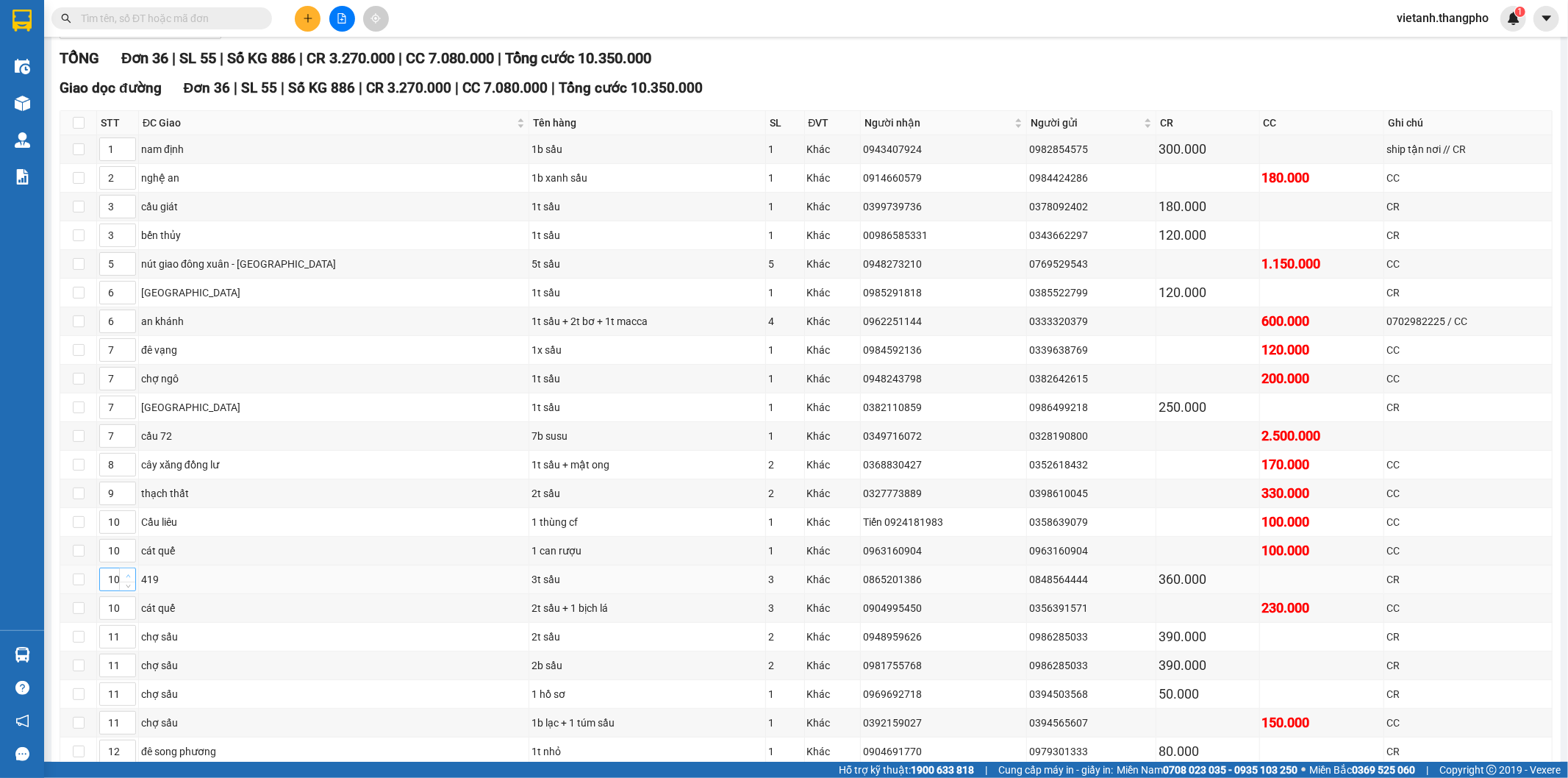
type input "11"
click at [129, 577] on icon "up" at bounding box center [129, 576] width 5 height 5
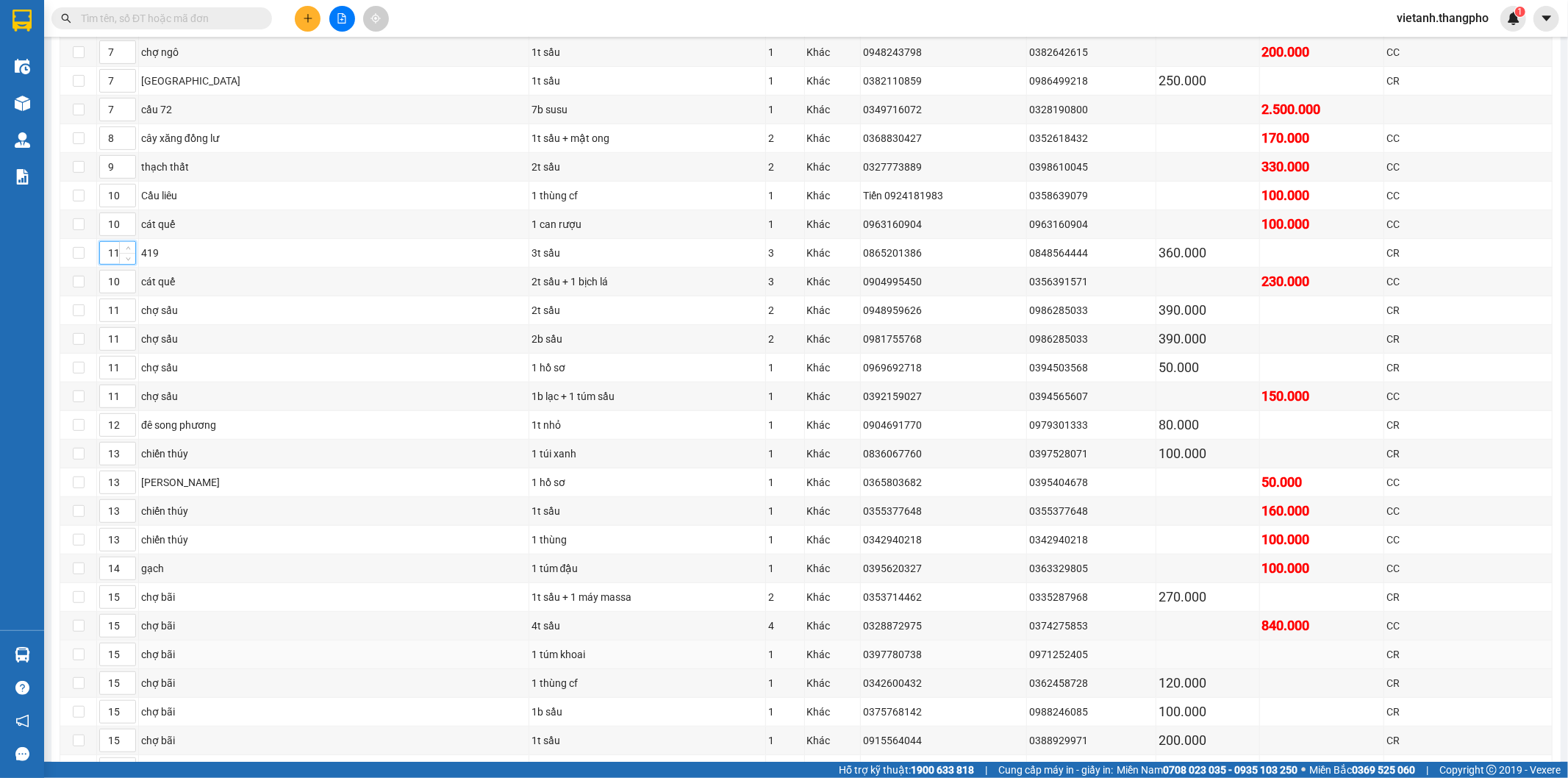
scroll to position [661, 0]
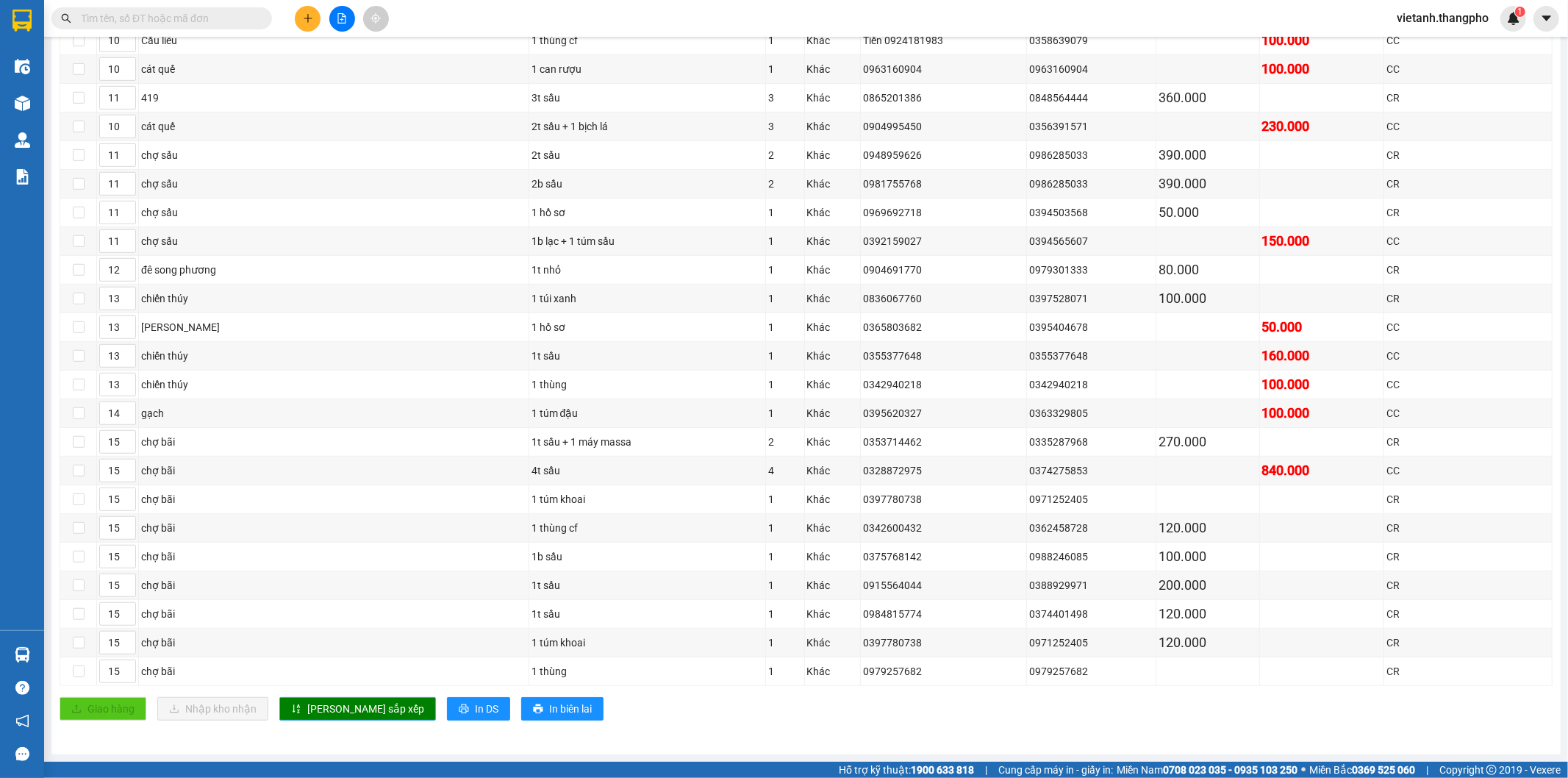
click at [324, 714] on span "[PERSON_NAME] sắp xếp" at bounding box center [365, 708] width 117 height 16
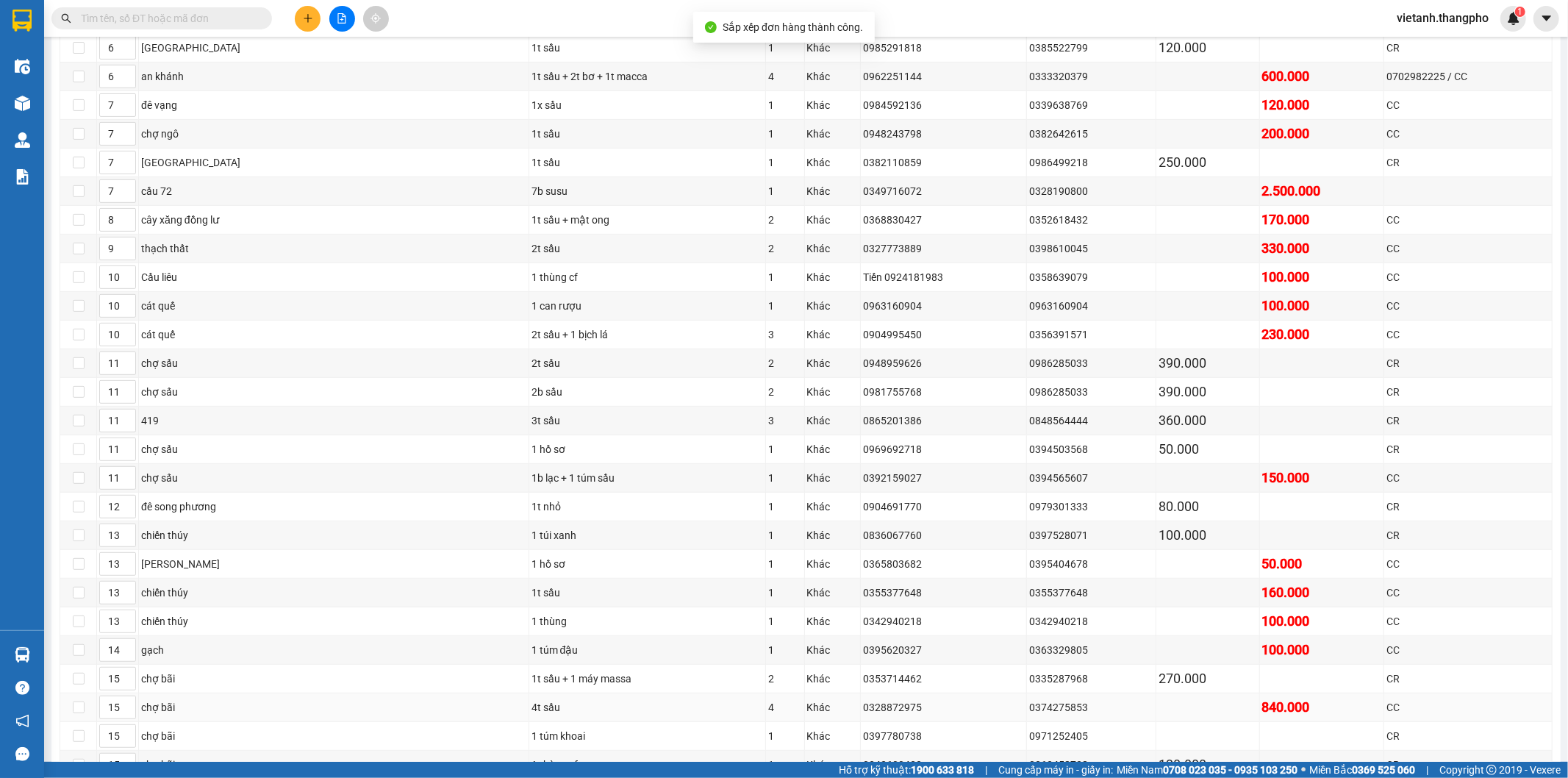
scroll to position [334, 0]
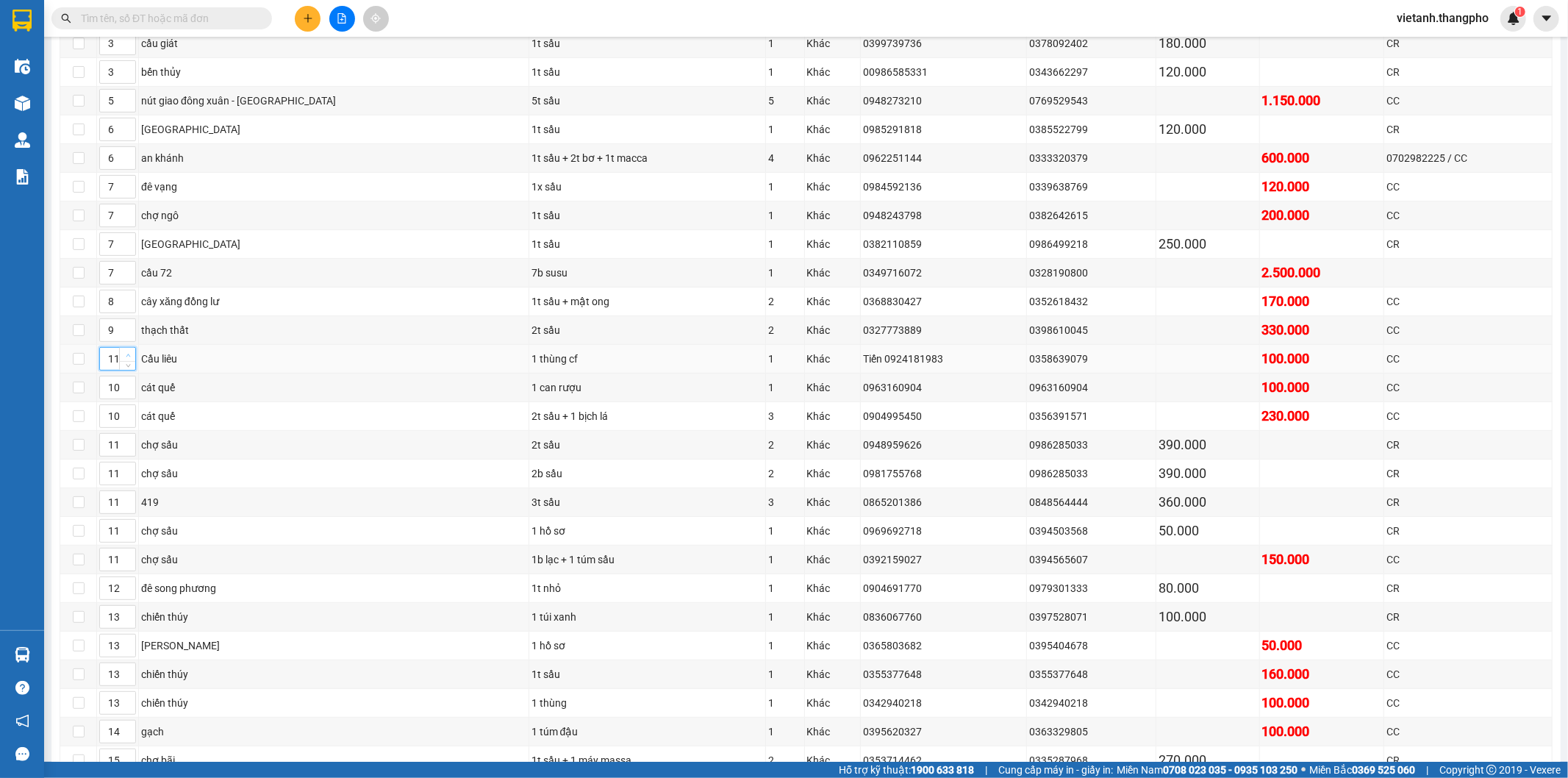
click at [126, 357] on icon "up" at bounding box center [129, 356] width 5 height 5
type input "10"
click at [126, 366] on icon "down" at bounding box center [129, 364] width 5 height 5
click at [129, 385] on icon "up" at bounding box center [129, 384] width 5 height 5
type input "12"
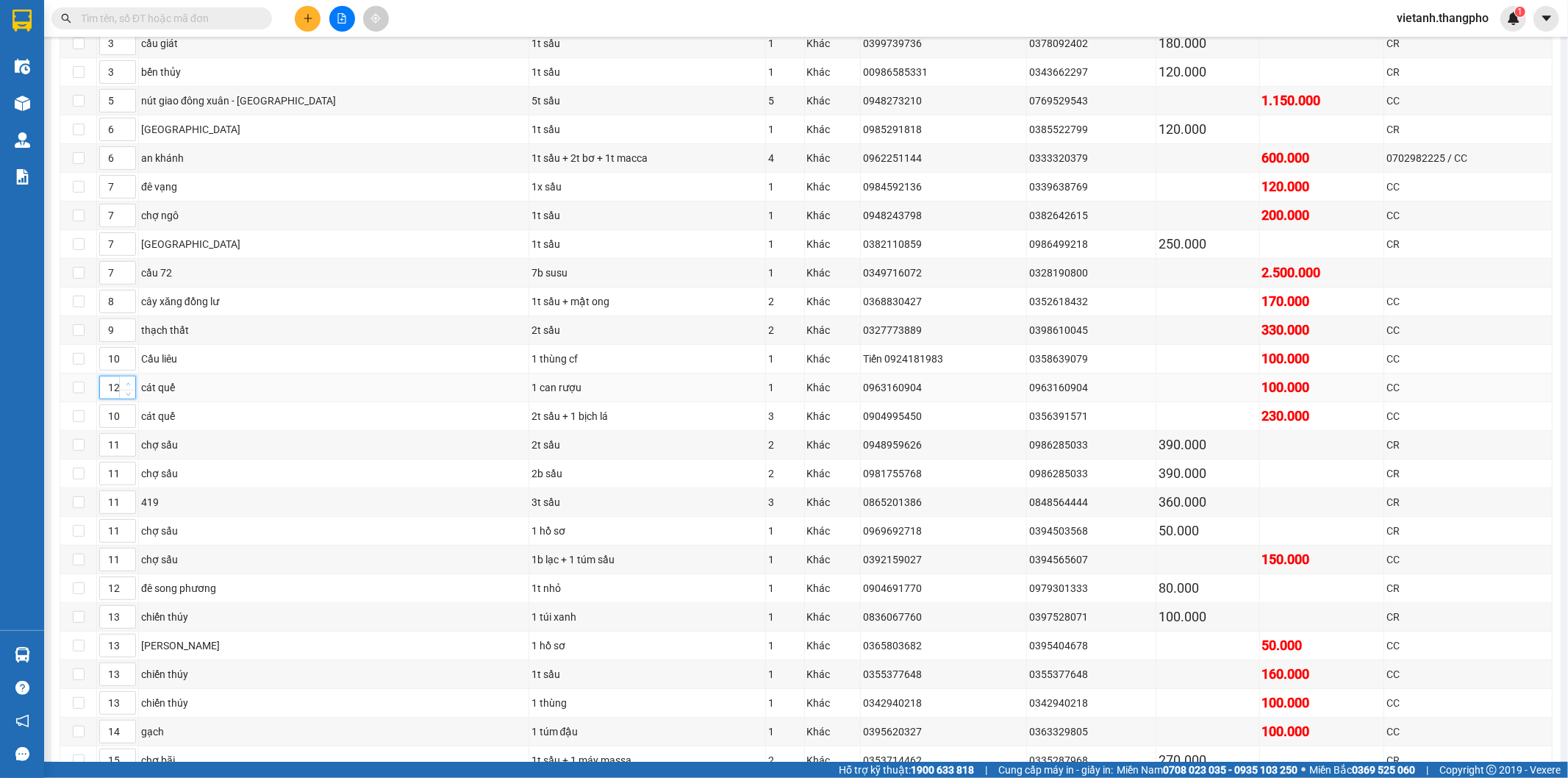
click at [123, 386] on span "up" at bounding box center [128, 383] width 9 height 9
click at [129, 413] on icon "up" at bounding box center [129, 413] width 5 height 5
type input "12"
click at [129, 413] on icon "up" at bounding box center [129, 413] width 5 height 5
click at [126, 442] on icon "up" at bounding box center [129, 441] width 5 height 5
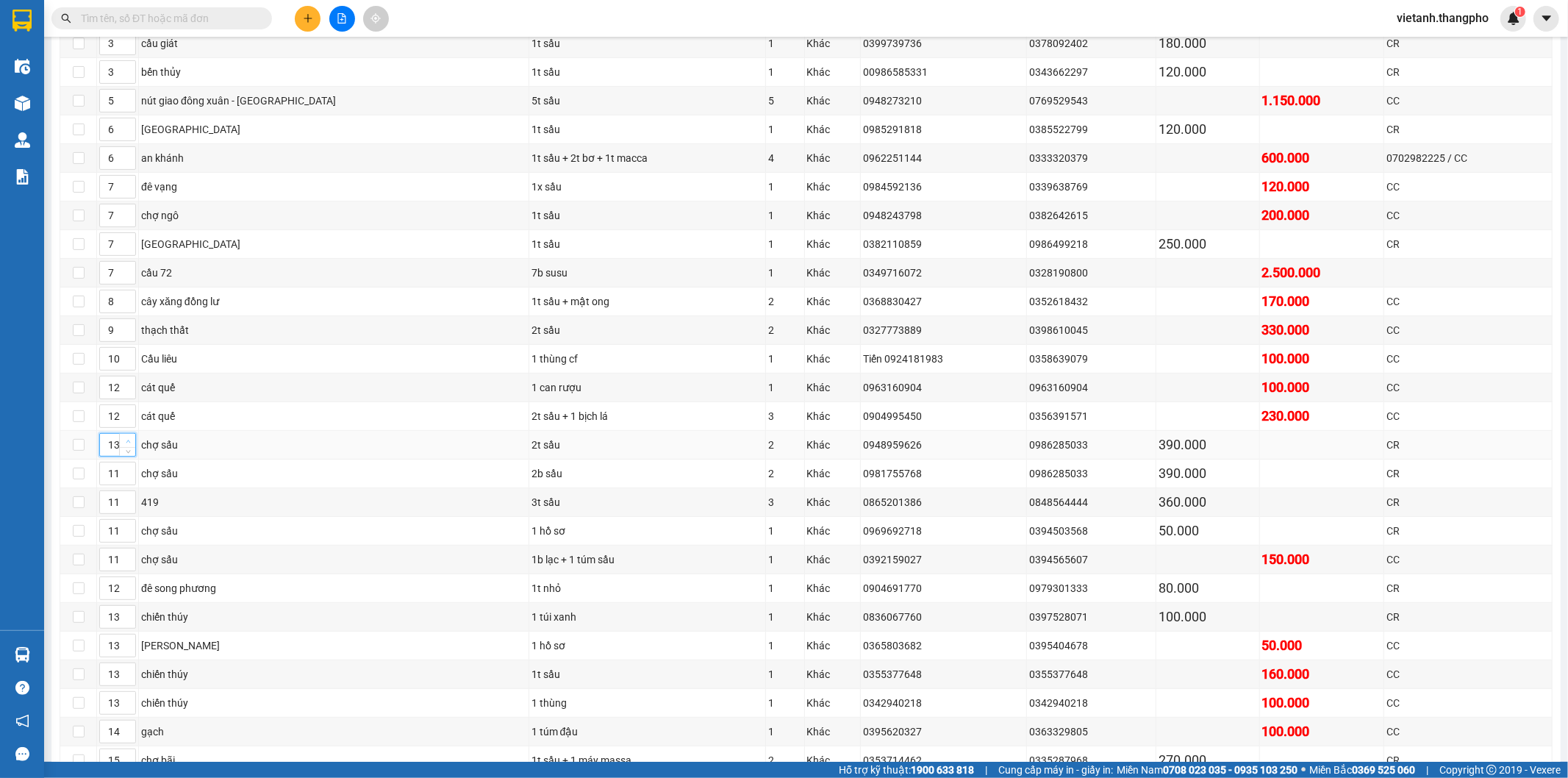
click at [126, 442] on icon "up" at bounding box center [129, 441] width 5 height 5
type input "13"
click at [127, 452] on icon "down" at bounding box center [129, 450] width 5 height 5
click at [127, 469] on span "up" at bounding box center [128, 470] width 9 height 9
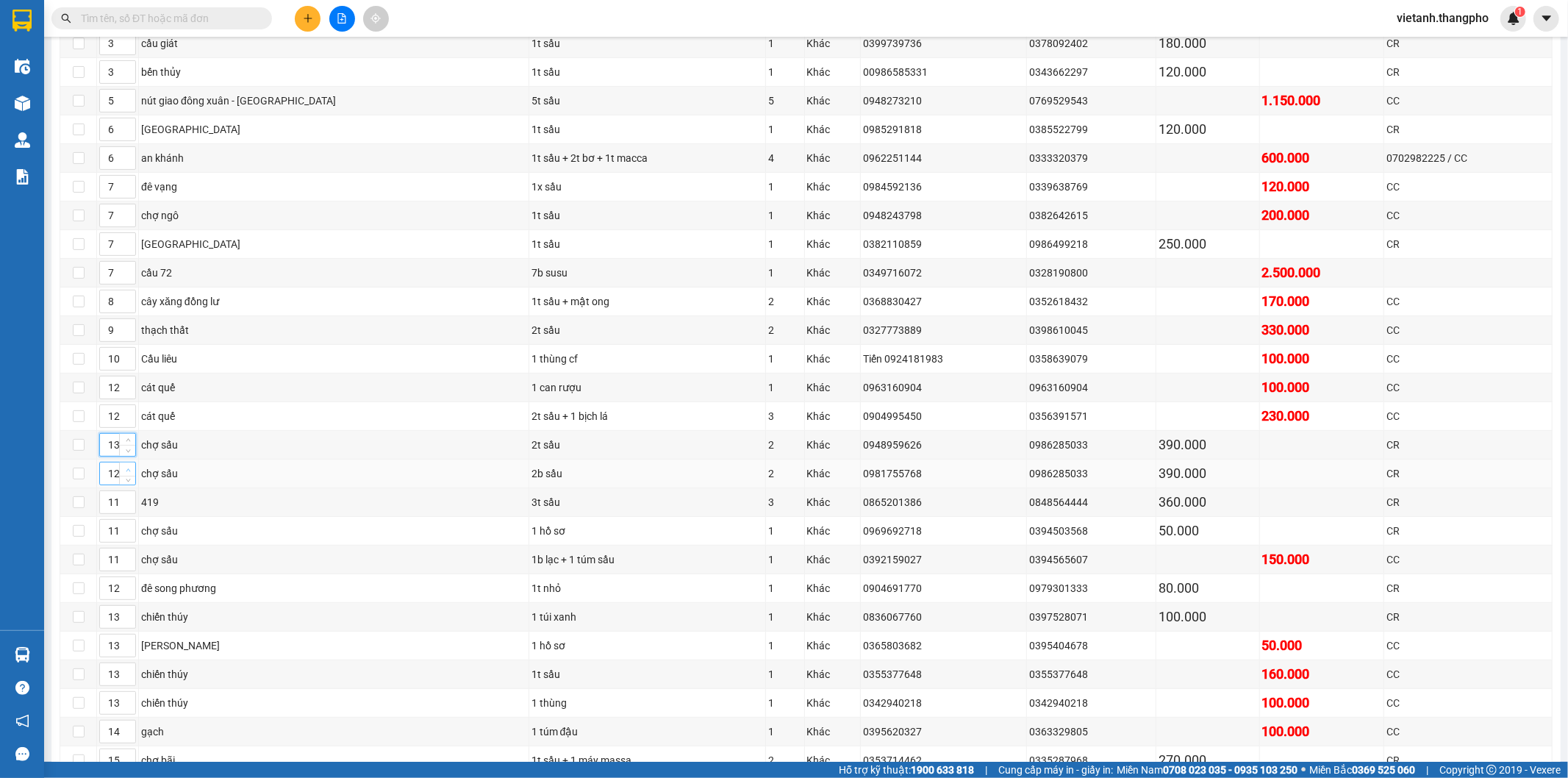
type input "13"
click at [127, 469] on span "up" at bounding box center [128, 470] width 9 height 9
click at [128, 528] on icon "up" at bounding box center [128, 527] width 4 height 3
type input "13"
click at [128, 528] on icon "up" at bounding box center [128, 527] width 4 height 3
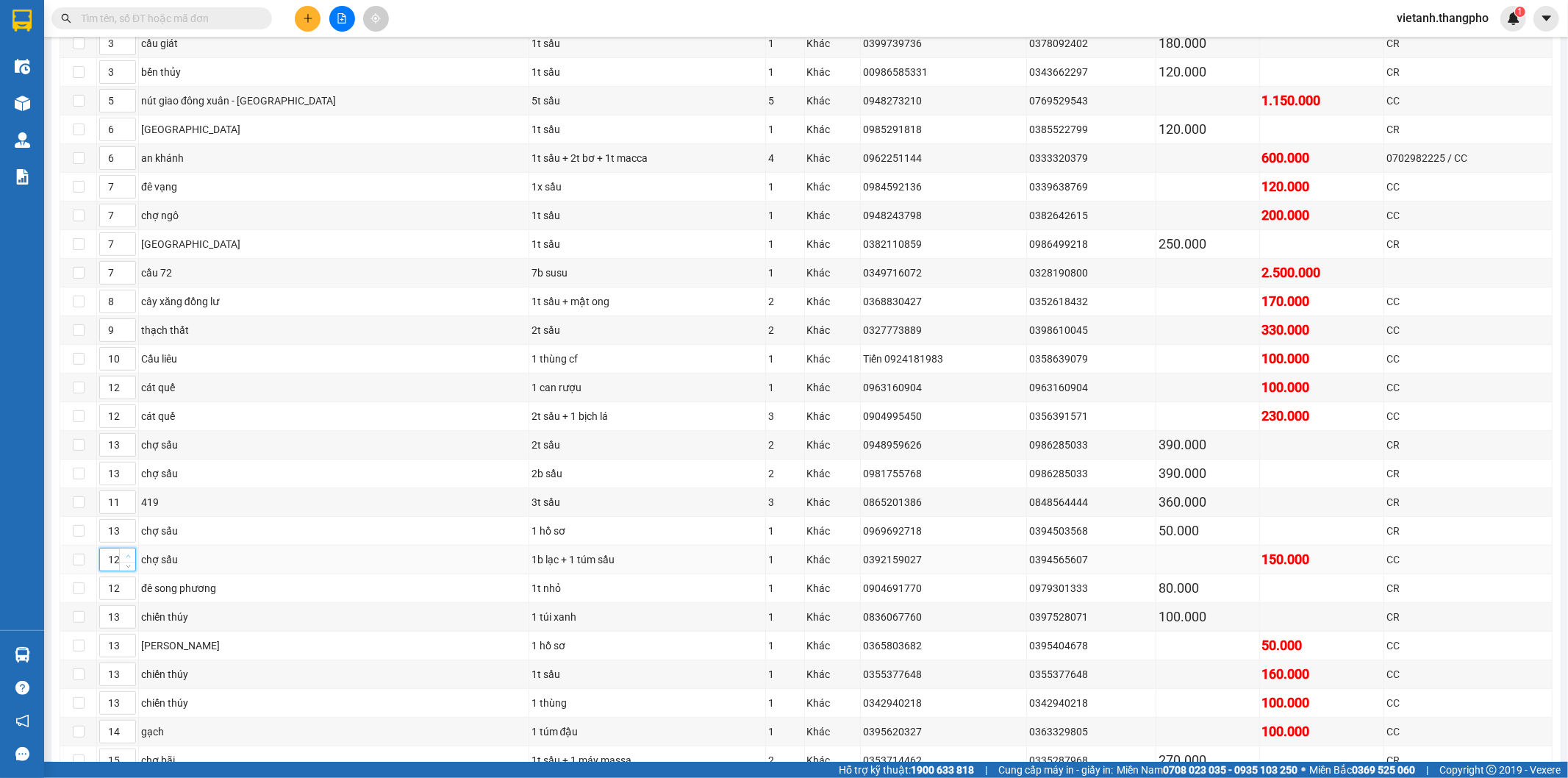
click at [127, 557] on icon "up" at bounding box center [129, 556] width 5 height 5
type input "13"
click at [127, 557] on icon "up" at bounding box center [129, 556] width 5 height 5
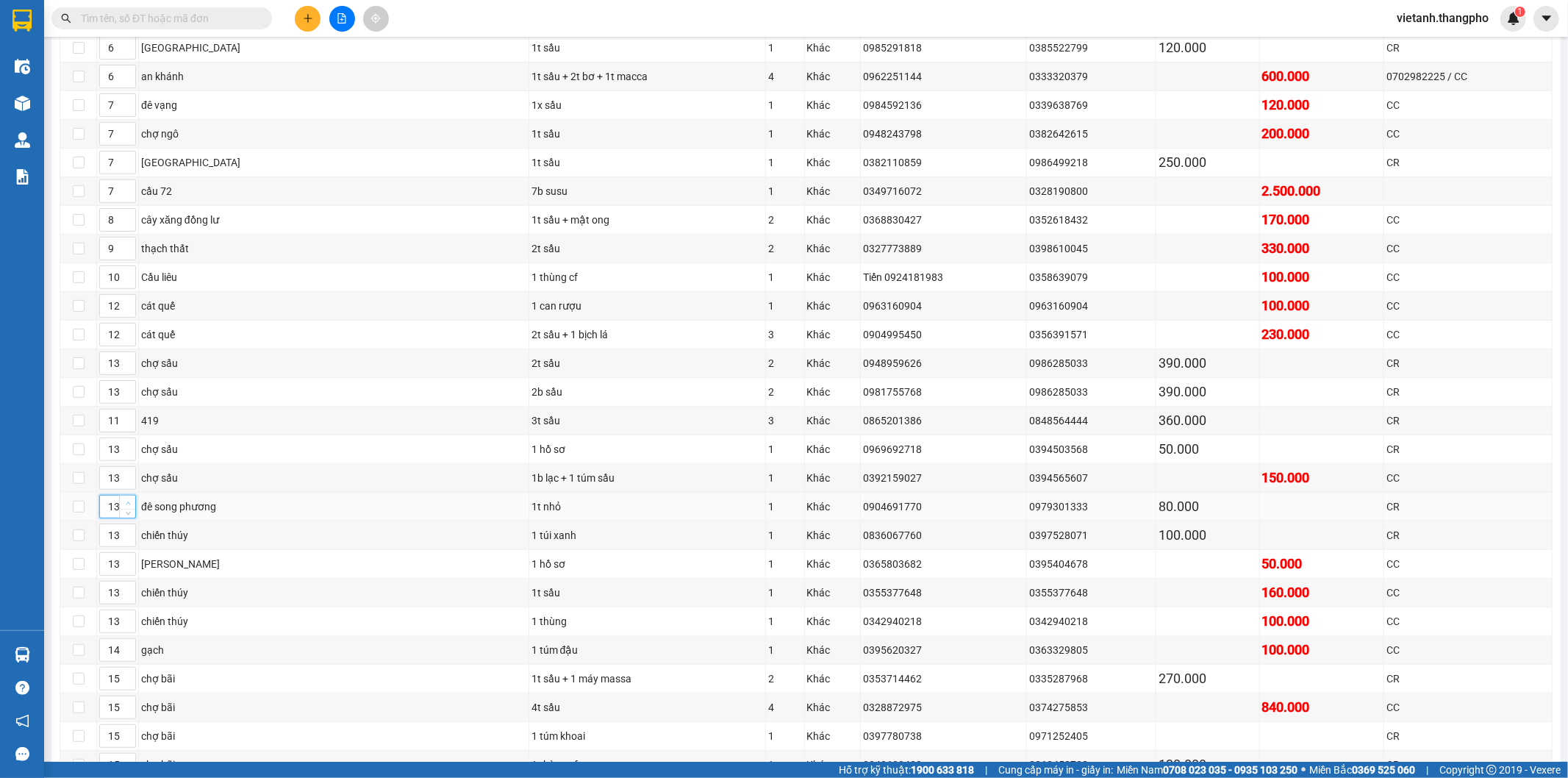
click at [129, 506] on icon "up" at bounding box center [129, 503] width 5 height 5
type input "14"
click at [129, 506] on icon "up" at bounding box center [129, 503] width 5 height 5
click at [131, 535] on span "up" at bounding box center [128, 531] width 9 height 9
type input "15"
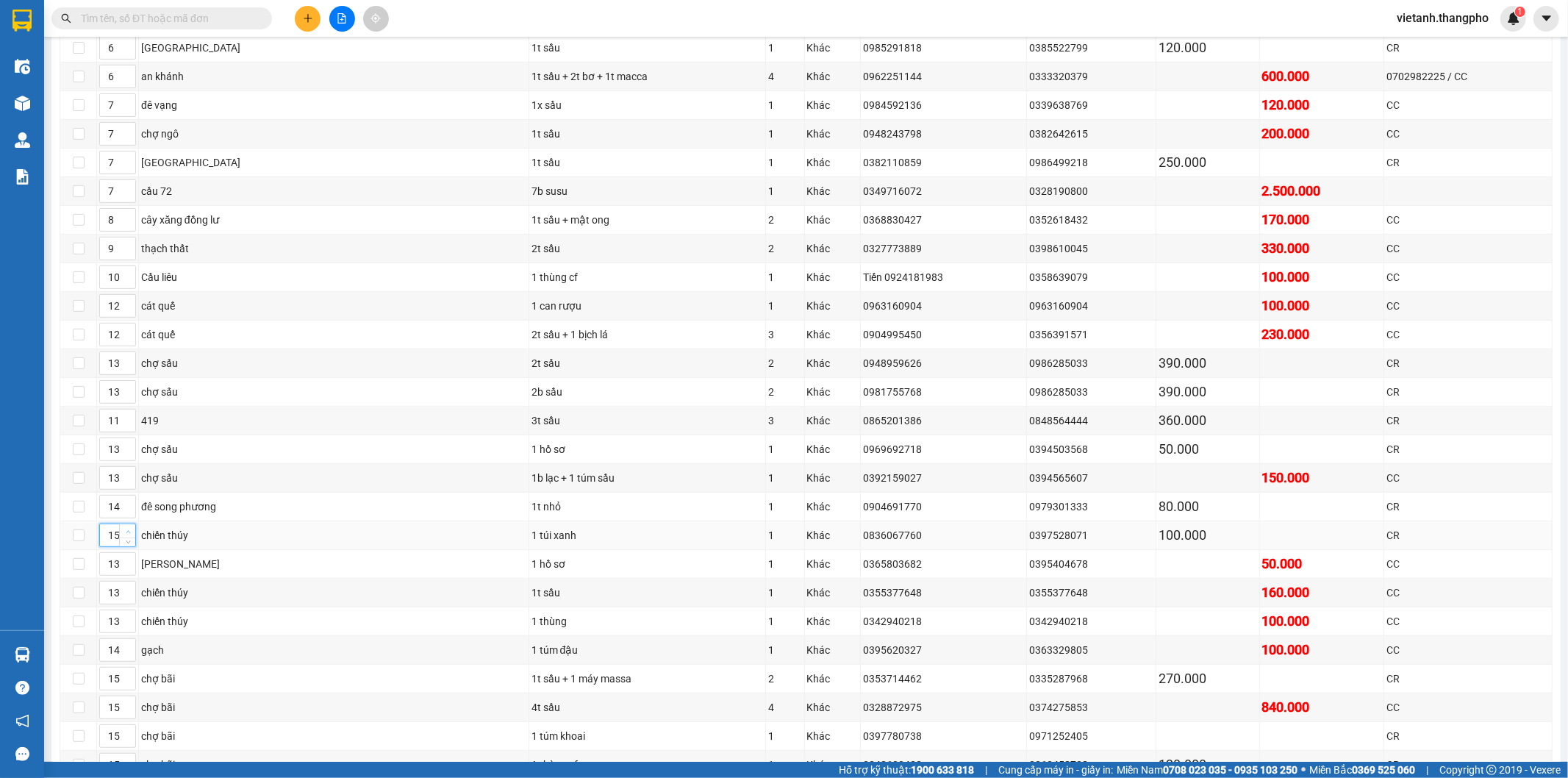
click at [131, 535] on span "up" at bounding box center [128, 531] width 9 height 9
click at [128, 560] on span "Increase Value" at bounding box center [127, 559] width 16 height 13
type input "15"
click at [128, 560] on span "Increase Value" at bounding box center [127, 559] width 16 height 13
click at [128, 590] on icon "up" at bounding box center [128, 588] width 4 height 3
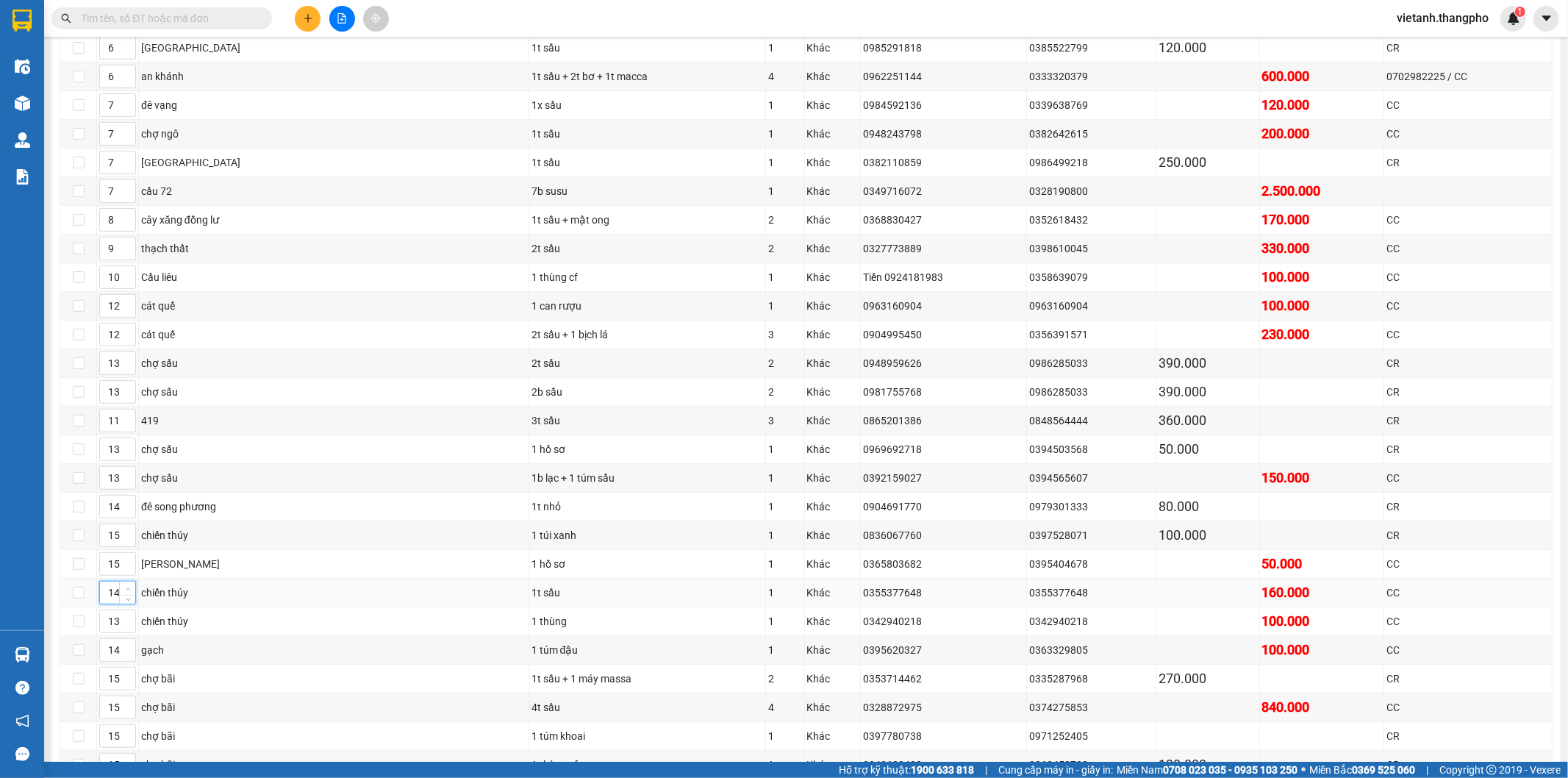
type input "15"
click at [128, 590] on icon "up" at bounding box center [128, 588] width 4 height 3
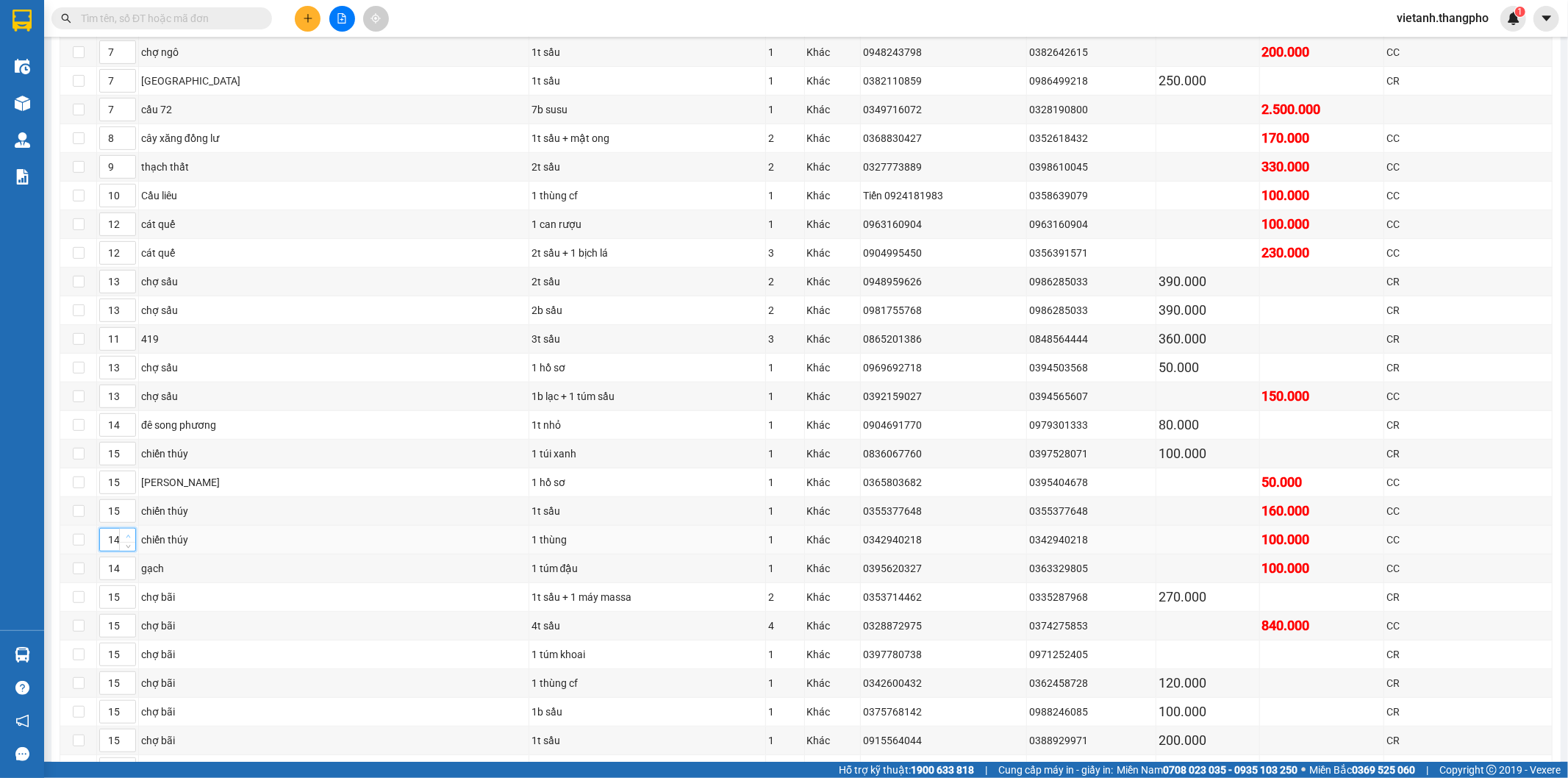
click at [126, 536] on span "up" at bounding box center [128, 535] width 9 height 9
type input "15"
click at [126, 536] on span "up" at bounding box center [128, 535] width 9 height 9
click at [130, 567] on span "up" at bounding box center [128, 565] width 9 height 9
type input "16"
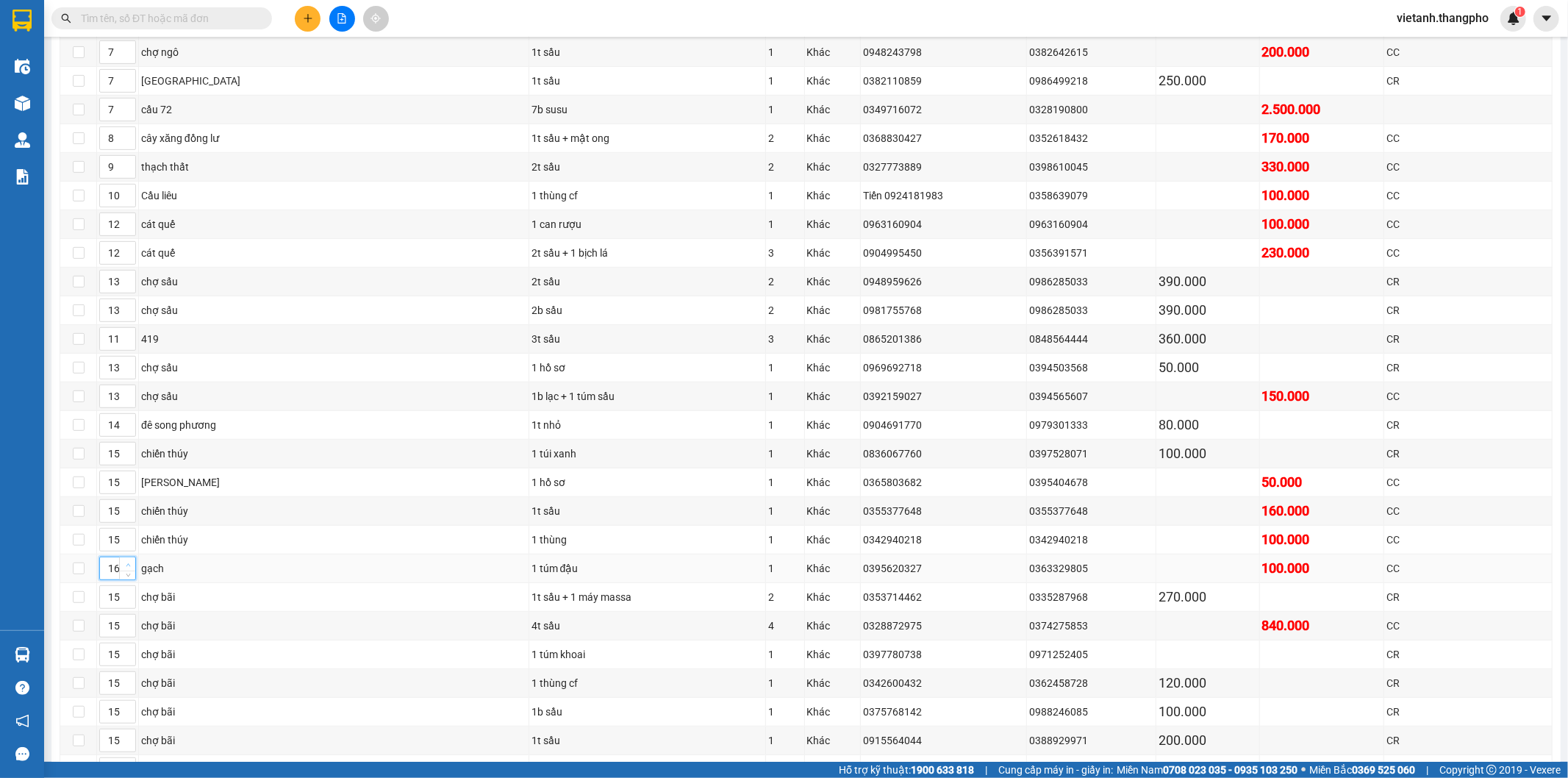
click at [130, 567] on span "up" at bounding box center [128, 565] width 9 height 9
click at [130, 594] on span "up" at bounding box center [128, 593] width 9 height 9
type input "17"
click at [130, 594] on span "up" at bounding box center [128, 593] width 9 height 9
click at [126, 623] on span "up" at bounding box center [128, 622] width 9 height 9
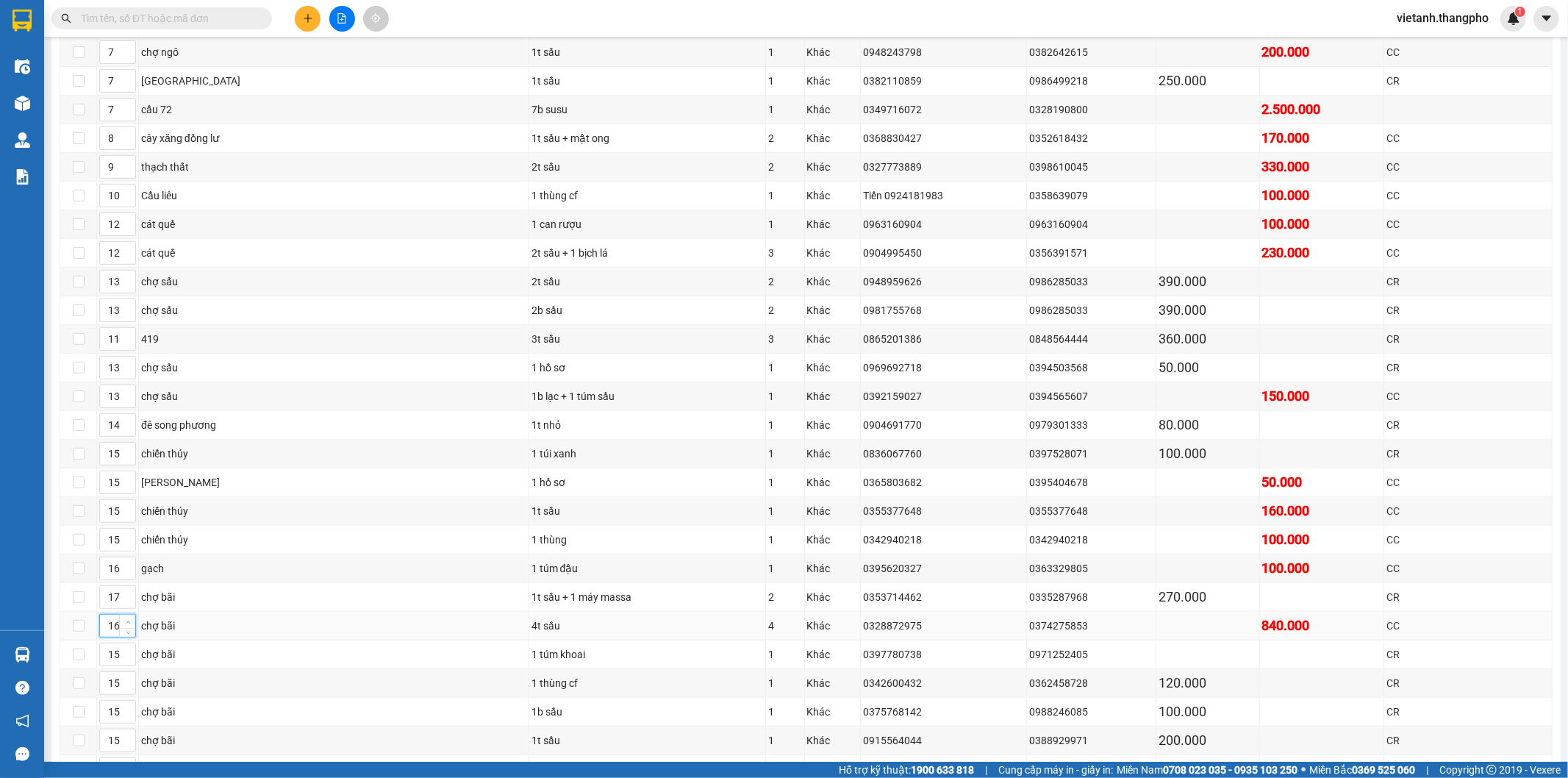
click at [126, 623] on span "up" at bounding box center [128, 622] width 9 height 9
type input "17"
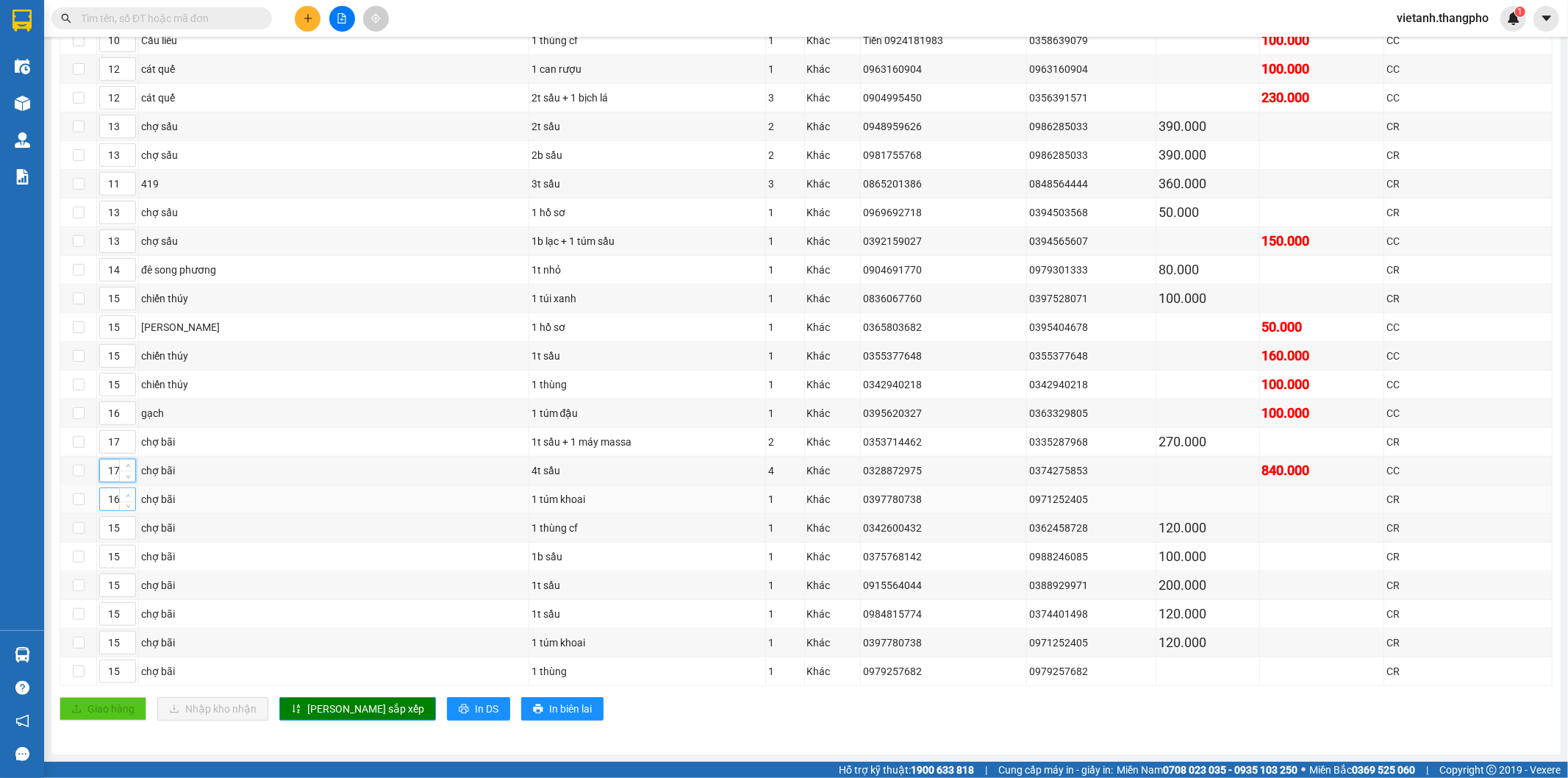
click at [120, 494] on span "Increase Value" at bounding box center [127, 494] width 16 height 13
type input "17"
click at [120, 494] on span "Increase Value" at bounding box center [127, 494] width 16 height 13
click at [131, 525] on span "up" at bounding box center [128, 524] width 9 height 9
type input "17"
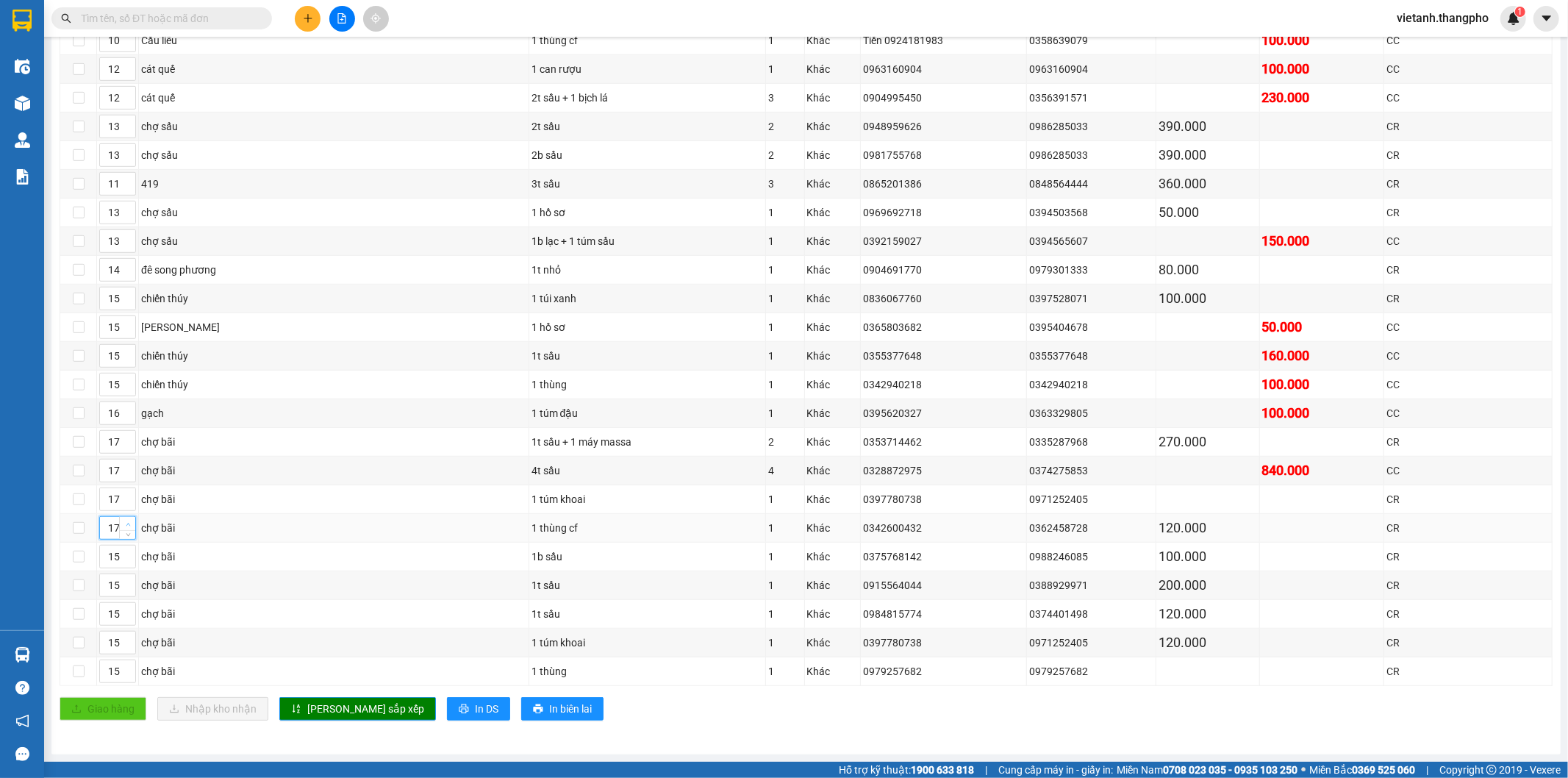
click at [131, 525] on span "up" at bounding box center [128, 524] width 9 height 9
click at [130, 552] on icon "up" at bounding box center [129, 553] width 5 height 5
type input "17"
click at [130, 551] on icon "up" at bounding box center [129, 553] width 5 height 5
click at [130, 577] on span "up" at bounding box center [128, 581] width 9 height 9
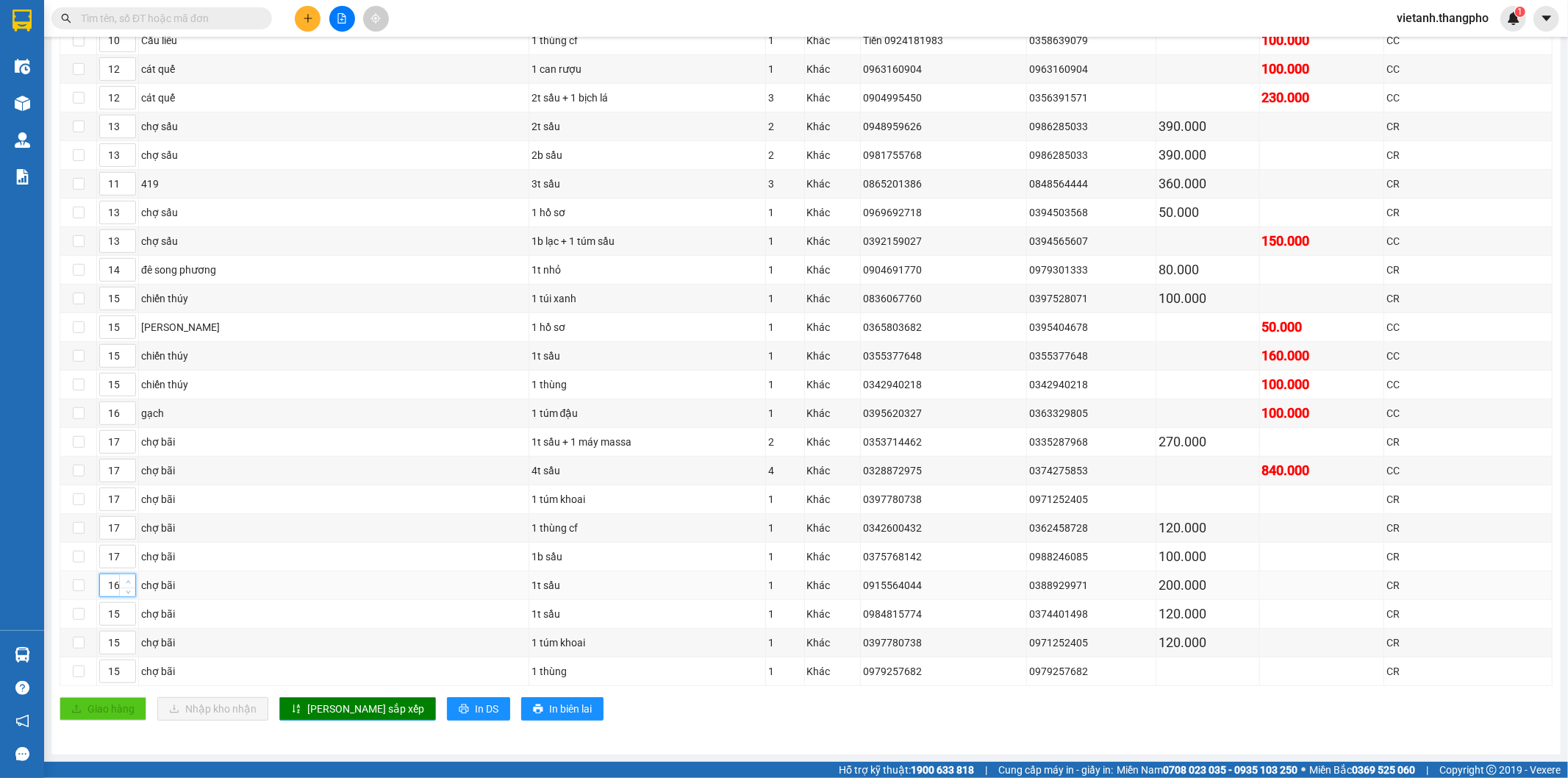
type input "17"
click at [130, 577] on span "up" at bounding box center [128, 581] width 9 height 9
click at [131, 605] on span "up" at bounding box center [128, 610] width 9 height 9
type input "17"
click at [131, 605] on span "up" at bounding box center [128, 610] width 9 height 9
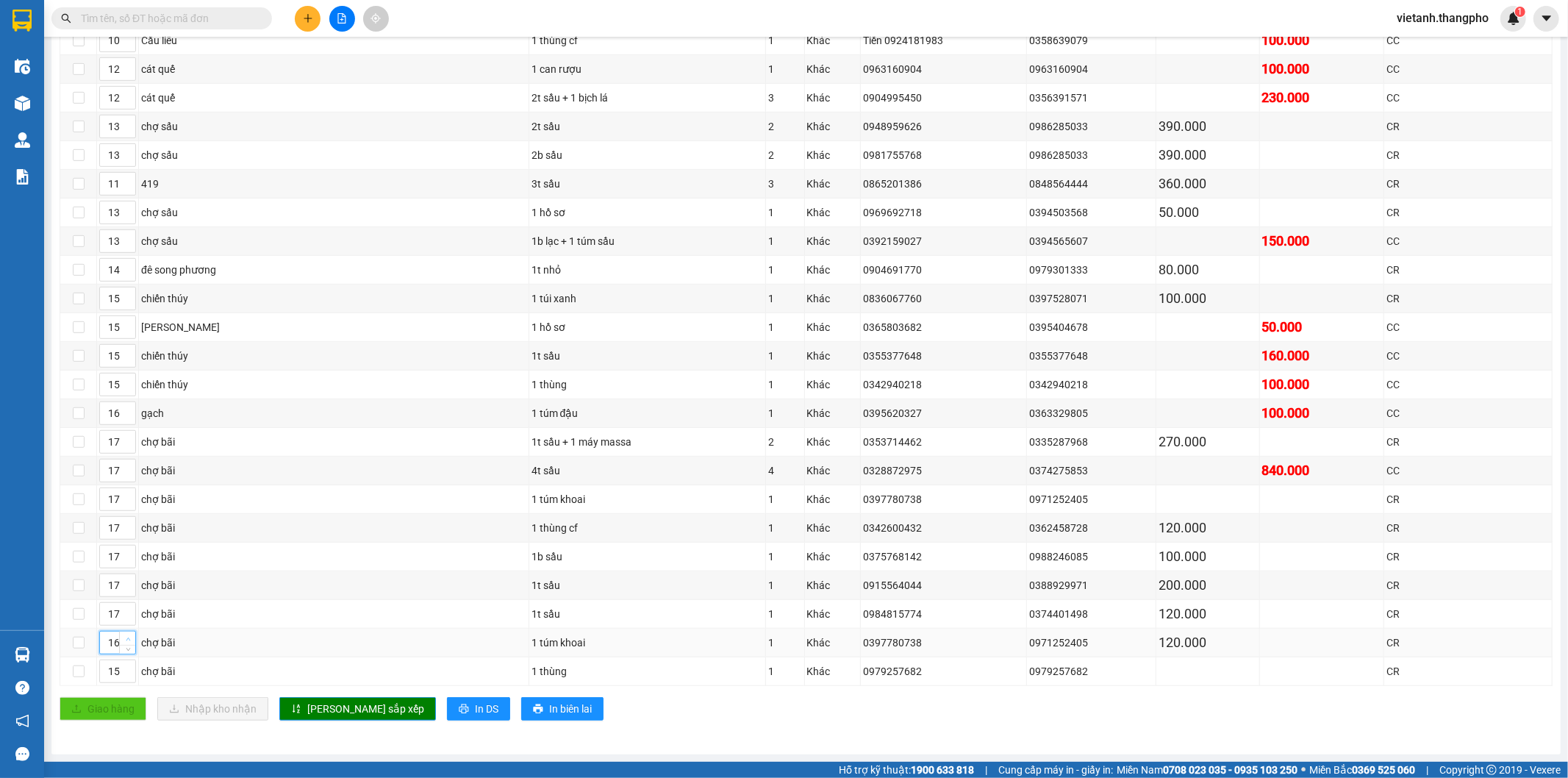
click at [126, 636] on icon "up" at bounding box center [129, 639] width 5 height 5
type input "17"
click at [126, 636] on icon "up" at bounding box center [129, 639] width 5 height 5
click at [126, 666] on icon "up" at bounding box center [129, 667] width 5 height 5
type input "17"
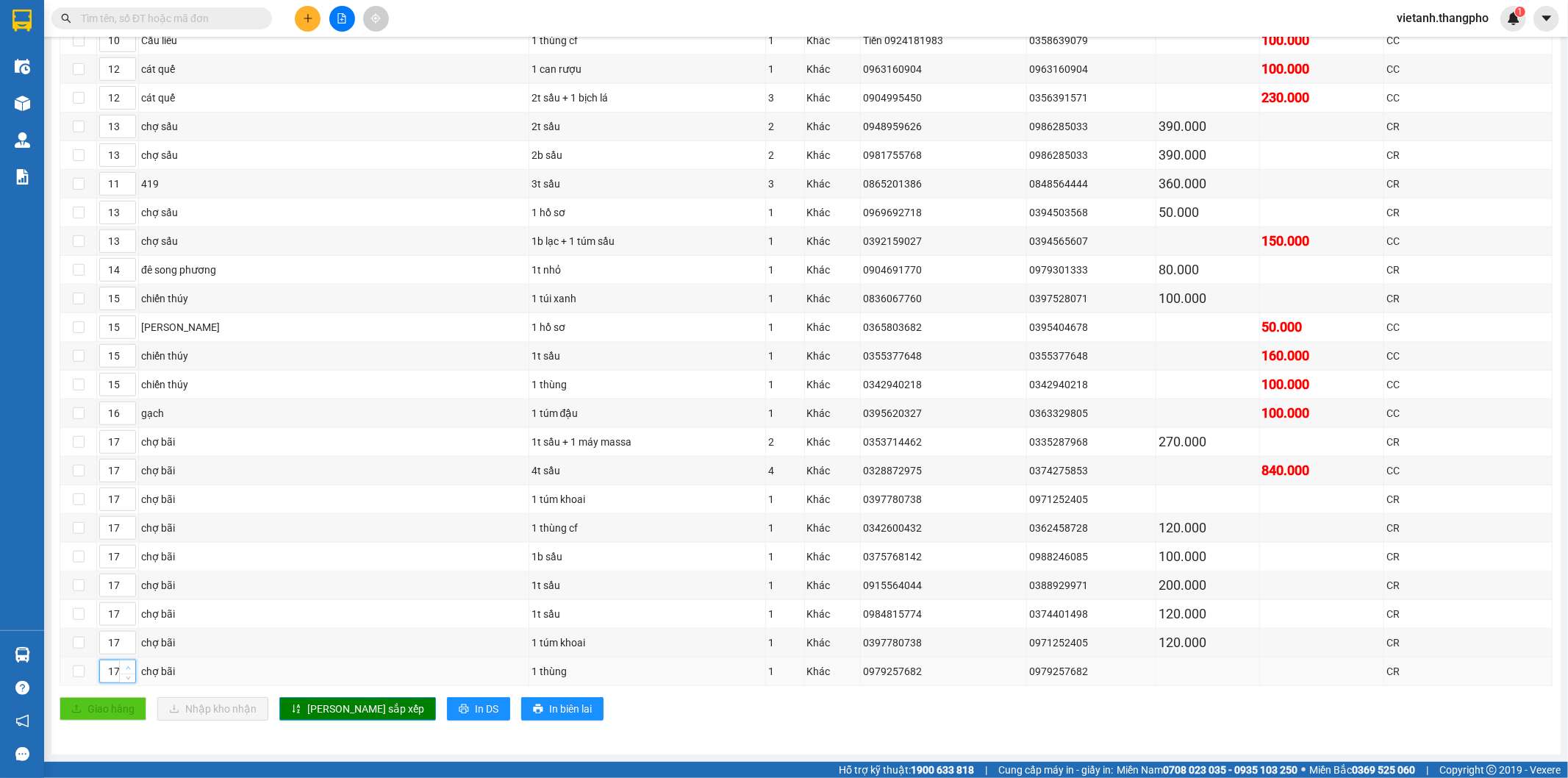
click at [126, 666] on icon "up" at bounding box center [129, 667] width 5 height 5
click at [347, 710] on span "[PERSON_NAME] sắp xếp" at bounding box center [365, 708] width 117 height 16
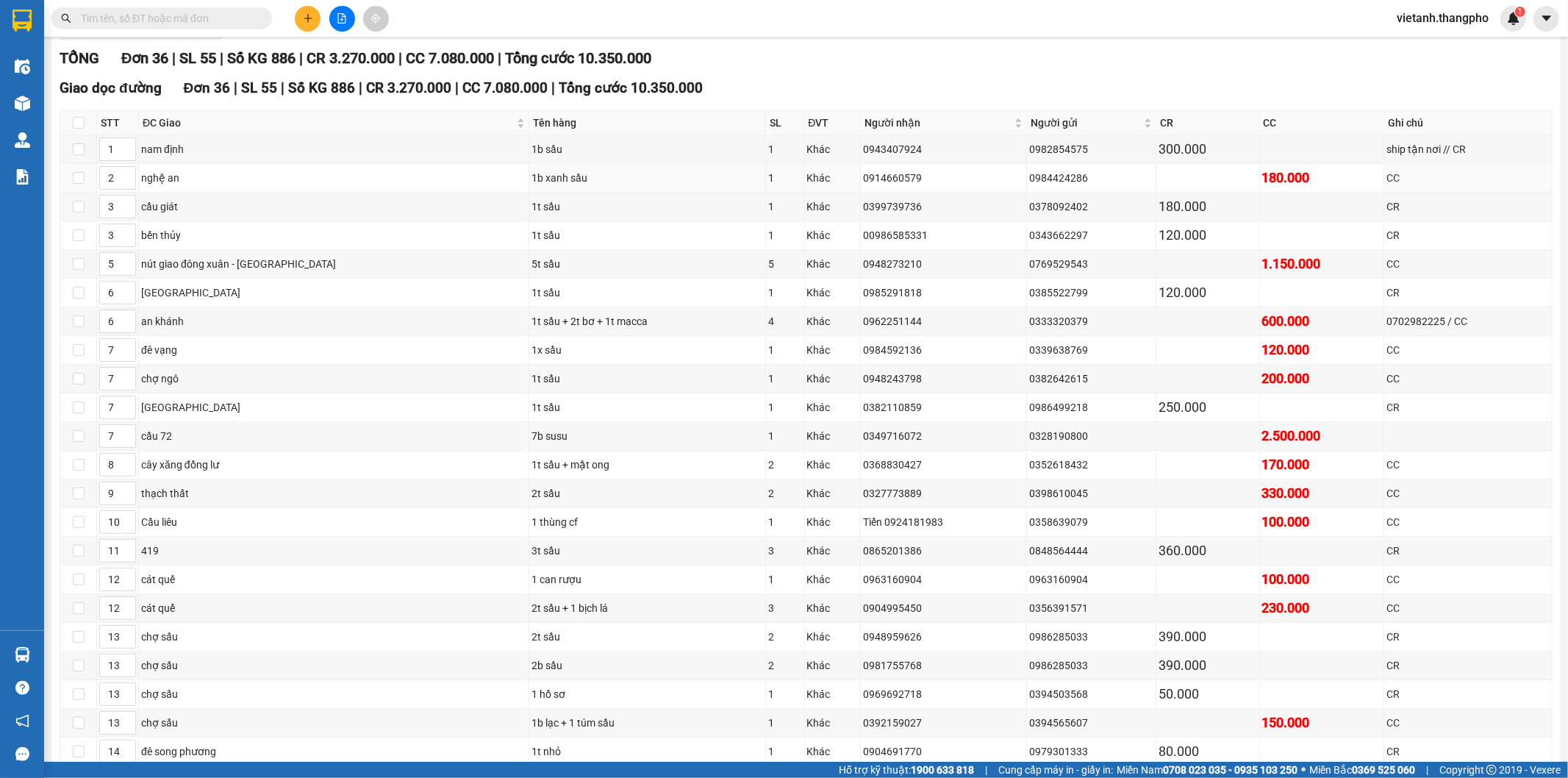
scroll to position [90, 0]
